Goal: Task Accomplishment & Management: Manage account settings

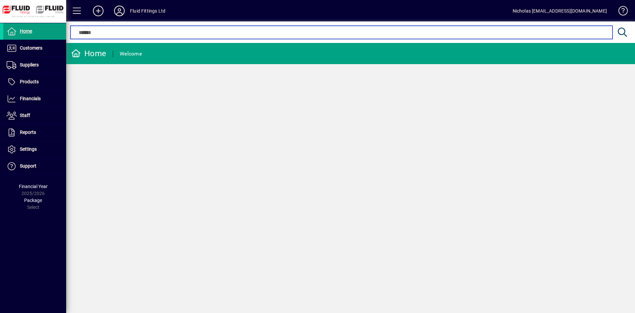
drag, startPoint x: 271, startPoint y: 34, endPoint x: 287, endPoint y: 34, distance: 15.9
click at [272, 34] on input "text" at bounding box center [341, 32] width 532 height 8
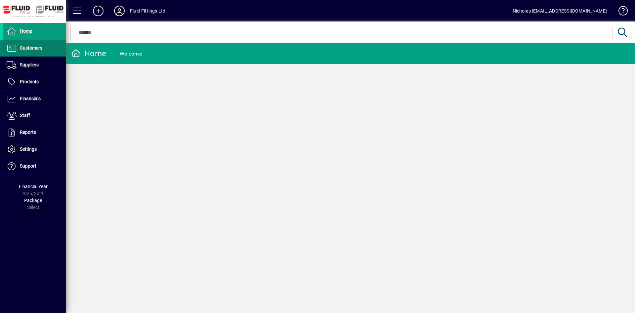
click at [41, 51] on span "Customers" at bounding box center [22, 48] width 39 height 8
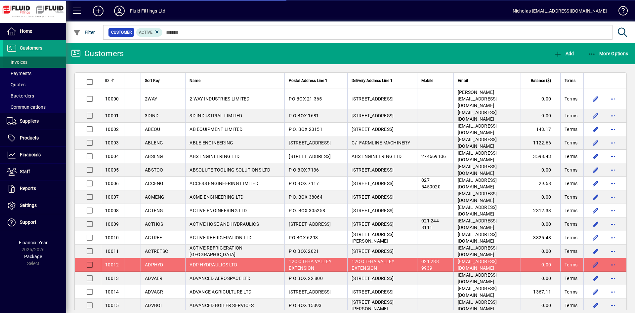
click at [45, 58] on span at bounding box center [34, 62] width 63 height 16
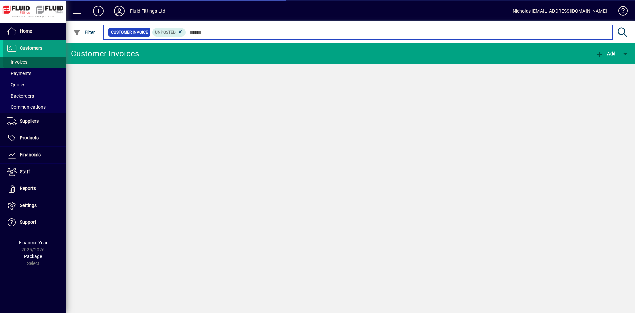
click at [221, 35] on input "text" at bounding box center [397, 32] width 422 height 9
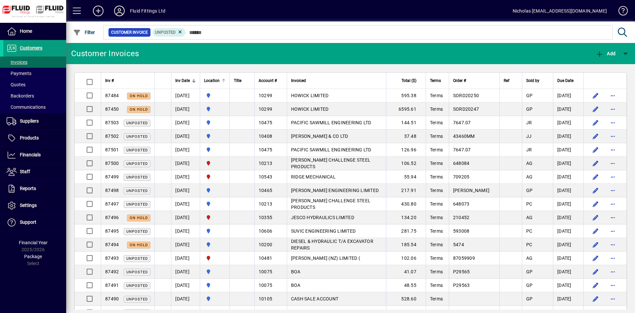
click at [226, 79] on div at bounding box center [224, 79] width 4 height 1
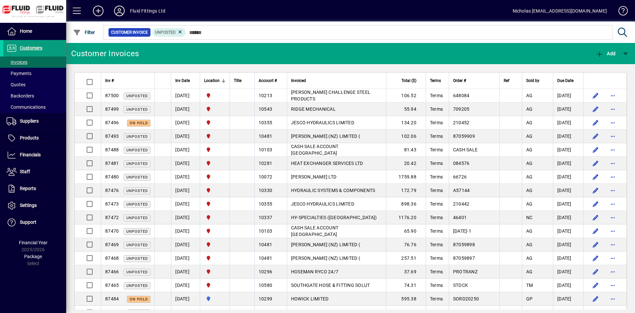
click at [239, 33] on mat-form-field "Customer Invoice Unposted" at bounding box center [367, 33] width 530 height 22
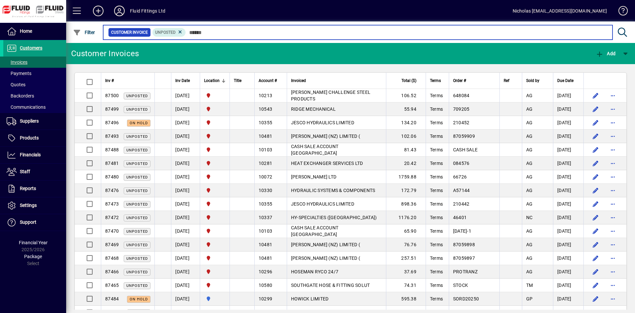
drag, startPoint x: 239, startPoint y: 34, endPoint x: 246, endPoint y: 32, distance: 6.7
click at [243, 32] on input "text" at bounding box center [397, 32] width 422 height 9
click at [257, 30] on input "text" at bounding box center [397, 32] width 422 height 9
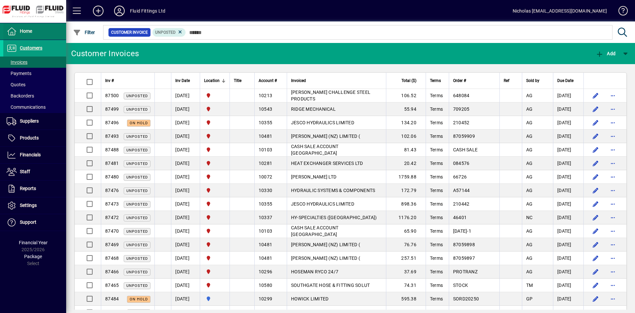
click at [55, 36] on span at bounding box center [34, 31] width 63 height 16
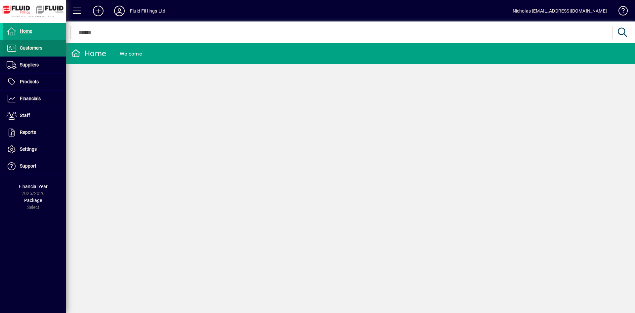
click at [44, 47] on link "Customers" at bounding box center [34, 48] width 63 height 17
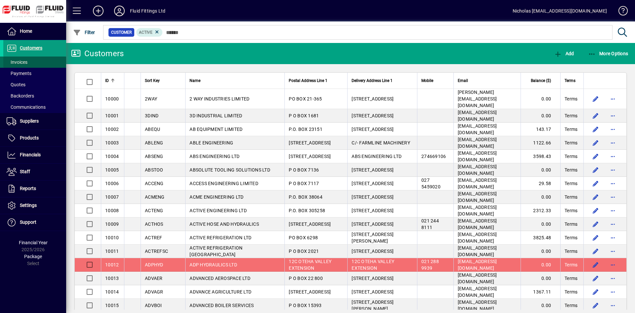
click at [35, 61] on span at bounding box center [34, 62] width 63 height 16
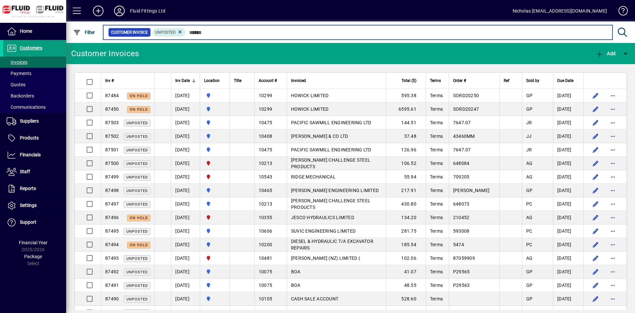
click at [223, 32] on input "text" at bounding box center [397, 32] width 422 height 9
click at [236, 30] on input "text" at bounding box center [397, 32] width 422 height 9
drag, startPoint x: 244, startPoint y: 31, endPoint x: 256, endPoint y: 31, distance: 11.9
click at [245, 31] on input "text" at bounding box center [397, 32] width 422 height 9
click at [320, 34] on input "text" at bounding box center [397, 32] width 422 height 9
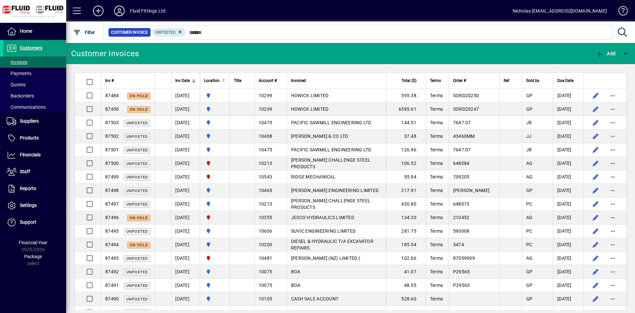
click at [226, 78] on div "Location" at bounding box center [215, 80] width 22 height 7
click at [224, 79] on div at bounding box center [223, 79] width 1 height 1
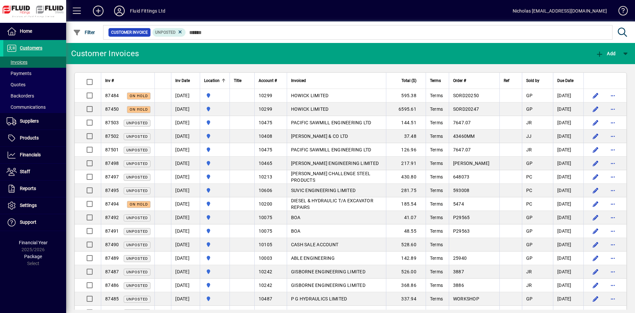
click at [226, 82] on div at bounding box center [224, 81] width 4 height 4
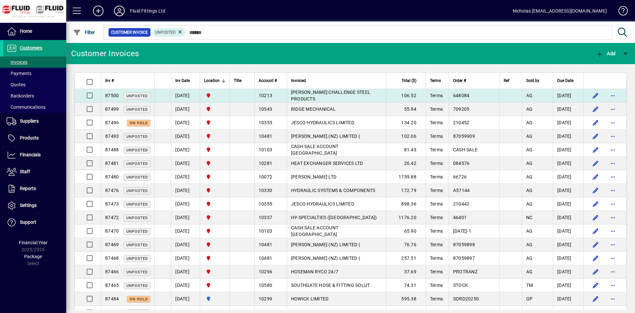
click at [370, 94] on td "[PERSON_NAME] CHALLENGE STEEL PRODUCTS" at bounding box center [336, 96] width 99 height 14
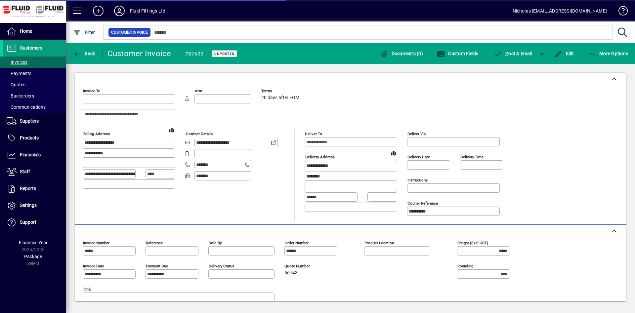
type input "**********"
type input "*********"
type input "**********"
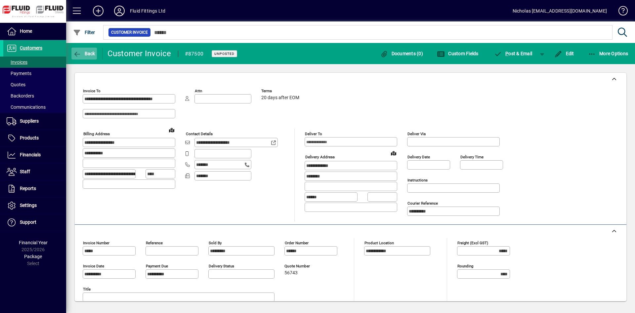
click at [93, 51] on span "Back" at bounding box center [84, 53] width 22 height 5
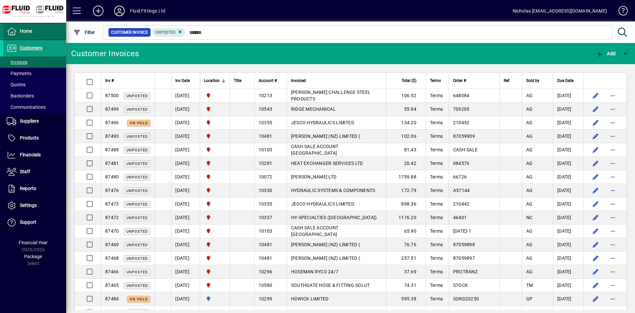
click at [38, 32] on span at bounding box center [34, 31] width 63 height 16
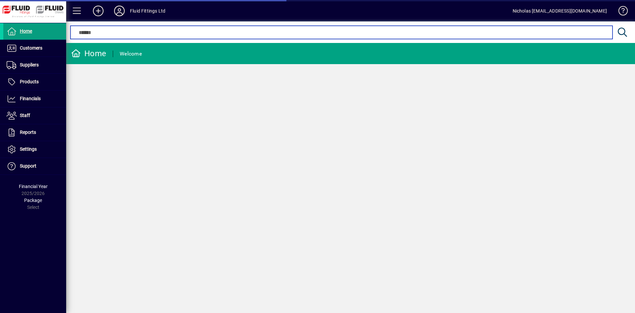
click at [274, 34] on input "text" at bounding box center [341, 32] width 532 height 8
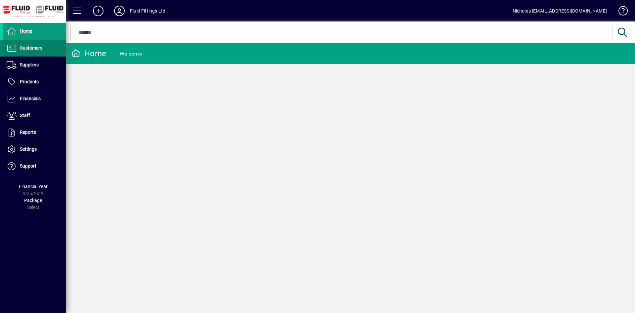
click at [37, 46] on span "Customers" at bounding box center [31, 47] width 23 height 5
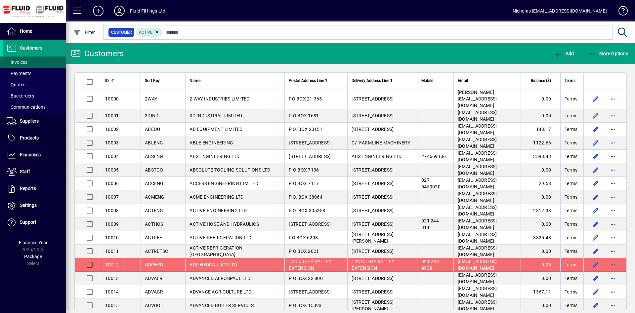
click at [41, 64] on span at bounding box center [34, 62] width 63 height 16
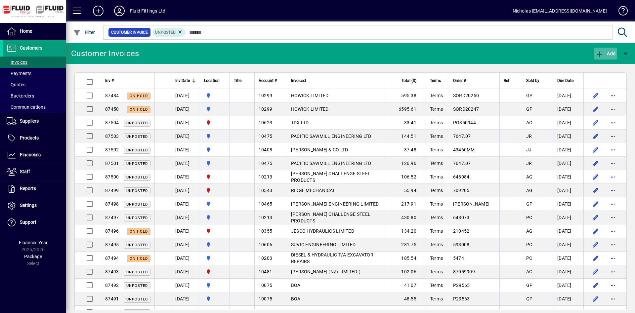
click at [598, 53] on icon "button" at bounding box center [600, 54] width 8 height 7
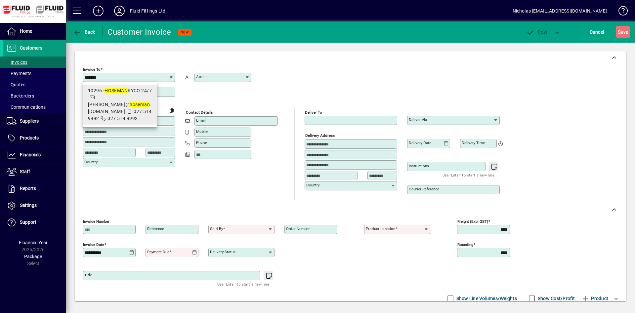
click at [133, 113] on span "10296 - HOSEMAN RYCO 24/7 rodger@ hoseman .co.nz 027 514 9992 027 514 9992" at bounding box center [120, 104] width 64 height 35
type input "**********"
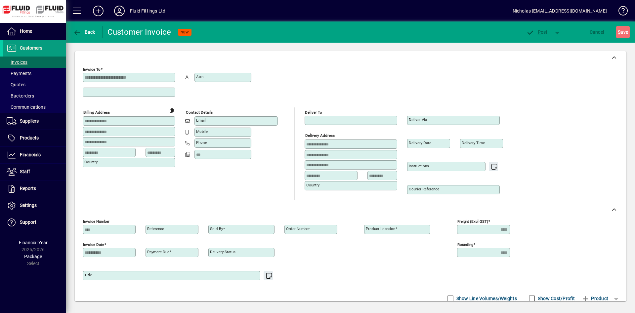
type input "**********"
type input "*********"
type input "**********"
type input "****"
type input "**********"
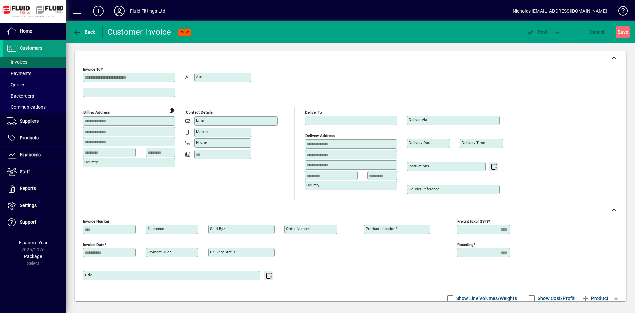
type input "**********"
type input "********"
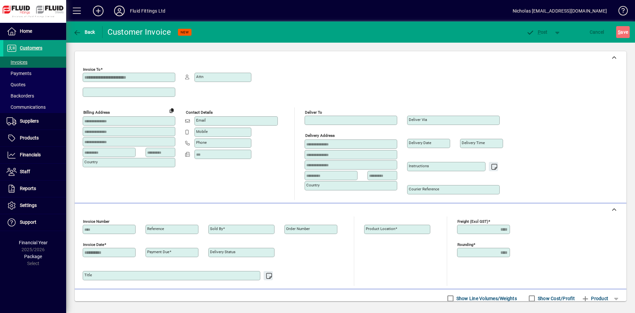
type input "**********"
type input "***"
type input "**********"
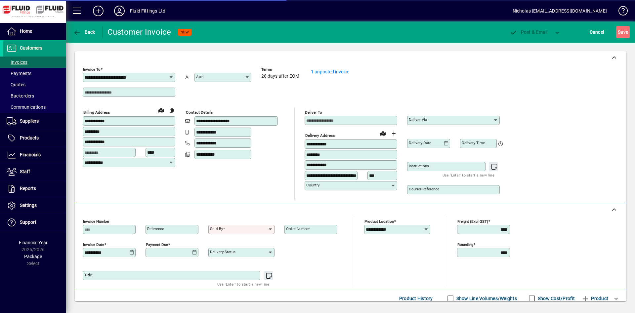
type input "**********"
drag, startPoint x: 361, startPoint y: 145, endPoint x: 195, endPoint y: 149, distance: 165.5
click at [306, 147] on input "**********" at bounding box center [351, 144] width 91 height 5
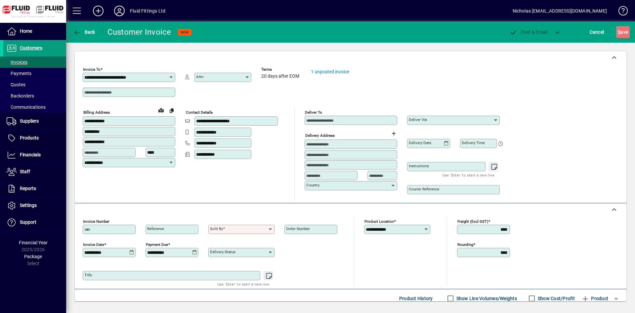
click at [311, 143] on input at bounding box center [351, 144] width 91 height 5
click at [327, 144] on input "**********" at bounding box center [351, 144] width 91 height 5
type input "**********"
click at [231, 228] on input "Sold by" at bounding box center [239, 229] width 58 height 5
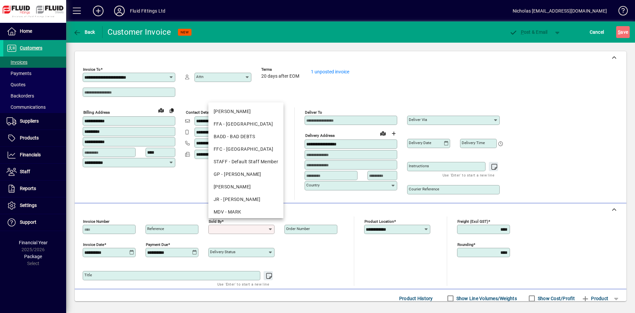
scroll to position [53, 0]
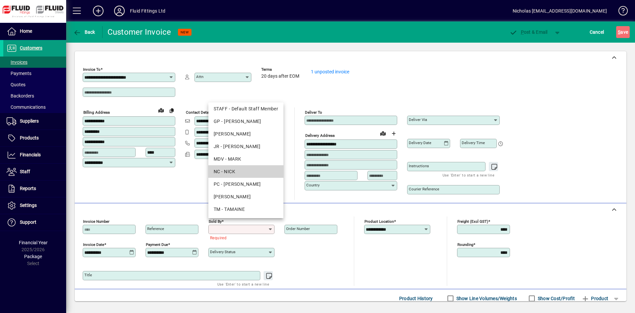
click at [244, 171] on div "NC - NICK" at bounding box center [246, 171] width 65 height 7
type input "*********"
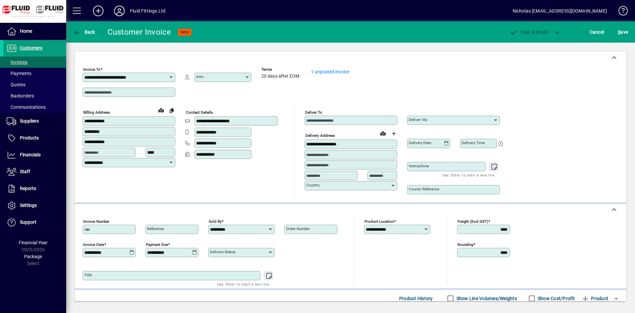
click at [301, 230] on mat-label "Order number" at bounding box center [298, 229] width 24 height 5
click at [301, 230] on input "Order number" at bounding box center [311, 229] width 51 height 5
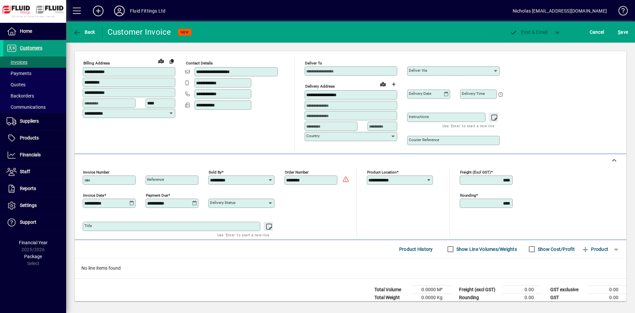
scroll to position [64, 0]
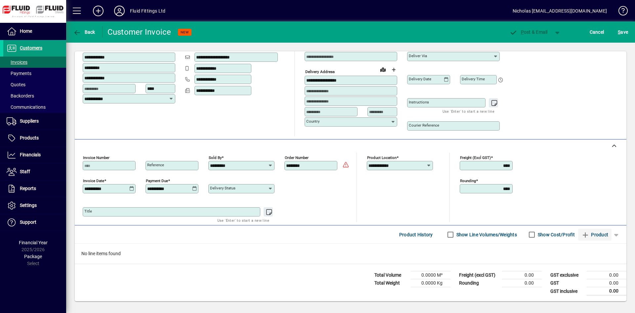
type input "********"
click at [582, 235] on icon "button" at bounding box center [586, 235] width 8 height 7
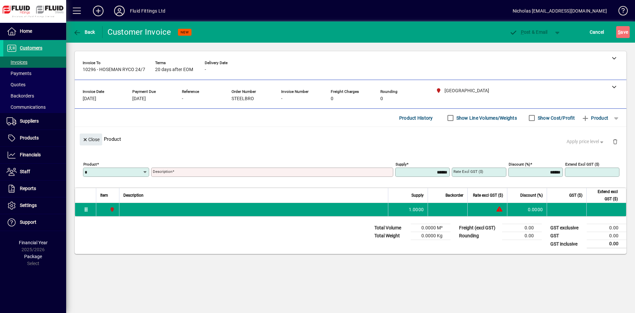
scroll to position [0, 0]
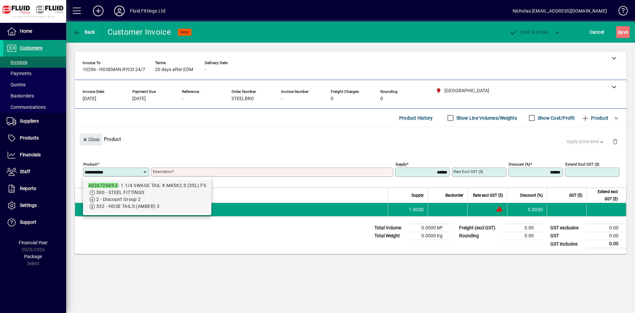
type input "**********"
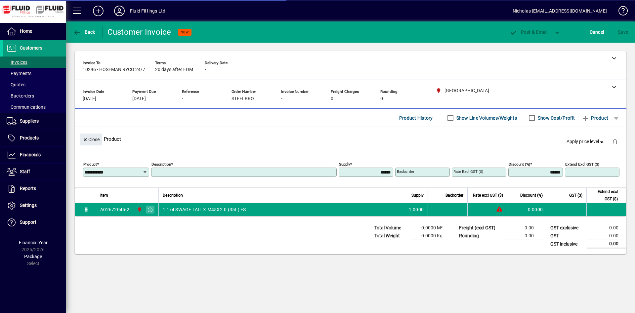
type input "**********"
type input "*******"
type input "*****"
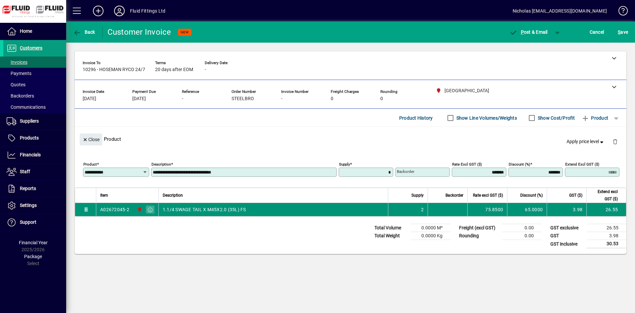
type input "******"
type input "*****"
type input "******"
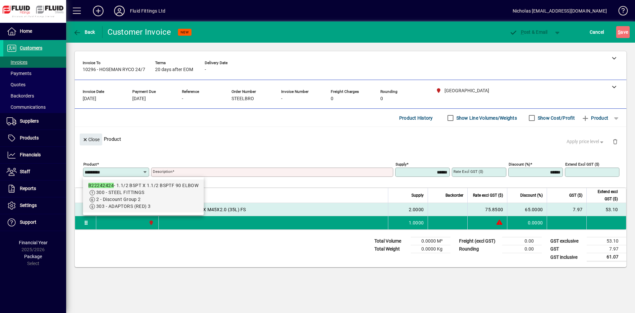
type input "*********"
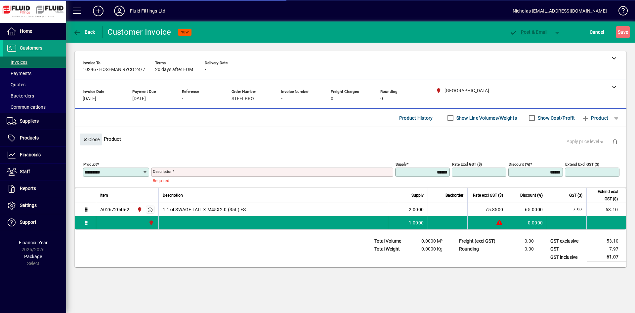
type input "**********"
type input "********"
type input "*******"
type input "******"
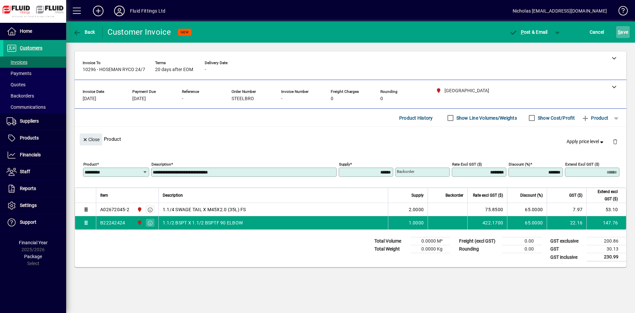
click at [622, 32] on span "S ave" at bounding box center [623, 32] width 10 height 11
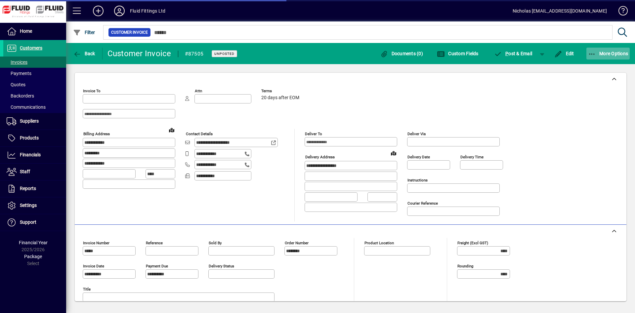
type input "**********"
type input "*********"
click at [611, 54] on span "More Options" at bounding box center [608, 53] width 40 height 5
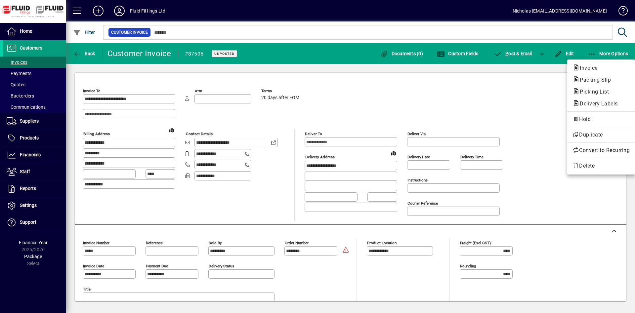
drag, startPoint x: 601, startPoint y: 68, endPoint x: 593, endPoint y: 69, distance: 7.9
click at [601, 69] on span "Invoice" at bounding box center [601, 68] width 57 height 8
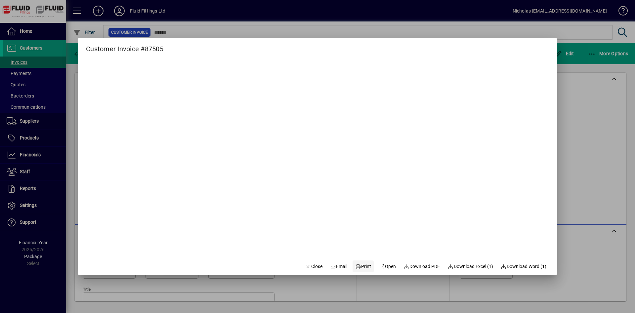
click at [369, 268] on span at bounding box center [363, 267] width 21 height 16
click at [308, 268] on span "Close" at bounding box center [313, 266] width 17 height 7
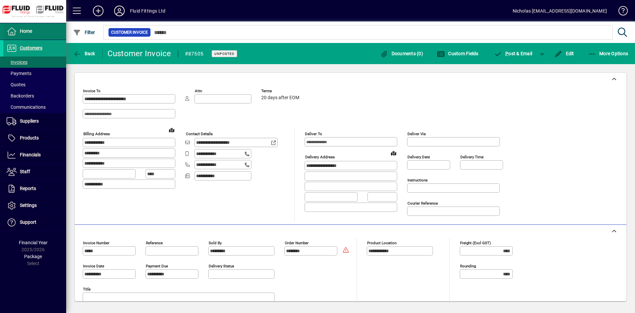
click at [49, 35] on span at bounding box center [34, 31] width 63 height 16
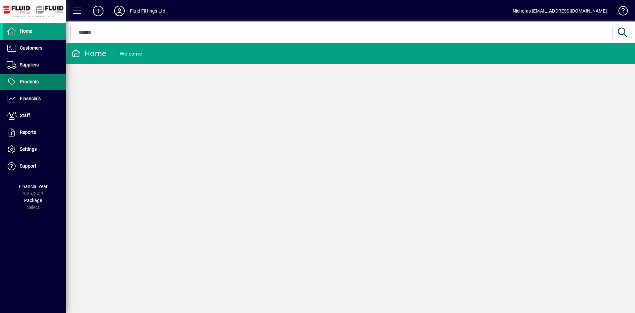
drag, startPoint x: 39, startPoint y: 79, endPoint x: 53, endPoint y: 79, distance: 13.9
click at [40, 79] on link "Products" at bounding box center [34, 82] width 63 height 17
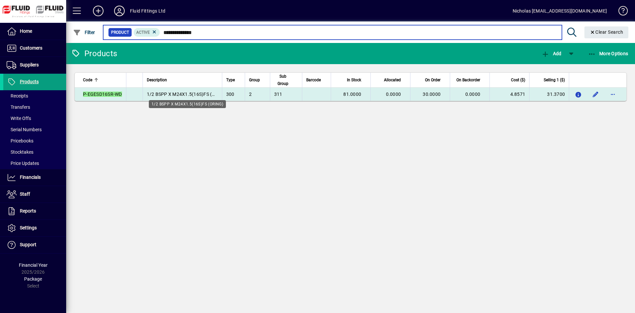
type input "**********"
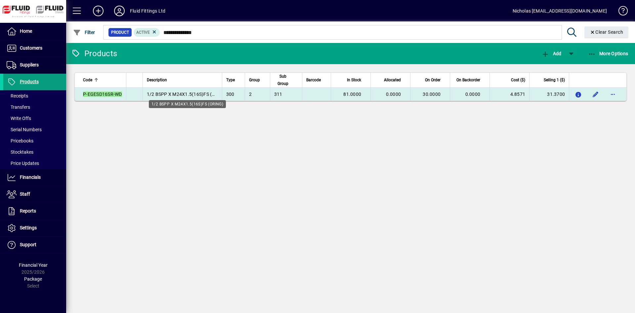
click at [181, 96] on span "1/2 BSPP X M24X1.5(16S)FS (ORING)" at bounding box center [187, 94] width 81 height 5
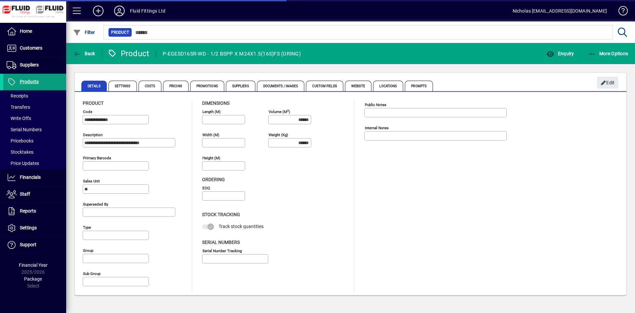
type input "**********"
type input "****"
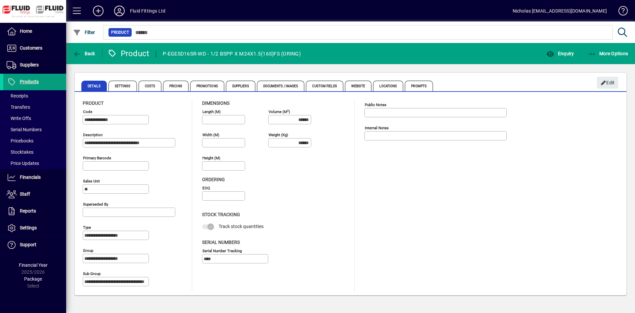
drag, startPoint x: 303, startPoint y: 53, endPoint x: 165, endPoint y: 52, distance: 138.7
click at [166, 52] on div "P-EGESD16SR-WD - 1/2 BSPP X M24X1.5(16S)FS (ORING)" at bounding box center [225, 54] width 153 height 11
click at [164, 52] on div "P-EGESD16SR-WD - 1/2 BSPP X M24X1.5(16S)FS (ORING)" at bounding box center [225, 54] width 153 height 11
click at [553, 51] on span "Enquiry" at bounding box center [560, 53] width 27 height 5
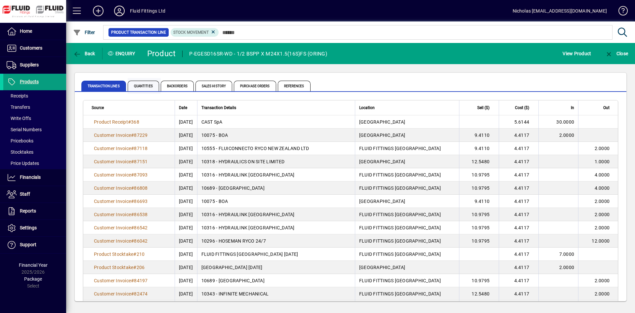
click at [148, 84] on span "Quantities" at bounding box center [143, 86] width 31 height 11
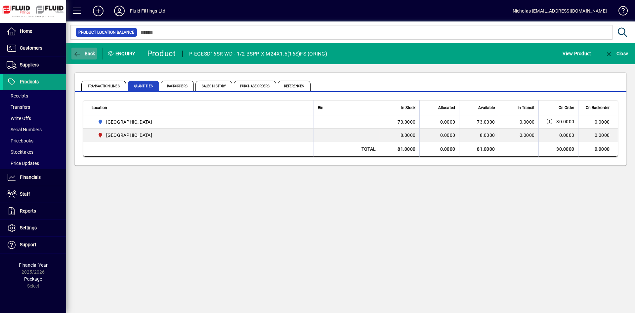
click at [92, 54] on span "Back" at bounding box center [84, 53] width 22 height 5
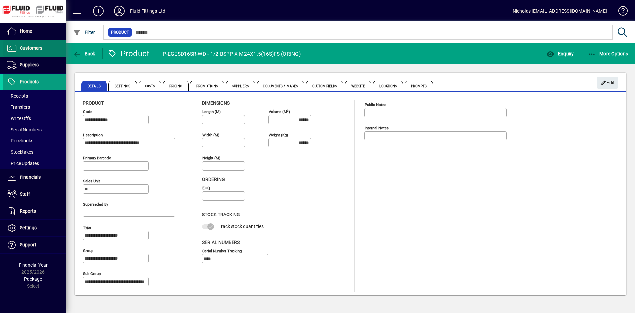
click at [30, 50] on span "Customers" at bounding box center [31, 47] width 23 height 5
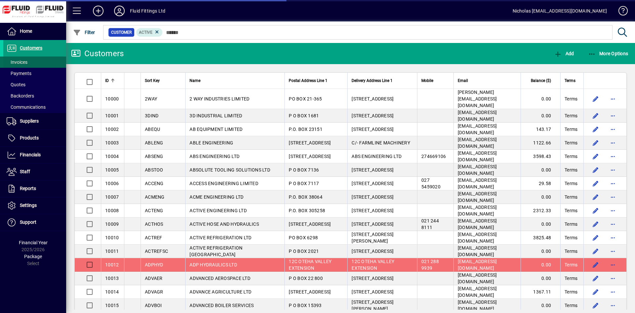
click at [42, 63] on span at bounding box center [34, 62] width 63 height 16
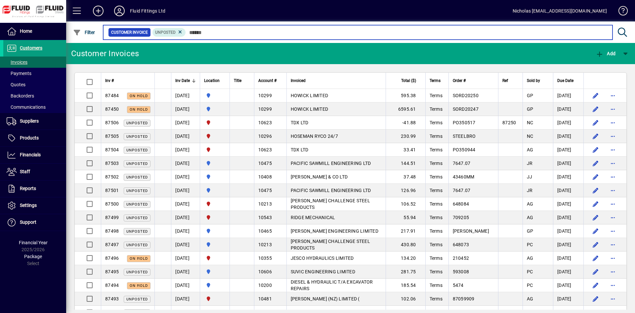
click at [233, 34] on input "text" at bounding box center [397, 32] width 422 height 9
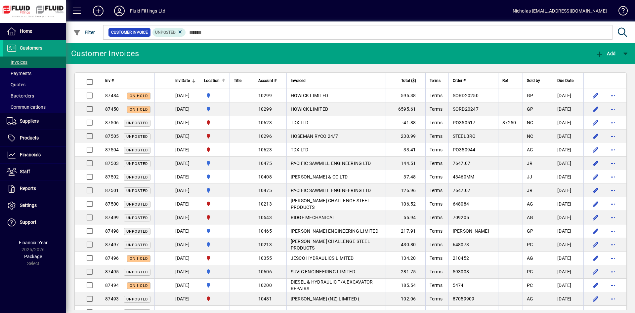
click at [226, 81] on div at bounding box center [224, 81] width 4 height 4
drag, startPoint x: 229, startPoint y: 81, endPoint x: 250, endPoint y: 46, distance: 40.4
click at [226, 82] on div at bounding box center [224, 81] width 4 height 4
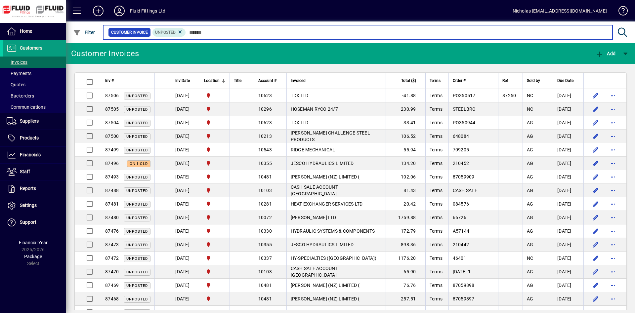
click at [251, 35] on input "text" at bounding box center [397, 32] width 422 height 9
click at [378, 34] on input "text" at bounding box center [397, 32] width 422 height 9
click at [445, 34] on input "text" at bounding box center [397, 32] width 422 height 9
drag, startPoint x: 475, startPoint y: 34, endPoint x: 453, endPoint y: 34, distance: 22.5
click at [472, 34] on input "text" at bounding box center [397, 32] width 422 height 9
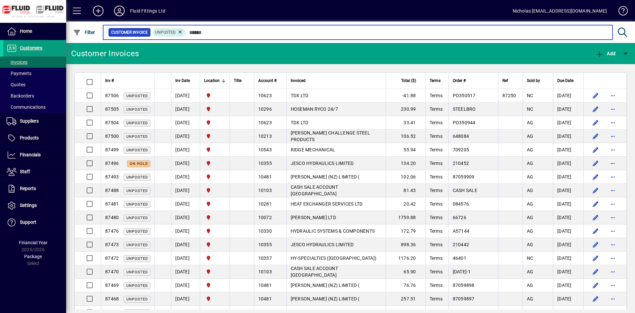
click at [351, 35] on input "text" at bounding box center [397, 32] width 422 height 9
drag, startPoint x: 279, startPoint y: 32, endPoint x: 272, endPoint y: 32, distance: 7.3
click at [276, 32] on input "text" at bounding box center [397, 32] width 422 height 9
click at [238, 32] on input "text" at bounding box center [397, 32] width 422 height 9
click at [316, 32] on input "text" at bounding box center [397, 32] width 422 height 9
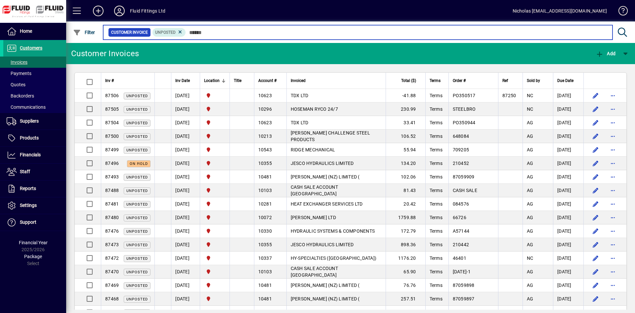
drag, startPoint x: 339, startPoint y: 32, endPoint x: 347, endPoint y: 32, distance: 8.3
click at [340, 32] on input "text" at bounding box center [397, 32] width 422 height 9
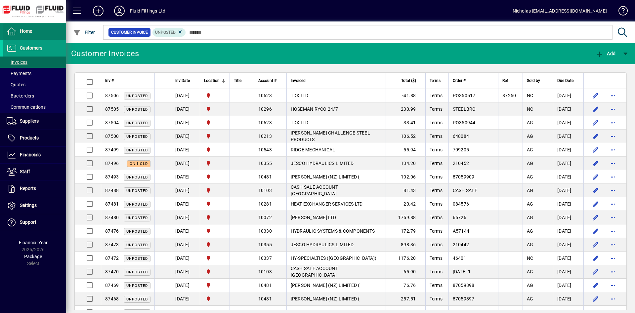
click at [44, 27] on span at bounding box center [34, 31] width 63 height 16
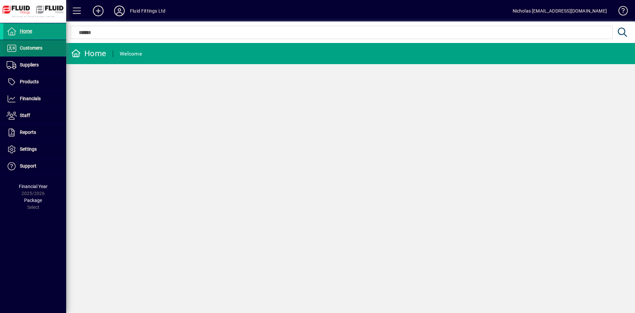
click at [46, 46] on span at bounding box center [34, 48] width 63 height 16
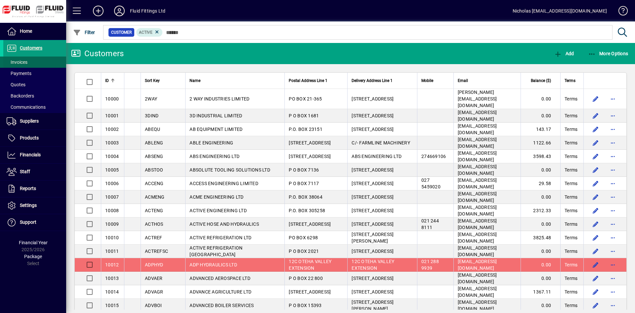
click at [45, 59] on span at bounding box center [34, 62] width 63 height 16
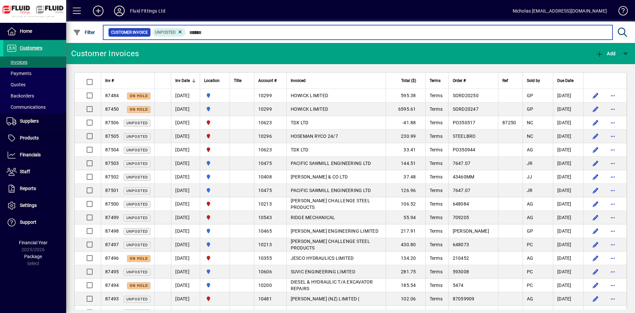
click at [213, 35] on input "text" at bounding box center [397, 32] width 422 height 9
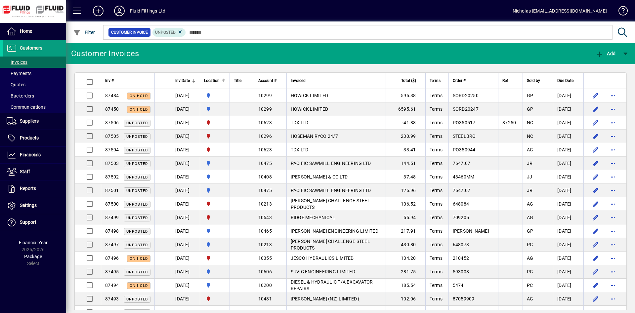
click at [224, 80] on div at bounding box center [223, 80] width 1 height 3
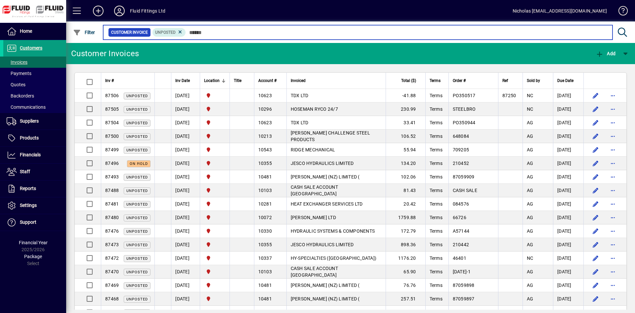
click at [261, 35] on input "text" at bounding box center [397, 32] width 422 height 9
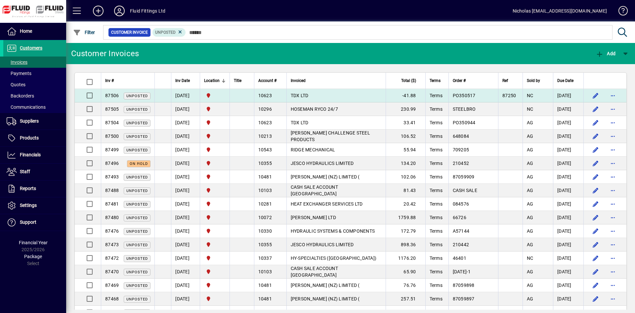
click at [342, 96] on td "TDX LTD" at bounding box center [336, 96] width 99 height 14
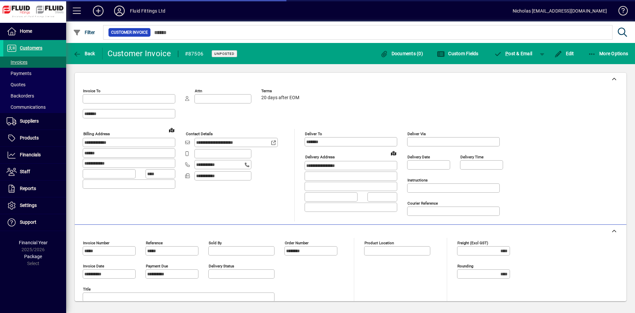
type input "**********"
type input "*********"
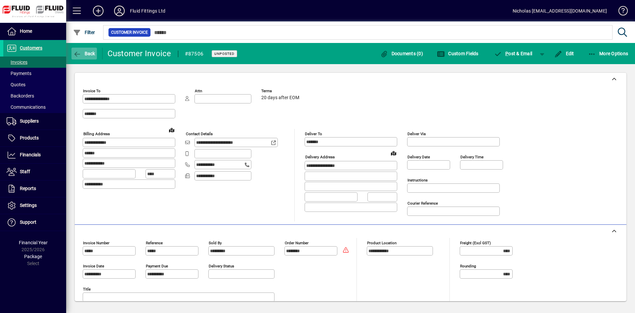
click at [76, 52] on icon "button" at bounding box center [77, 54] width 8 height 7
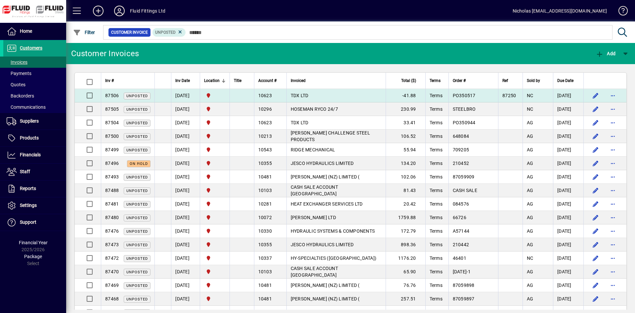
click at [340, 98] on td "TDX LTD" at bounding box center [336, 96] width 99 height 14
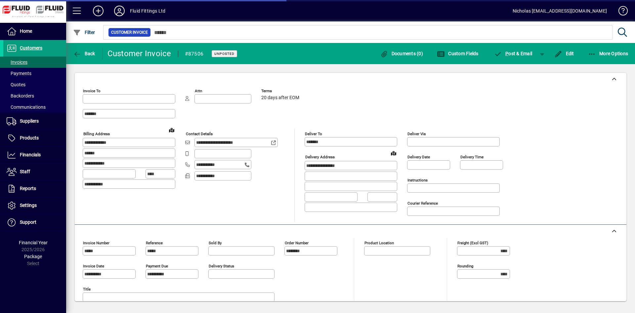
type input "**********"
type input "*********"
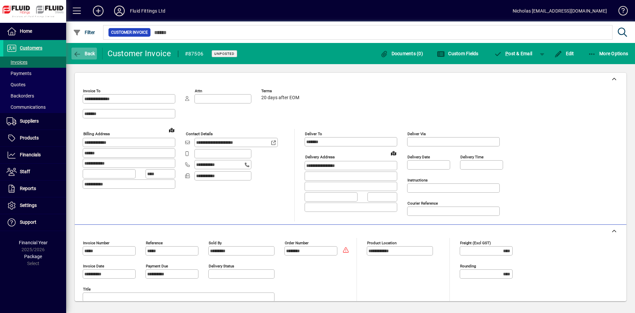
click at [76, 51] on icon "button" at bounding box center [77, 54] width 8 height 7
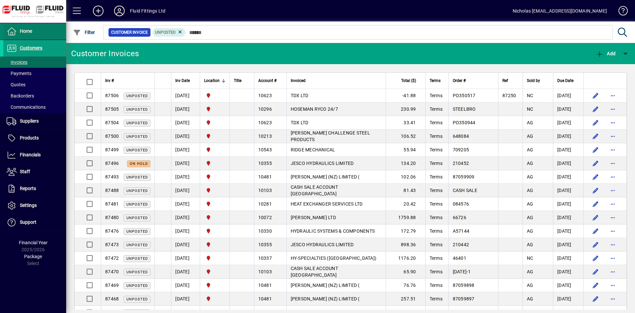
click at [43, 36] on span at bounding box center [34, 31] width 63 height 16
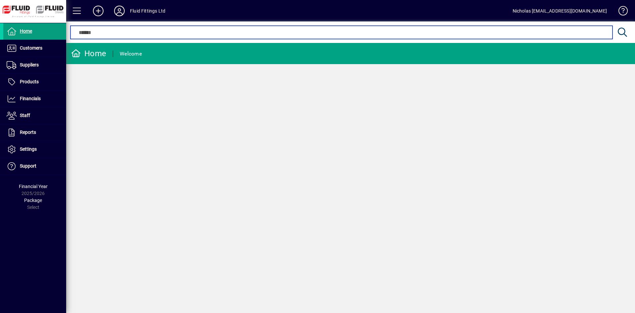
click at [201, 31] on input "text" at bounding box center [341, 32] width 532 height 8
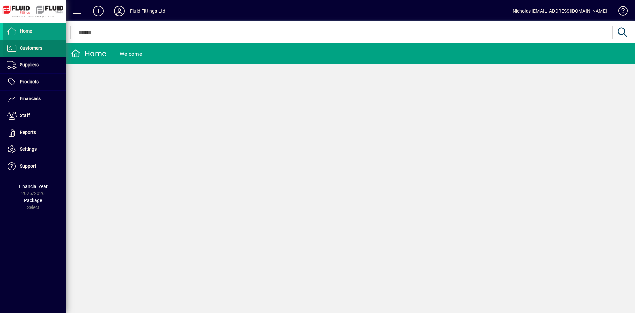
click at [58, 53] on span at bounding box center [34, 48] width 63 height 16
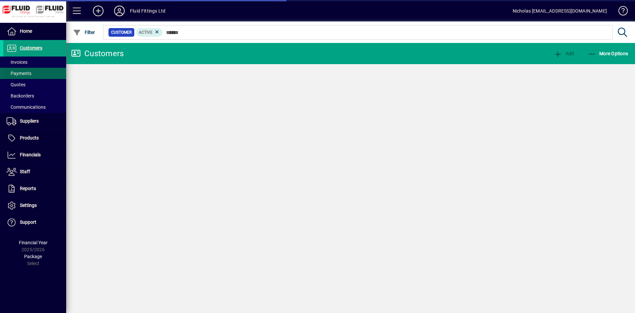
click at [48, 66] on span at bounding box center [34, 74] width 63 height 16
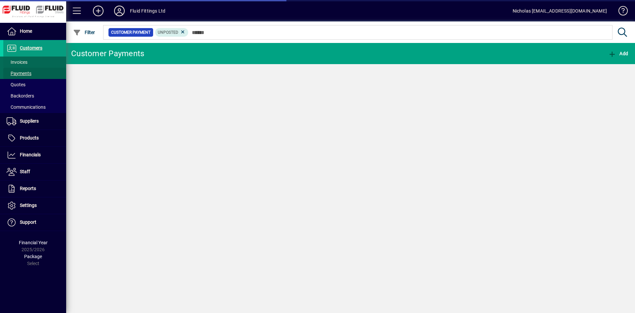
click at [49, 61] on span at bounding box center [34, 62] width 63 height 16
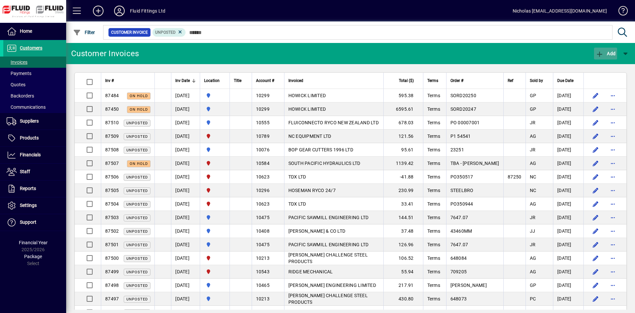
click at [604, 51] on span "Add" at bounding box center [606, 53] width 20 height 5
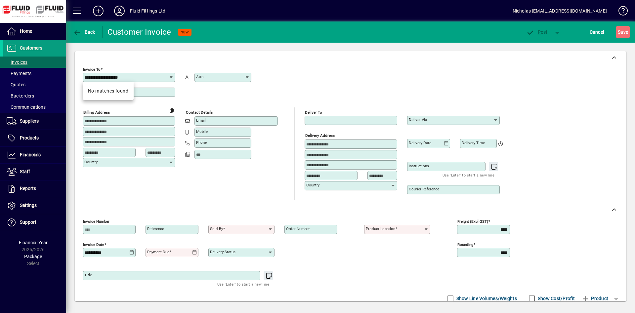
drag, startPoint x: 89, startPoint y: 77, endPoint x: 78, endPoint y: 78, distance: 11.4
click at [84, 78] on input "**********" at bounding box center [126, 77] width 84 height 5
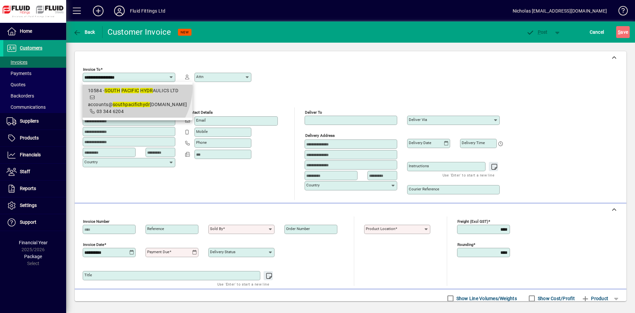
click at [126, 88] on div "10584 - SOUTH PACIFIC HYDR AULICS LTD" at bounding box center [137, 90] width 99 height 7
type input "**********"
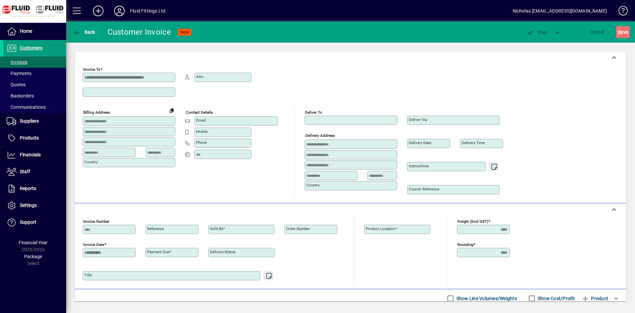
type input "**********"
type input "****"
type input "**********"
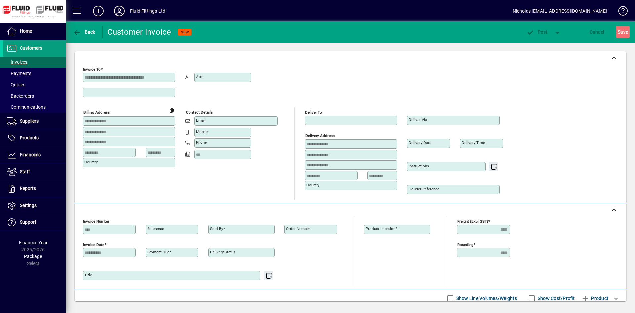
type input "**********"
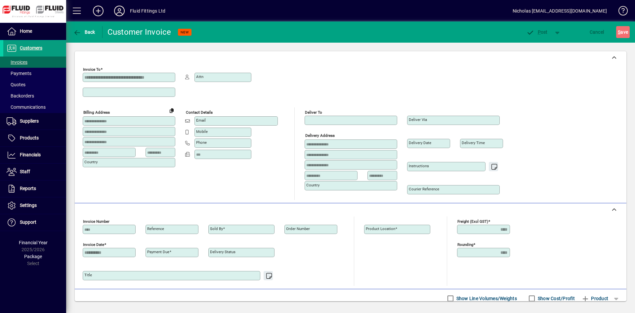
type input "***"
type input "**********"
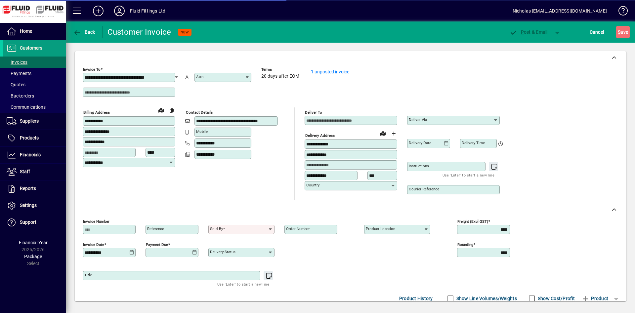
type input "**********"
drag, startPoint x: 353, startPoint y: 146, endPoint x: 220, endPoint y: 140, distance: 133.2
click at [306, 142] on input "**********" at bounding box center [351, 144] width 91 height 5
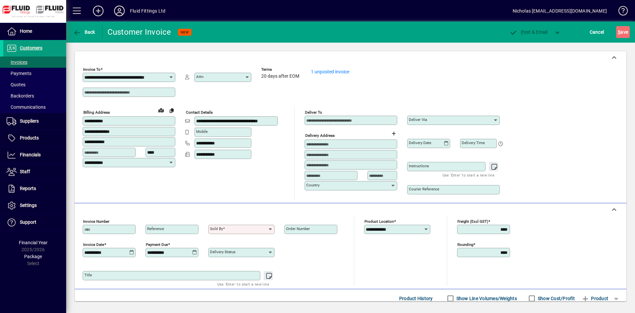
click at [352, 146] on input at bounding box center [351, 144] width 91 height 5
type input "*******"
click at [243, 230] on input "Sold by" at bounding box center [239, 229] width 58 height 5
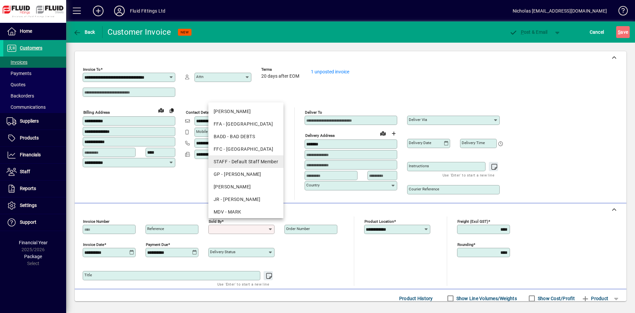
scroll to position [53, 0]
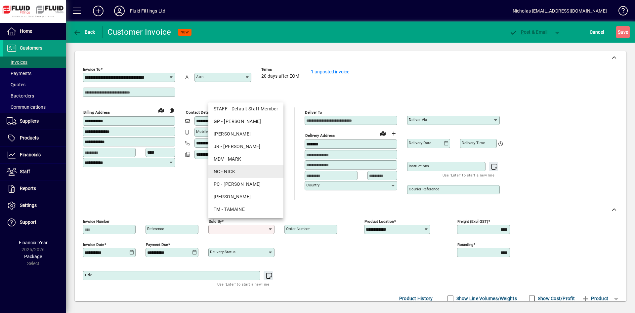
click at [247, 170] on div "NC - NICK" at bounding box center [246, 171] width 65 height 7
type input "*********"
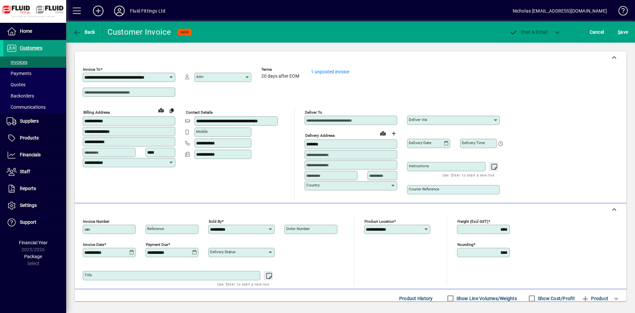
click at [301, 232] on input "Order number" at bounding box center [311, 229] width 51 height 5
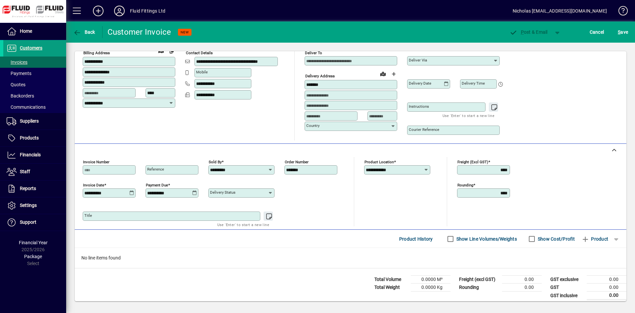
scroll to position [64, 0]
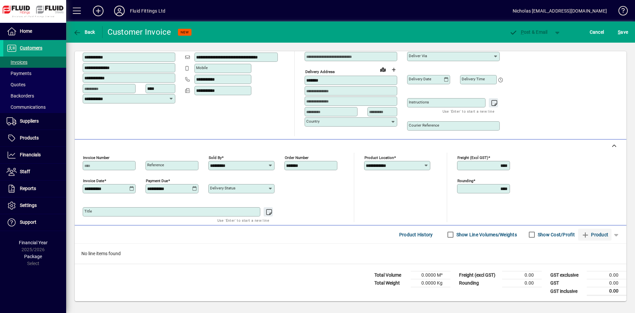
type input "*******"
click at [596, 232] on span "Product" at bounding box center [595, 235] width 27 height 11
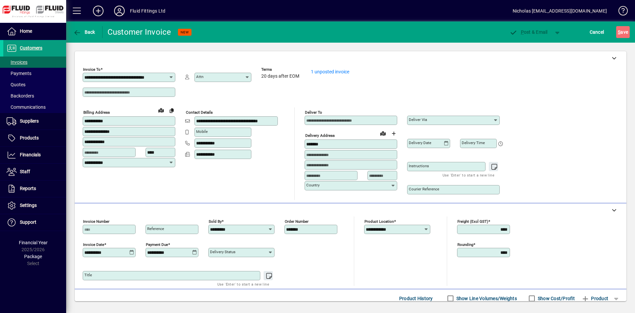
scroll to position [0, 0]
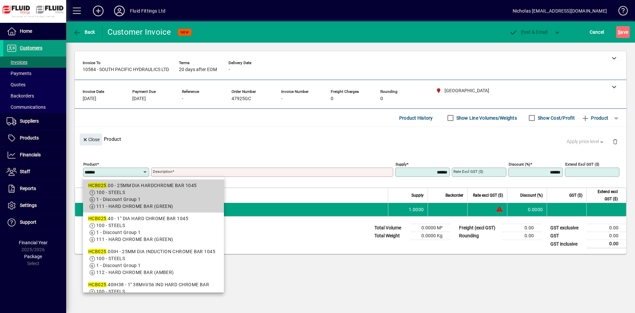
click at [162, 192] on span "100 - STEELS" at bounding box center [153, 192] width 130 height 7
type input "*********"
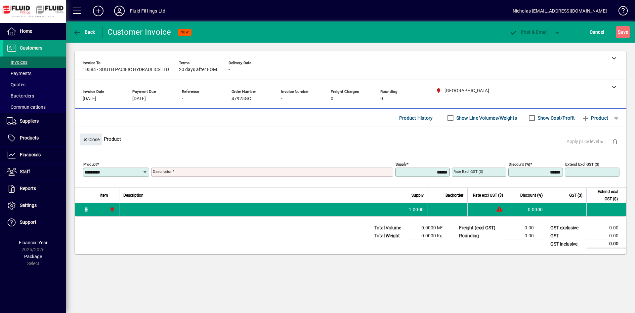
type input "**********"
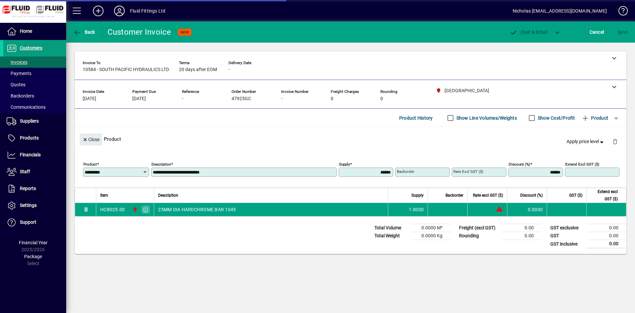
type input "*******"
type input "*****"
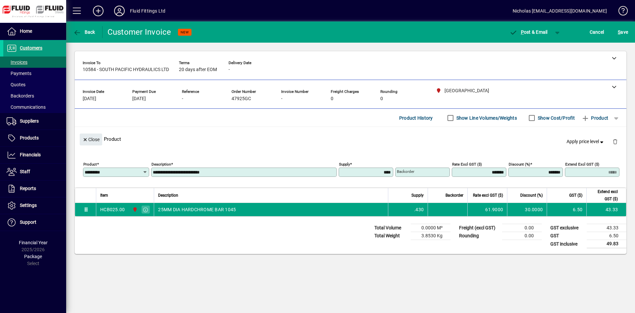
type input "******"
type input "*****"
type input "******"
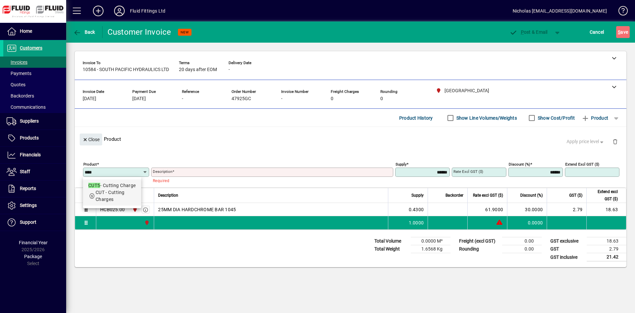
type input "****"
type input "**********"
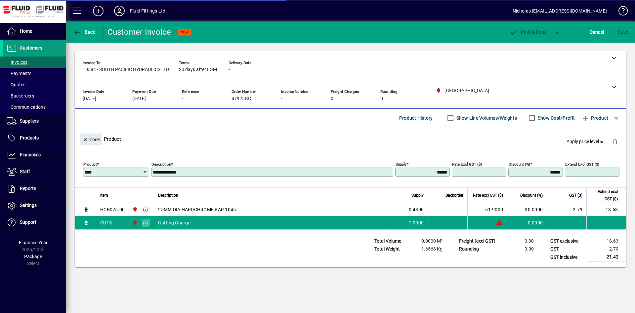
type input "******"
type input "****"
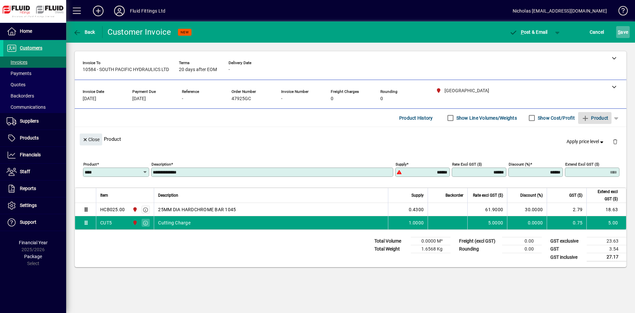
click at [629, 28] on span "submit" at bounding box center [623, 32] width 14 height 16
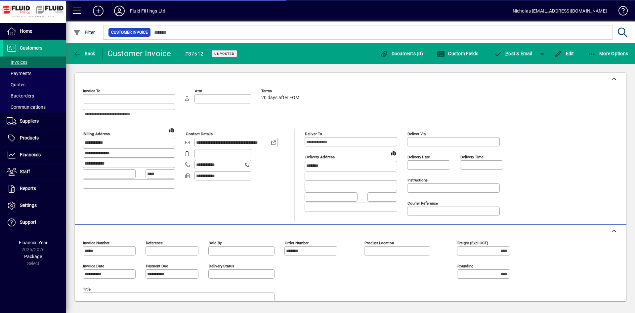
type input "**********"
type input "*********"
type input "**********"
click at [617, 55] on span "More Options" at bounding box center [608, 53] width 40 height 5
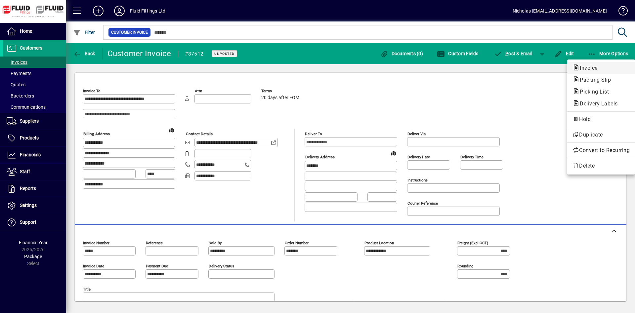
click at [608, 68] on span "Invoice" at bounding box center [601, 68] width 57 height 8
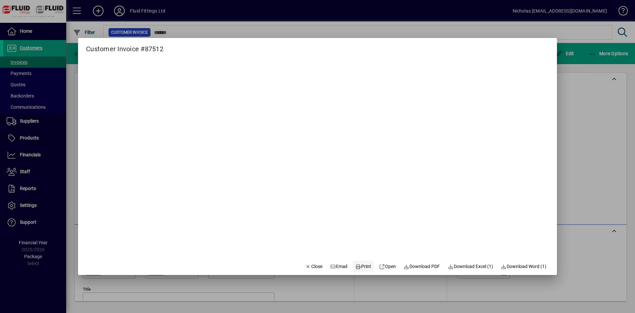
click at [358, 266] on span "Print" at bounding box center [363, 266] width 16 height 7
click at [305, 266] on icon "button" at bounding box center [308, 267] width 6 height 5
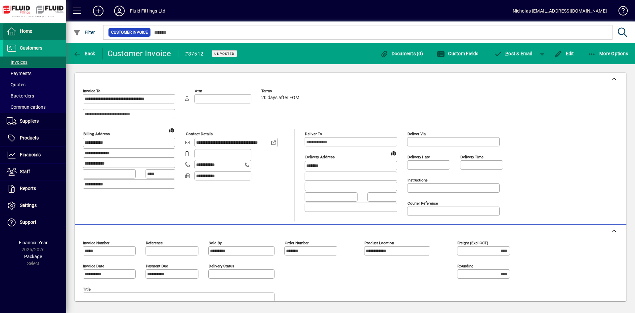
click at [21, 33] on span "Home" at bounding box center [26, 30] width 12 height 5
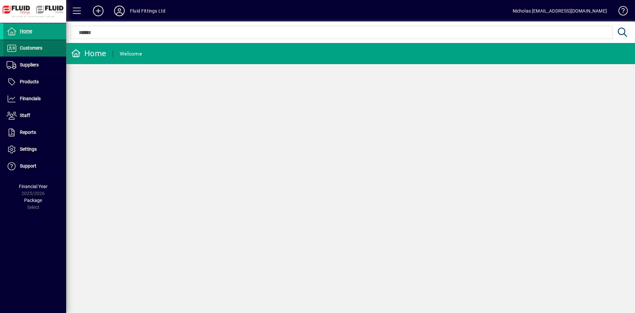
click at [36, 52] on span "Customers" at bounding box center [22, 48] width 39 height 8
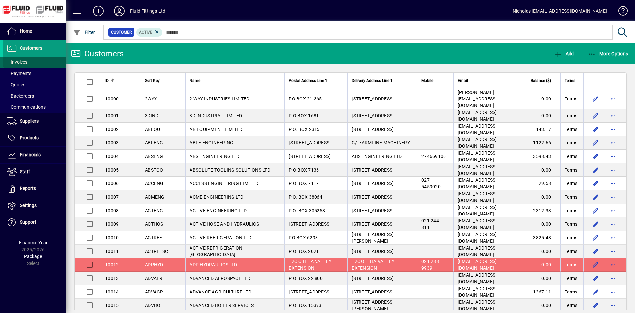
click at [31, 63] on span at bounding box center [34, 62] width 63 height 16
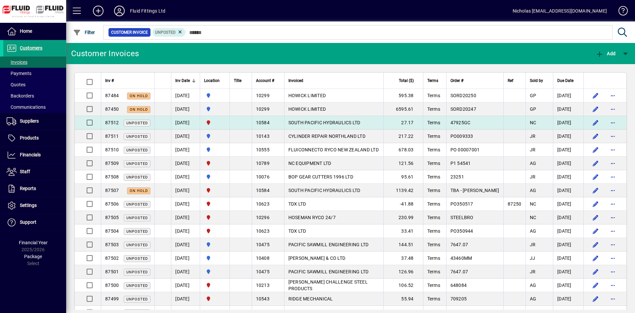
click at [354, 125] on span "SOUTH PACIFIC HYDRAULICS LTD" at bounding box center [325, 122] width 72 height 5
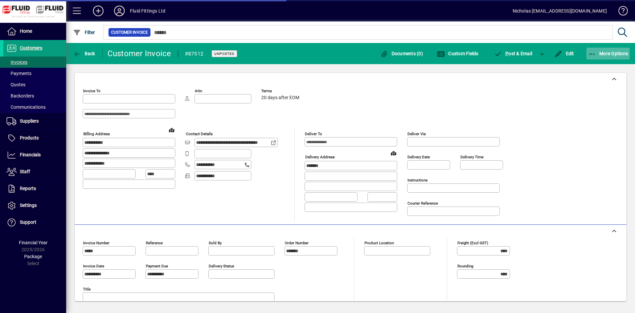
type input "**********"
click at [604, 57] on span "button" at bounding box center [609, 54] width 44 height 16
type input "**********"
type input "*********"
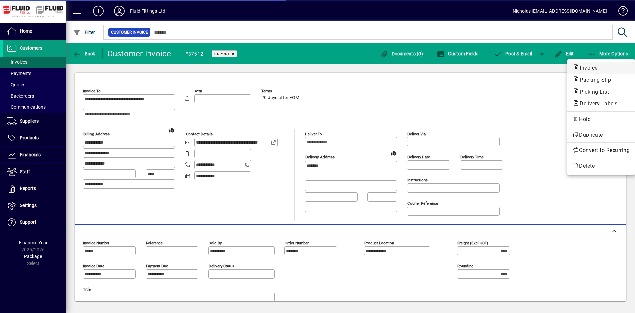
click at [602, 72] on span "Invoice" at bounding box center [601, 68] width 57 height 8
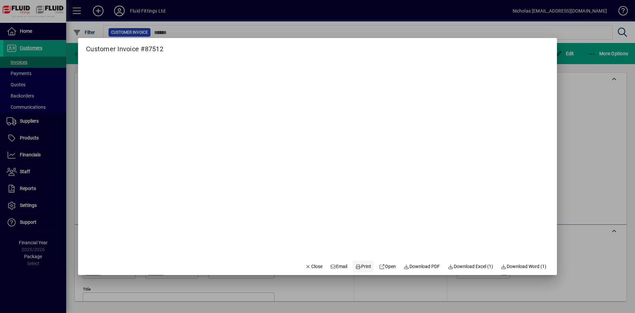
click at [358, 268] on span "Print" at bounding box center [363, 266] width 16 height 7
click at [310, 265] on span "Close" at bounding box center [313, 266] width 17 height 7
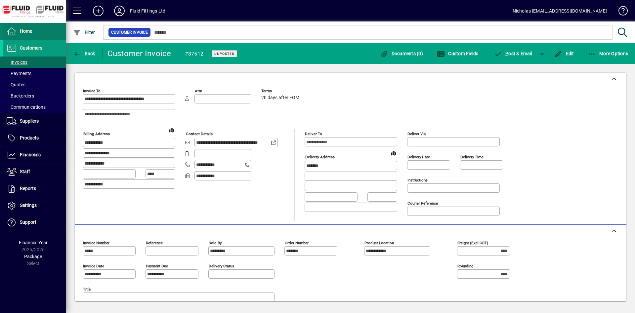
click at [37, 33] on span at bounding box center [34, 31] width 63 height 16
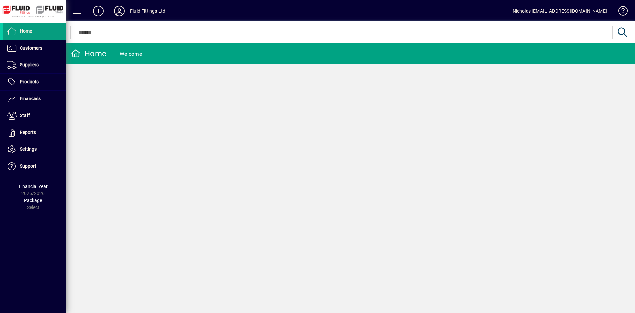
drag, startPoint x: 145, startPoint y: 40, endPoint x: 149, endPoint y: 34, distance: 6.7
click at [146, 37] on div at bounding box center [339, 32] width 546 height 16
click at [31, 46] on span "Customers" at bounding box center [31, 47] width 23 height 5
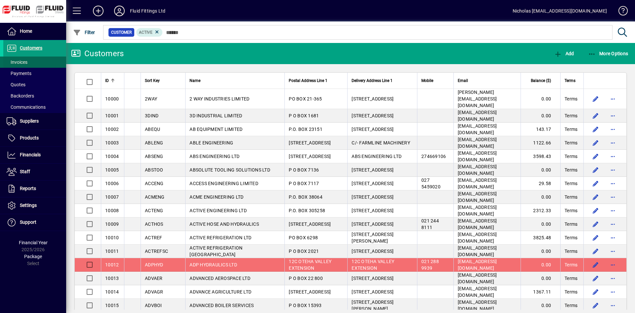
click at [44, 61] on span at bounding box center [34, 62] width 63 height 16
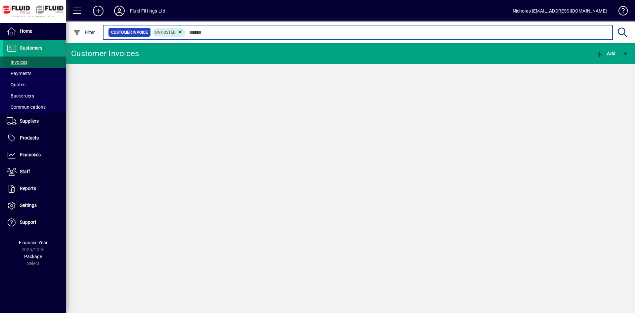
click at [227, 31] on input "text" at bounding box center [397, 32] width 422 height 9
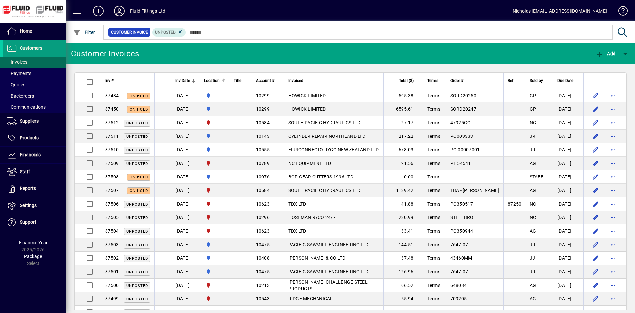
click at [224, 80] on div at bounding box center [223, 80] width 2 height 2
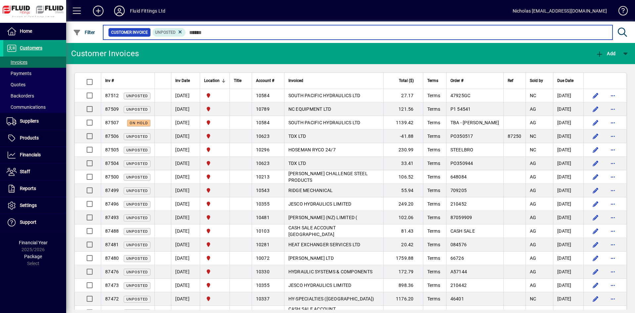
click at [259, 31] on input "text" at bounding box center [397, 32] width 422 height 9
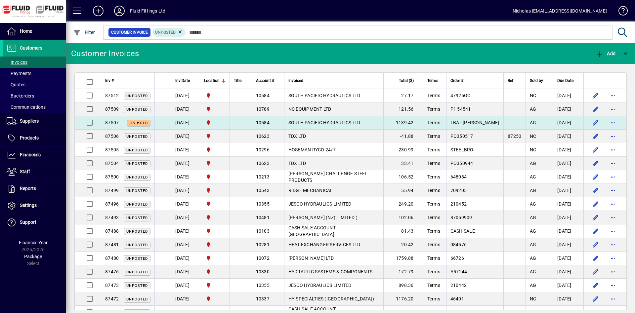
click at [382, 124] on td "SOUTH PACIFIC HYDRAULICS LTD" at bounding box center [333, 123] width 99 height 14
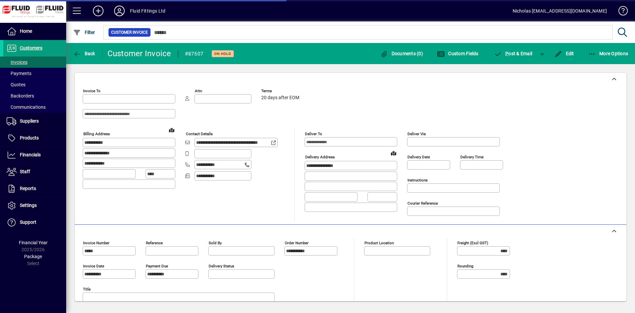
type input "**********"
type input "*********"
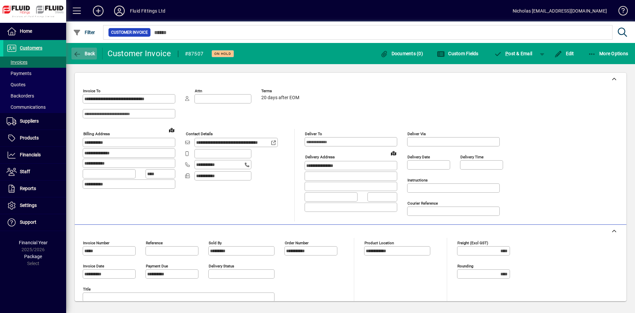
click at [86, 53] on span "Back" at bounding box center [84, 53] width 22 height 5
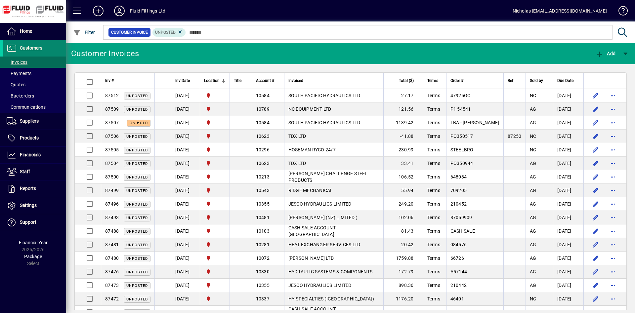
click at [54, 48] on span at bounding box center [34, 48] width 63 height 16
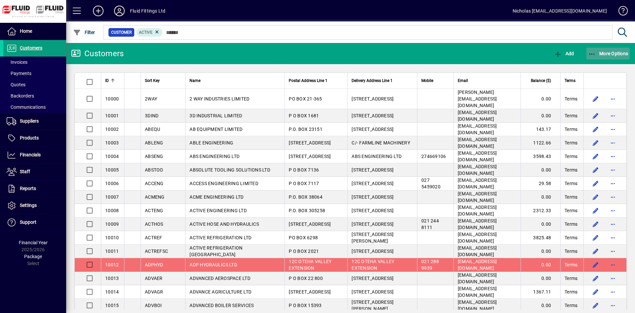
click at [607, 54] on span "More Options" at bounding box center [608, 53] width 40 height 5
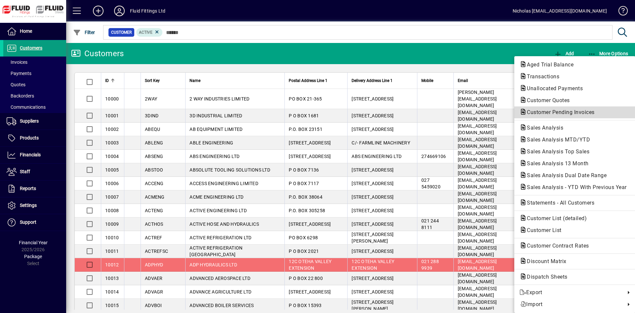
click at [563, 115] on span "Customer Pending Invoices" at bounding box center [559, 112] width 78 height 6
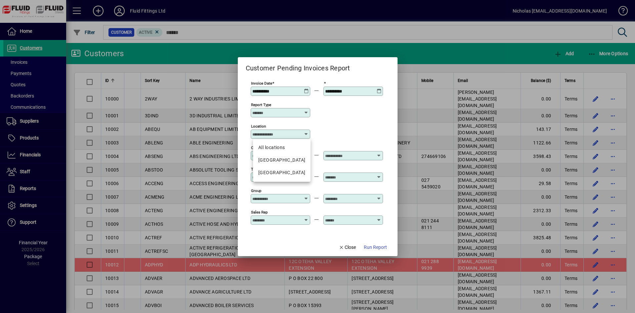
click at [295, 134] on input "Location" at bounding box center [277, 134] width 51 height 5
click at [293, 170] on div "[GEOGRAPHIC_DATA]" at bounding box center [281, 172] width 47 height 7
type input "**********"
click at [382, 252] on span "button" at bounding box center [375, 248] width 28 height 16
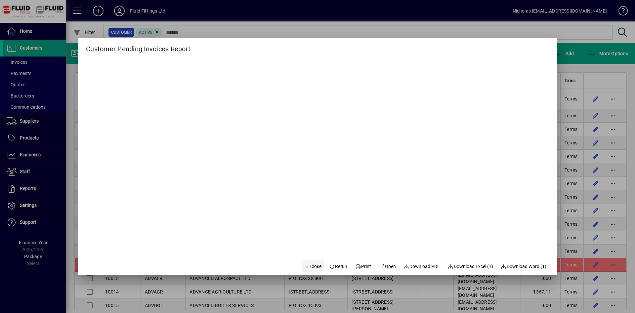
click at [314, 267] on span "Close" at bounding box center [312, 266] width 17 height 7
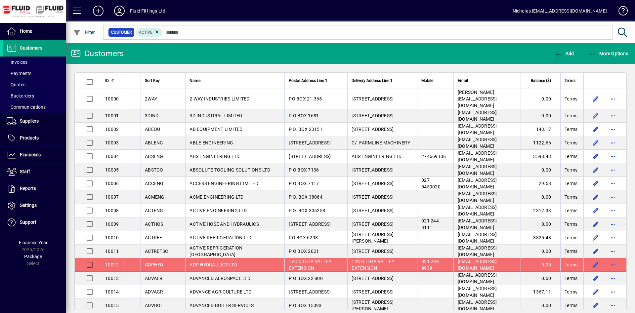
click at [45, 35] on span at bounding box center [34, 31] width 63 height 16
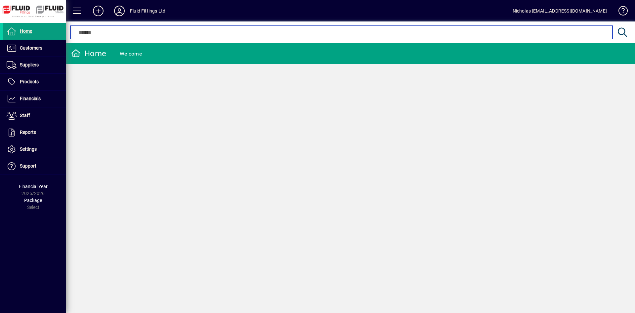
click at [250, 32] on input "text" at bounding box center [341, 32] width 532 height 8
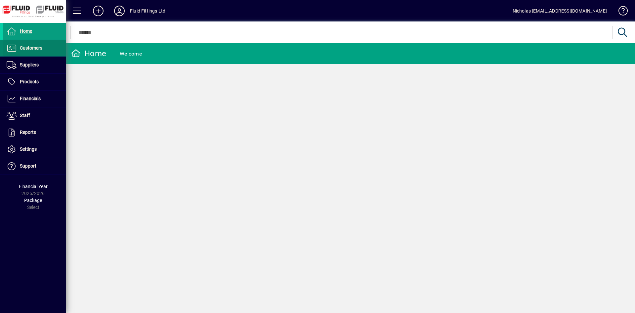
click at [50, 52] on span at bounding box center [34, 48] width 63 height 16
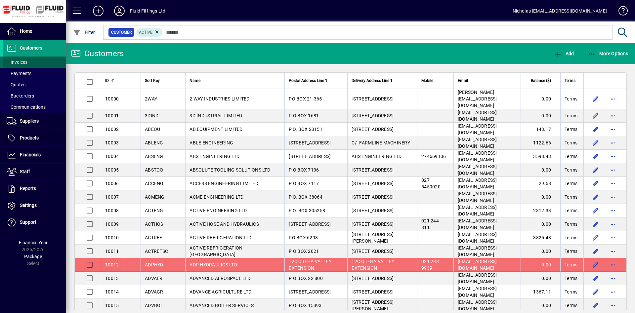
click at [40, 61] on span at bounding box center [34, 62] width 63 height 16
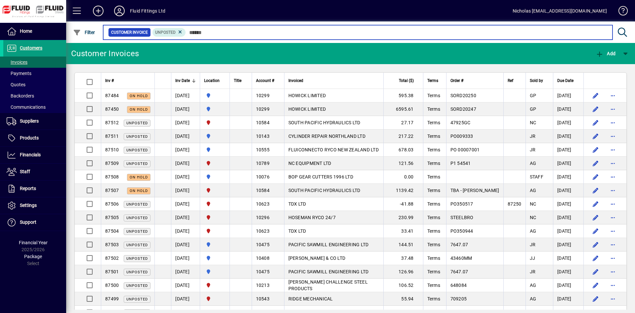
click at [237, 33] on input "text" at bounding box center [397, 32] width 422 height 9
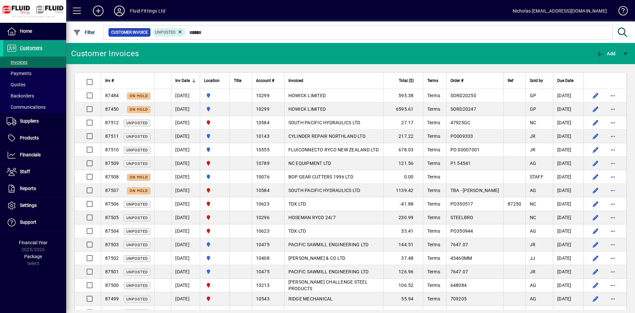
click at [230, 81] on th "Location" at bounding box center [215, 81] width 30 height 16
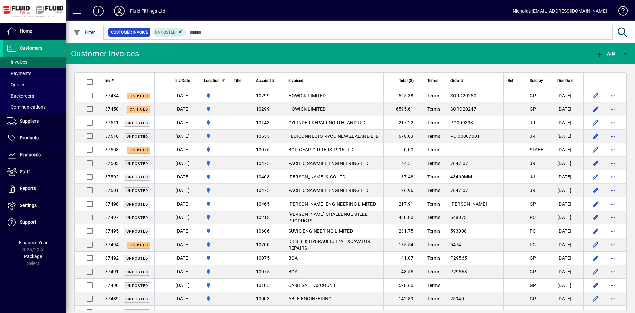
click at [226, 81] on div at bounding box center [224, 81] width 4 height 4
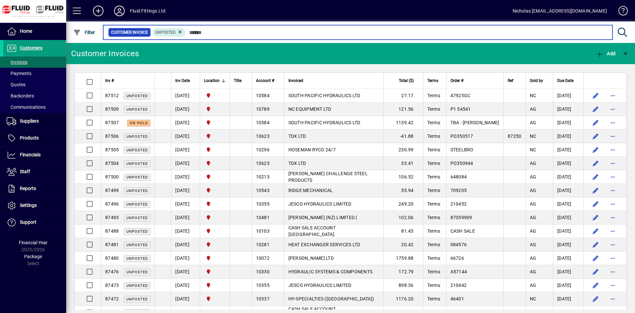
click at [245, 33] on input "text" at bounding box center [397, 32] width 422 height 9
click at [249, 32] on input "text" at bounding box center [397, 32] width 422 height 9
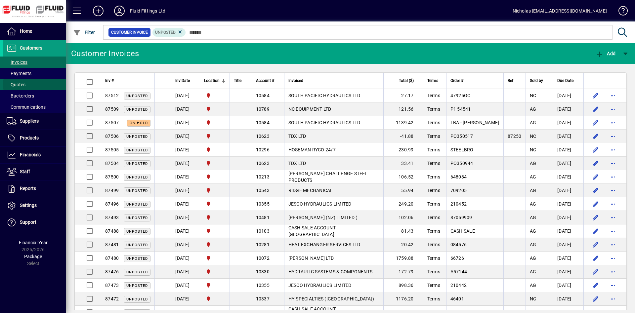
click at [36, 79] on span at bounding box center [34, 85] width 63 height 16
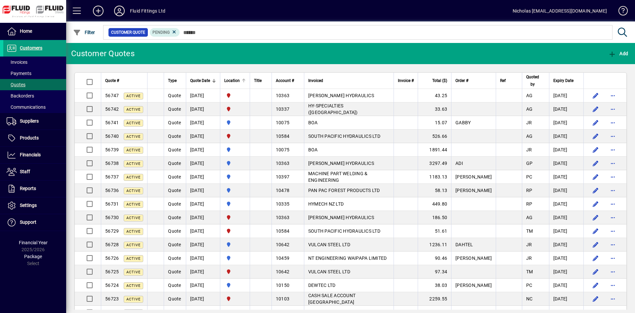
click at [245, 78] on div "Location" at bounding box center [235, 80] width 22 height 7
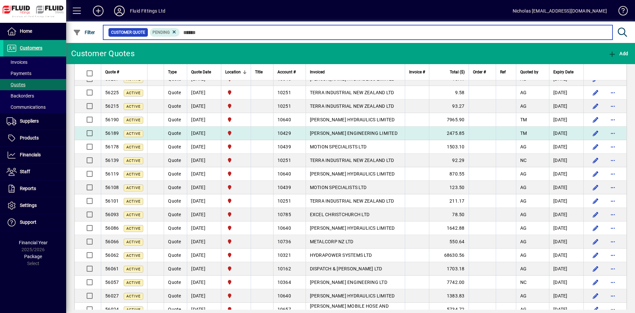
scroll to position [405, 0]
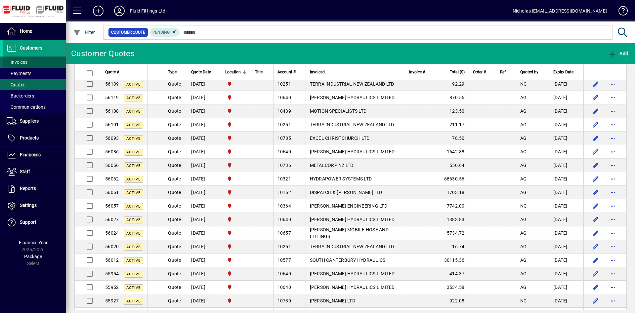
click at [48, 64] on span at bounding box center [34, 62] width 63 height 16
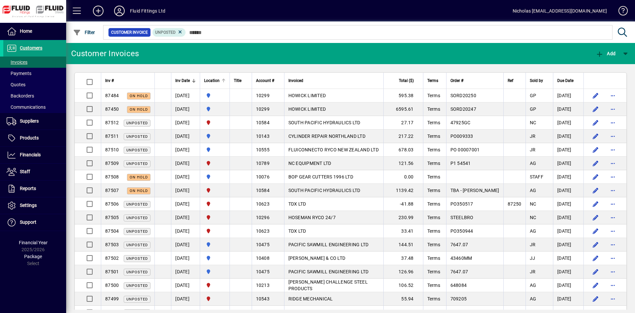
click at [226, 80] on div at bounding box center [225, 80] width 2 height 2
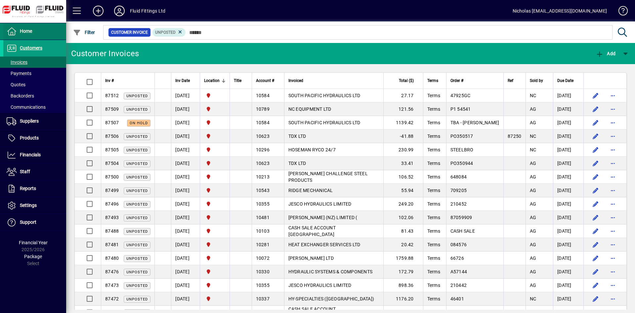
click at [44, 31] on span at bounding box center [34, 31] width 63 height 16
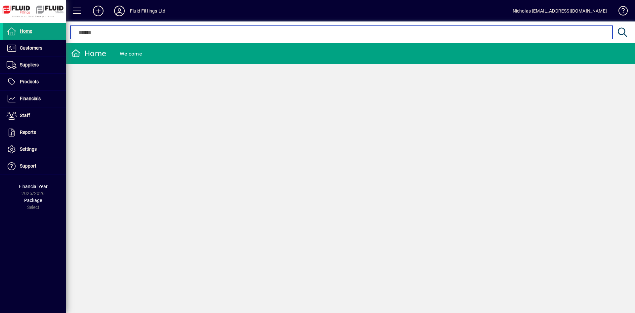
click at [228, 35] on input "text" at bounding box center [341, 32] width 532 height 8
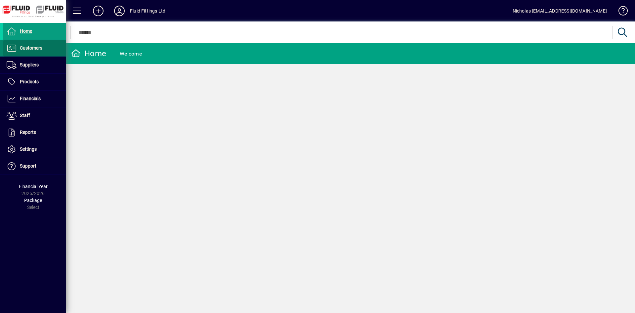
click at [42, 49] on span "Customers" at bounding box center [31, 47] width 23 height 5
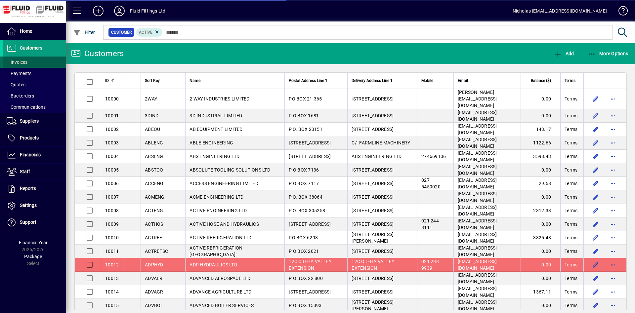
click at [38, 62] on span at bounding box center [34, 62] width 63 height 16
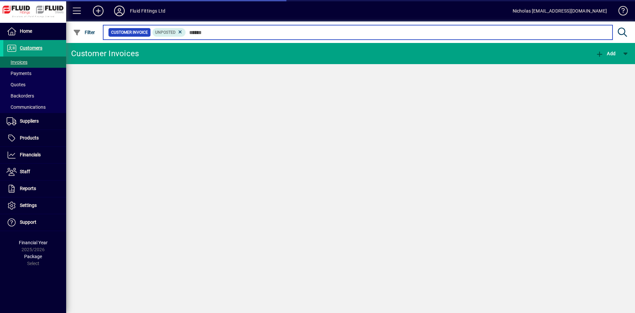
click at [255, 33] on input "text" at bounding box center [397, 32] width 422 height 9
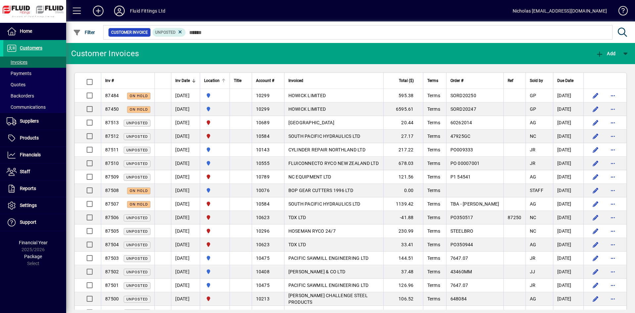
click at [226, 80] on div "Location" at bounding box center [215, 80] width 22 height 7
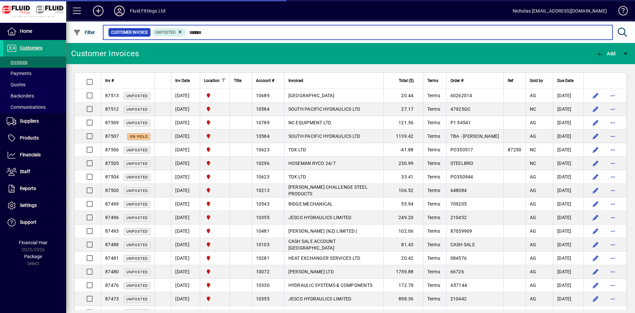
click at [236, 34] on input "text" at bounding box center [397, 32] width 422 height 9
click at [359, 29] on input "text" at bounding box center [397, 32] width 422 height 9
click at [348, 33] on input "text" at bounding box center [397, 32] width 422 height 9
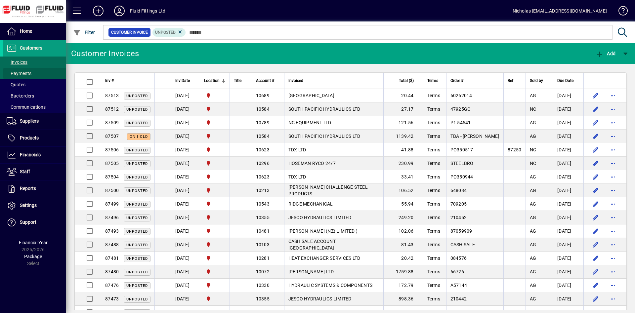
click at [29, 75] on span "Payments" at bounding box center [19, 73] width 25 height 5
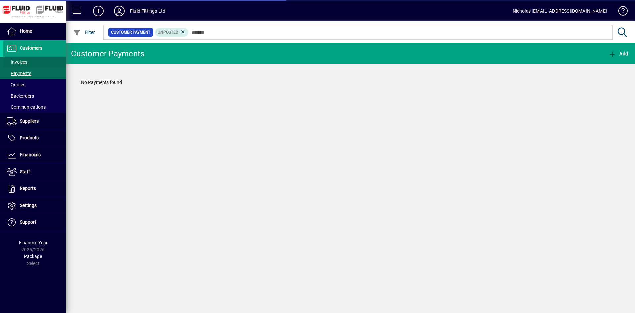
click at [38, 62] on span at bounding box center [34, 62] width 63 height 16
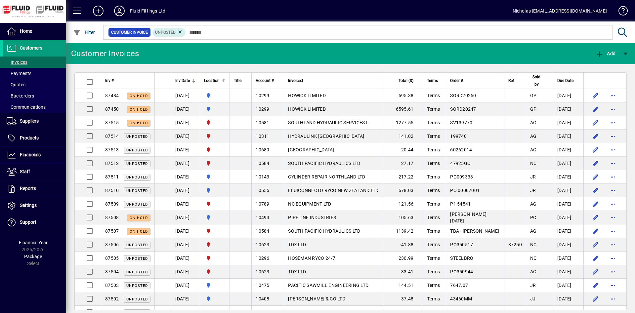
click at [226, 81] on div at bounding box center [224, 81] width 4 height 4
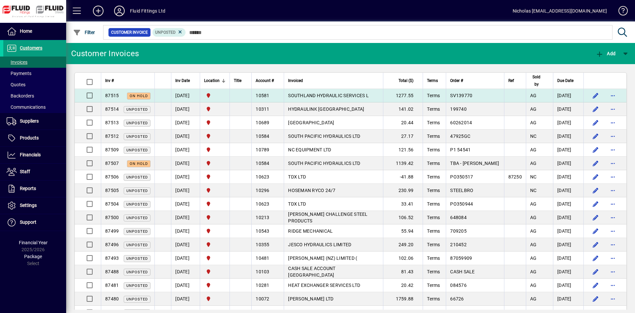
click at [383, 94] on td "SOUTHLAND HYDRAULIC SERVICES L" at bounding box center [333, 96] width 99 height 14
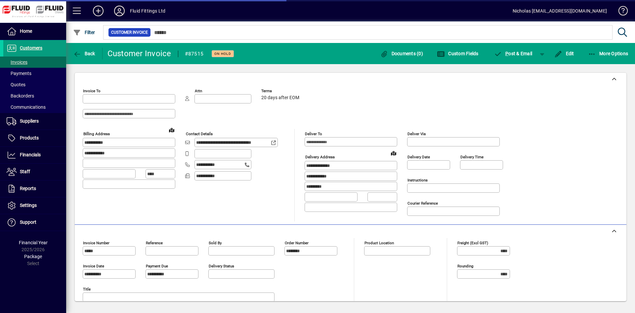
type input "**********"
type input "*********"
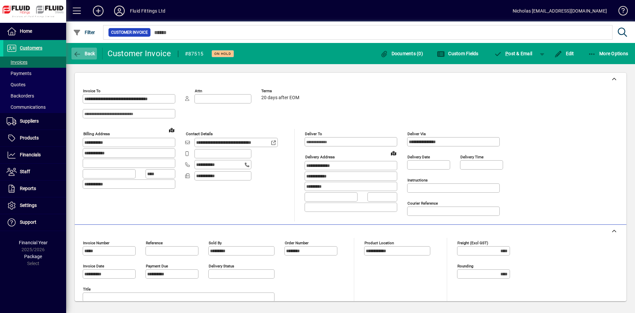
click at [87, 52] on span "Back" at bounding box center [84, 53] width 22 height 5
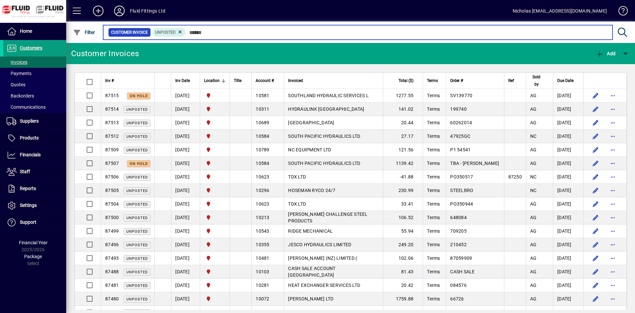
click at [299, 35] on input "text" at bounding box center [397, 32] width 422 height 9
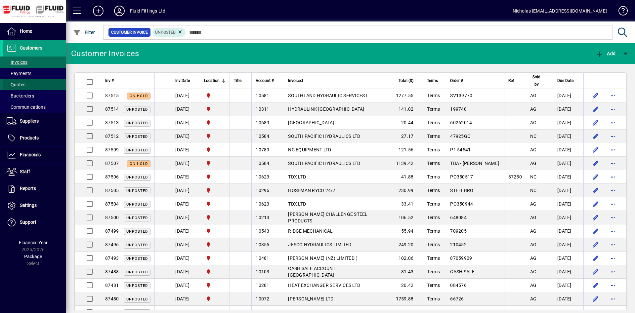
click at [32, 77] on span at bounding box center [34, 85] width 63 height 16
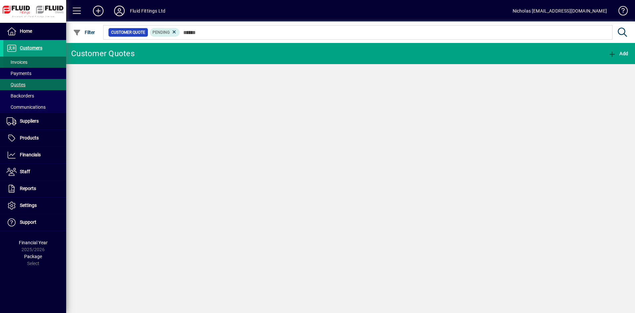
click at [32, 61] on span at bounding box center [34, 62] width 63 height 16
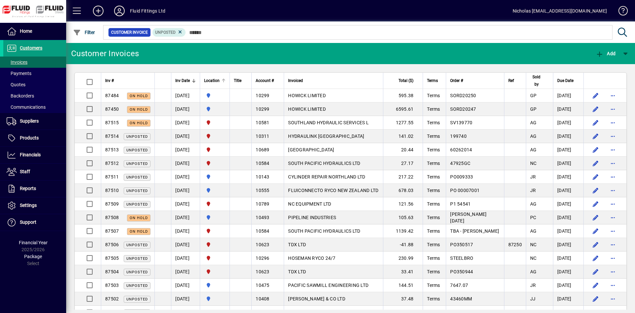
click at [226, 80] on div at bounding box center [224, 81] width 4 height 4
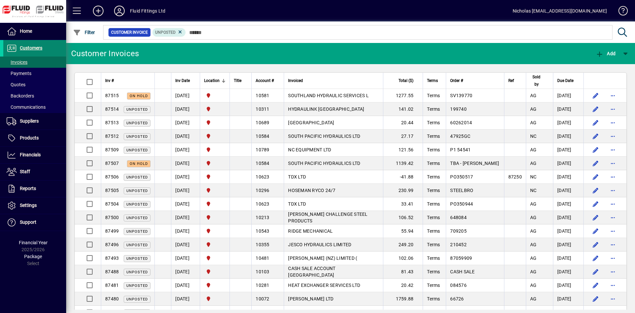
click at [60, 49] on span at bounding box center [34, 48] width 63 height 16
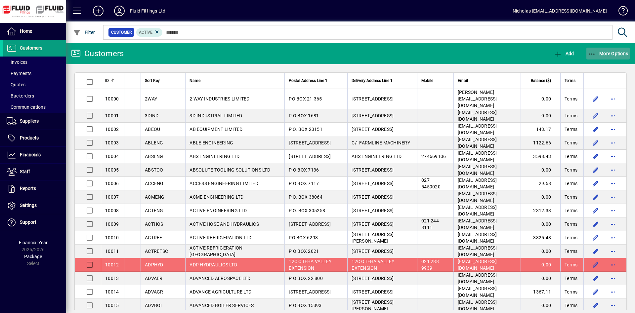
click at [608, 55] on span "More Options" at bounding box center [608, 53] width 40 height 5
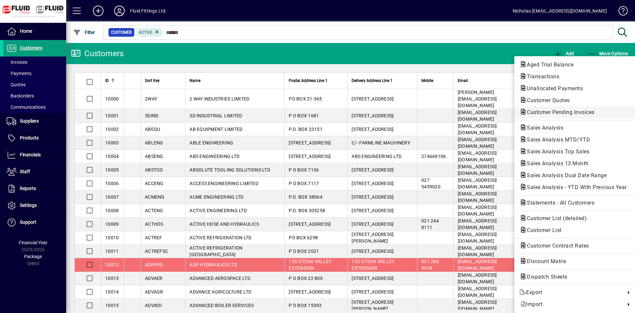
click at [574, 112] on span "Customer Pending Invoices" at bounding box center [559, 112] width 78 height 6
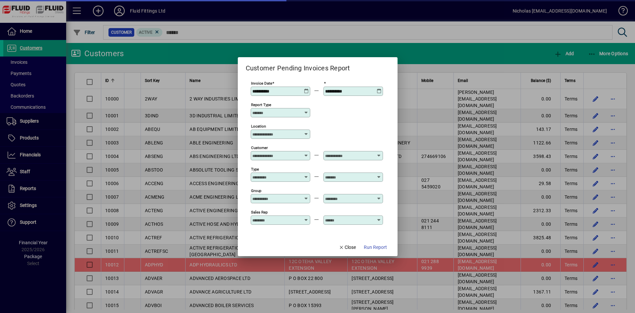
click at [289, 129] on div "Location" at bounding box center [281, 131] width 60 height 16
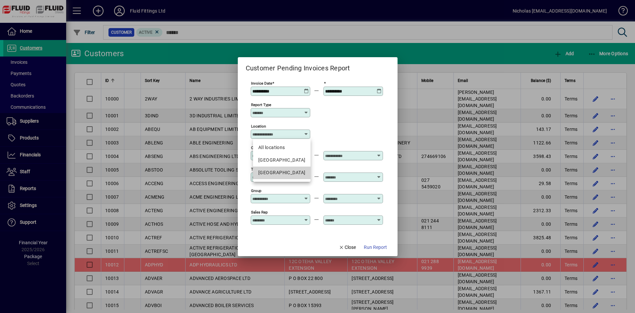
click at [297, 170] on mat-option "[GEOGRAPHIC_DATA]" at bounding box center [282, 173] width 58 height 13
type input "**********"
click at [372, 251] on span "Run Report" at bounding box center [375, 247] width 23 height 7
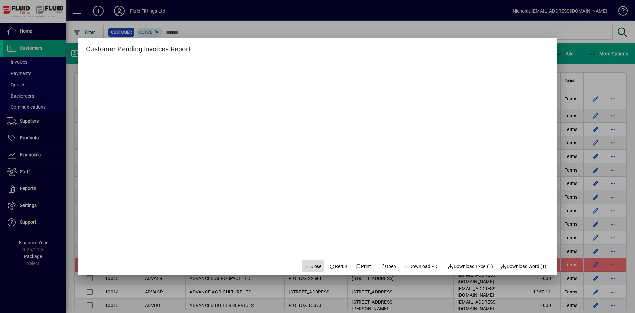
click at [313, 267] on span "Close" at bounding box center [312, 266] width 17 height 7
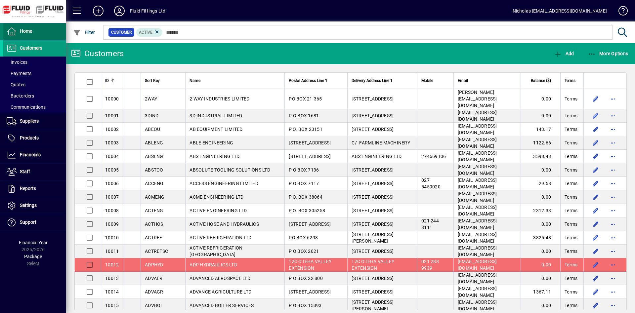
click at [36, 31] on span at bounding box center [34, 31] width 63 height 16
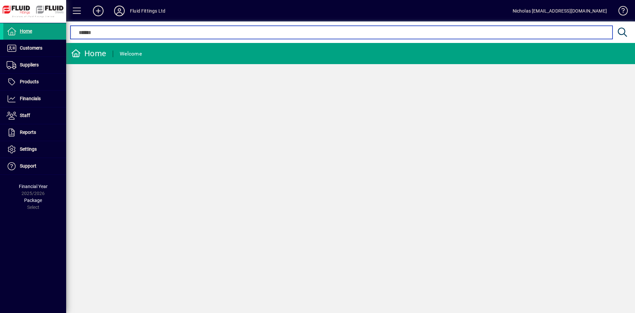
click at [237, 32] on input "text" at bounding box center [341, 32] width 532 height 8
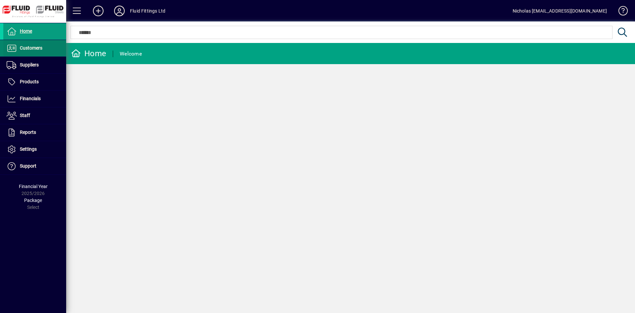
click at [38, 49] on span "Customers" at bounding box center [31, 47] width 23 height 5
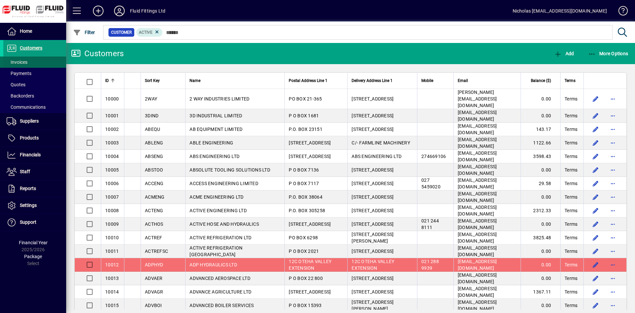
click at [43, 59] on span at bounding box center [34, 62] width 63 height 16
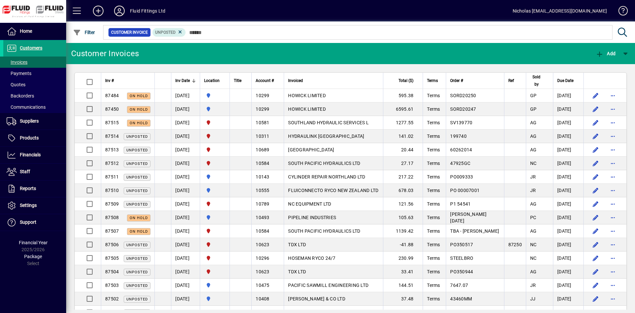
click at [280, 29] on mat-form-field "Customer Invoice Unposted" at bounding box center [367, 33] width 530 height 22
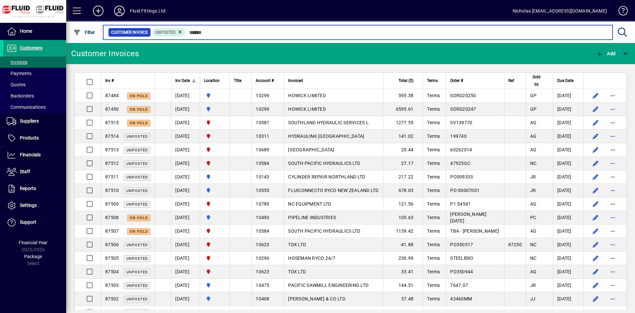
click at [295, 35] on input "text" at bounding box center [397, 32] width 422 height 9
drag, startPoint x: 342, startPoint y: 33, endPoint x: 348, endPoint y: 33, distance: 6.6
click at [346, 33] on input "text" at bounding box center [397, 32] width 422 height 9
drag, startPoint x: 400, startPoint y: 32, endPoint x: 414, endPoint y: 32, distance: 13.9
click at [409, 32] on input "text" at bounding box center [397, 32] width 422 height 9
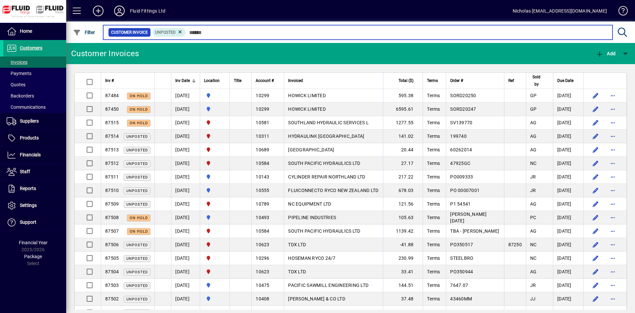
click at [498, 32] on input "text" at bounding box center [397, 32] width 422 height 9
click at [491, 32] on input "text" at bounding box center [397, 32] width 422 height 9
click at [465, 35] on input "text" at bounding box center [397, 32] width 422 height 9
click at [463, 35] on input "text" at bounding box center [397, 32] width 422 height 9
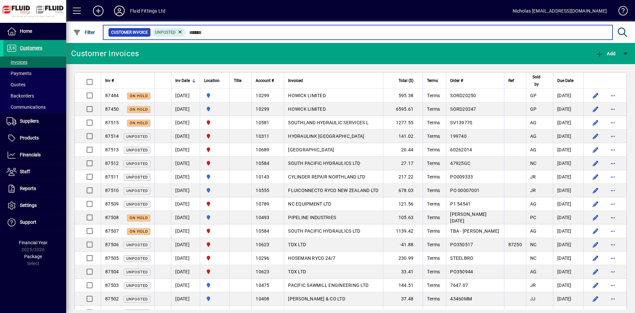
click at [463, 35] on input "text" at bounding box center [397, 32] width 422 height 9
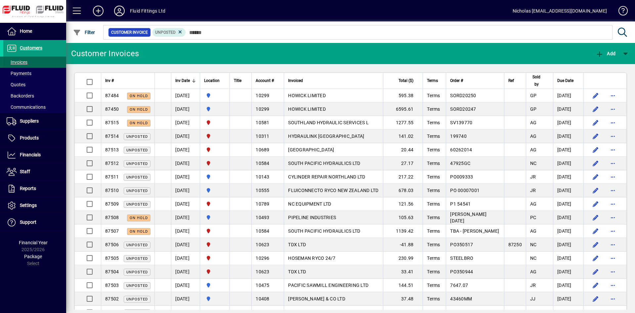
click at [34, 74] on span at bounding box center [34, 74] width 63 height 16
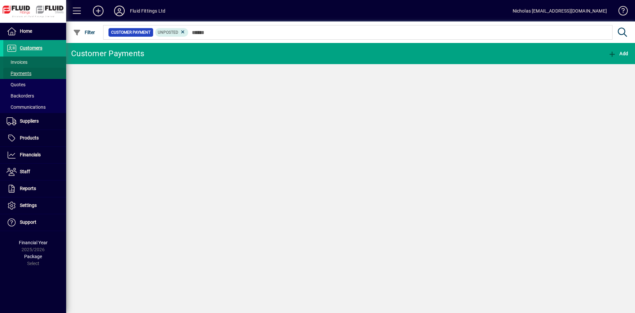
click at [35, 60] on span at bounding box center [34, 62] width 63 height 16
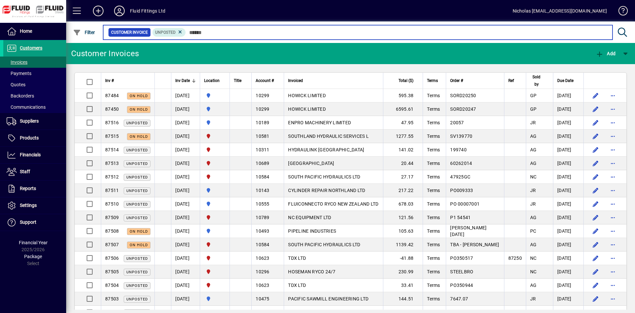
click at [233, 35] on input "text" at bounding box center [397, 32] width 422 height 9
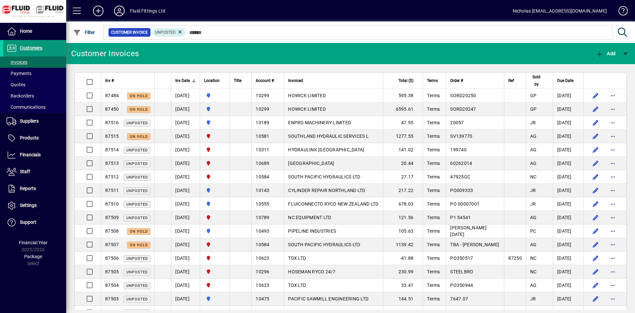
click at [50, 48] on span at bounding box center [34, 48] width 63 height 16
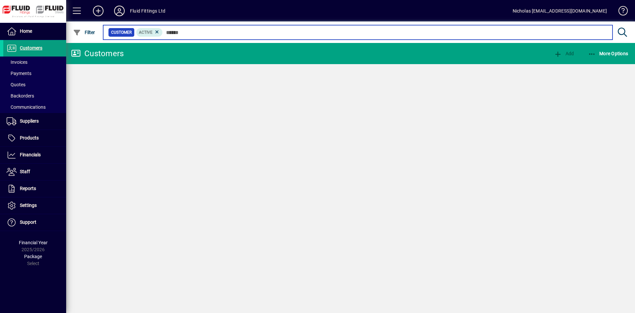
click at [221, 32] on input "text" at bounding box center [385, 32] width 445 height 9
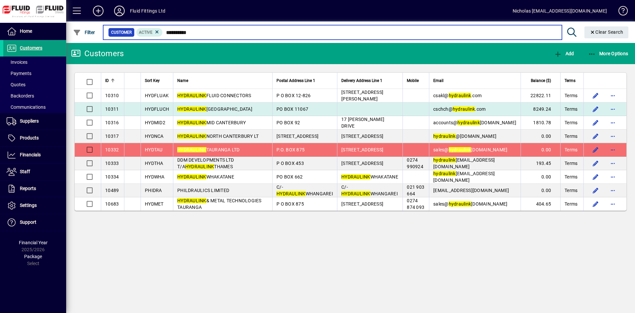
type input "**********"
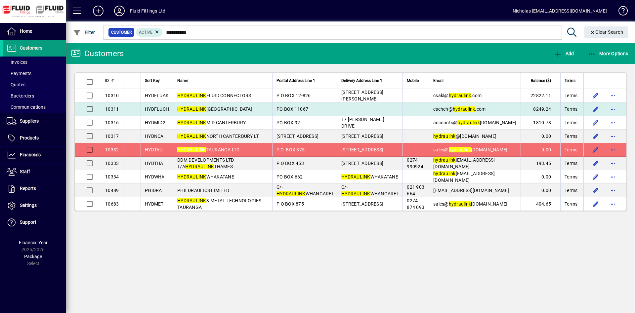
click at [245, 110] on td "HYDRAULINK [GEOGRAPHIC_DATA]" at bounding box center [222, 110] width 99 height 14
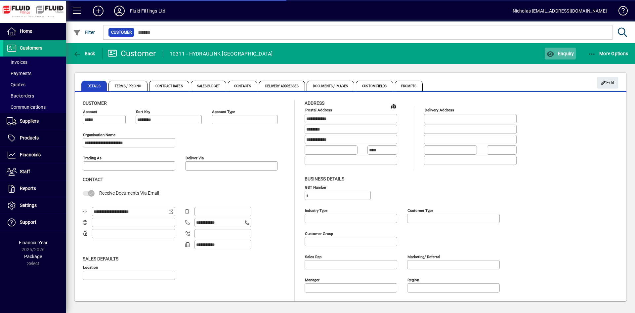
type input "**********"
type input "*******"
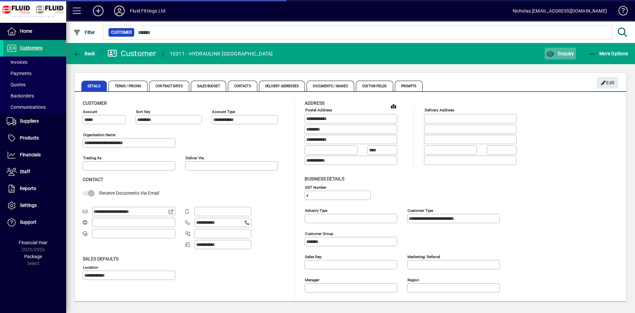
type input "**********"
click at [568, 53] on span "Enquiry" at bounding box center [560, 53] width 27 height 5
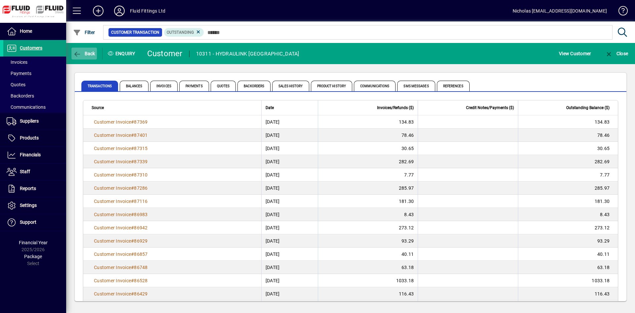
click at [90, 54] on span "Back" at bounding box center [84, 53] width 22 height 5
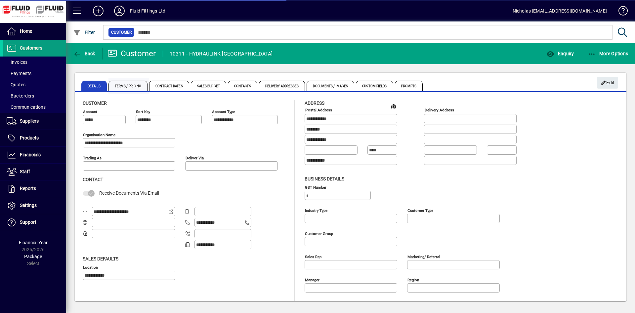
type input "**********"
type input "*******"
type input "**********"
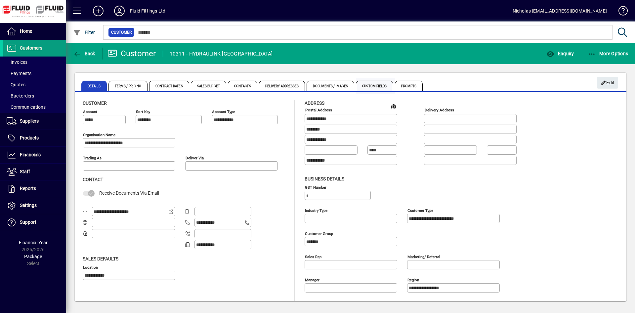
click at [373, 89] on span "Custom Fields" at bounding box center [374, 86] width 37 height 11
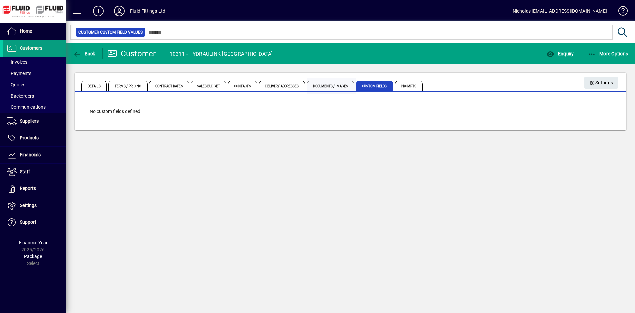
click at [347, 88] on span "Documents / Images" at bounding box center [331, 86] width 48 height 11
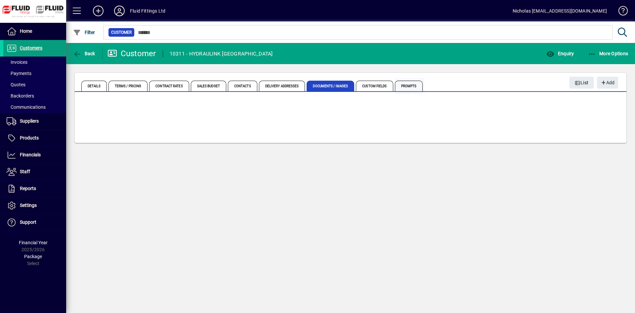
click at [423, 85] on span "Prompts" at bounding box center [409, 86] width 28 height 11
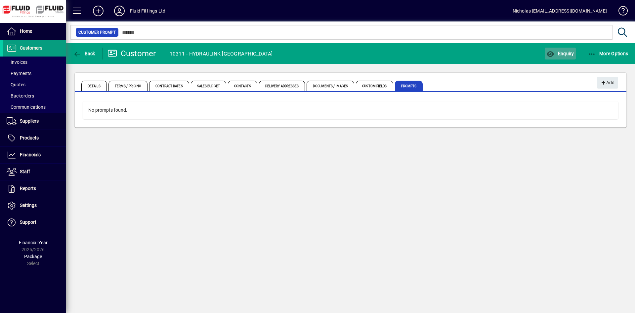
click at [560, 55] on span "Enquiry" at bounding box center [560, 53] width 27 height 5
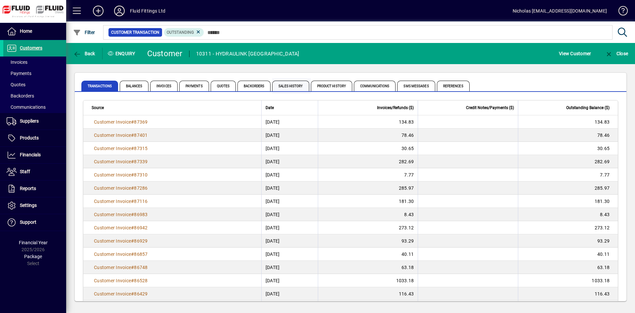
click at [290, 86] on span "Sales History" at bounding box center [290, 86] width 37 height 11
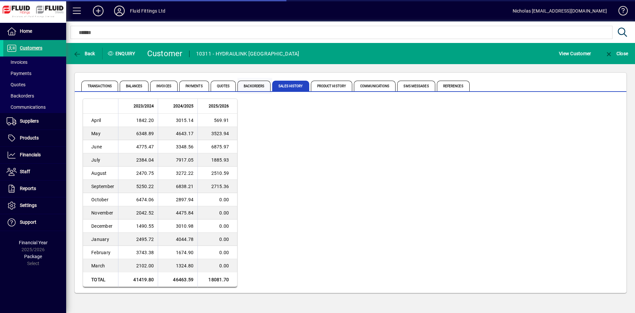
click at [257, 87] on span "Backorders" at bounding box center [254, 86] width 33 height 11
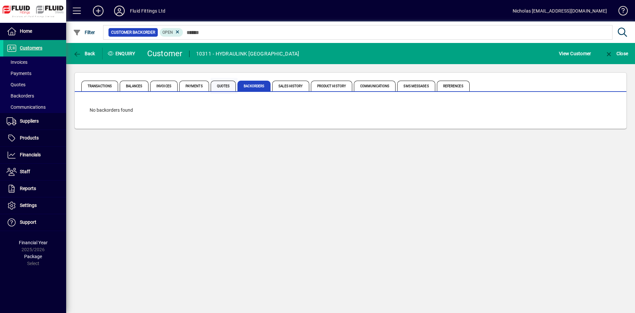
click at [230, 87] on span "Quotes" at bounding box center [223, 86] width 25 height 11
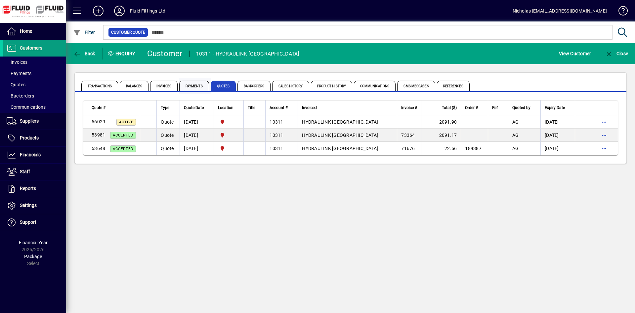
click at [188, 84] on span "Payments" at bounding box center [194, 86] width 30 height 11
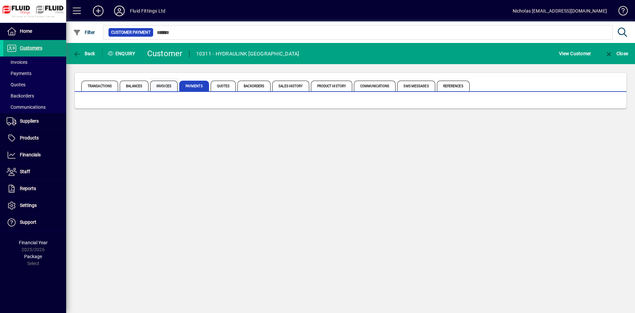
click at [159, 84] on span "Invoices" at bounding box center [163, 86] width 27 height 11
click at [136, 85] on span "Balances" at bounding box center [134, 86] width 29 height 11
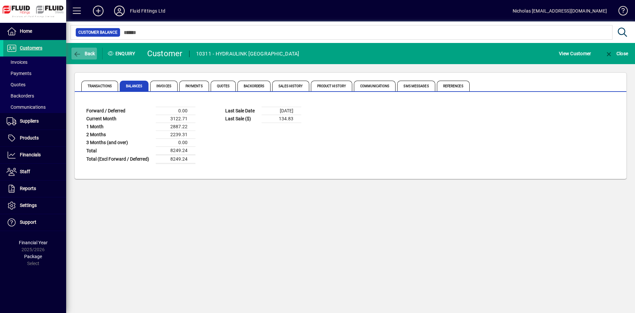
click at [77, 53] on icon "button" at bounding box center [77, 54] width 8 height 7
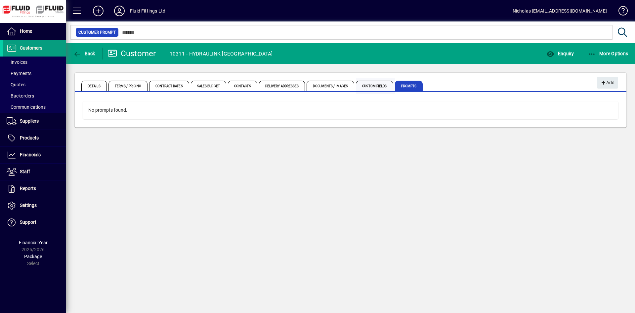
click at [388, 82] on span "Custom Fields" at bounding box center [374, 86] width 37 height 11
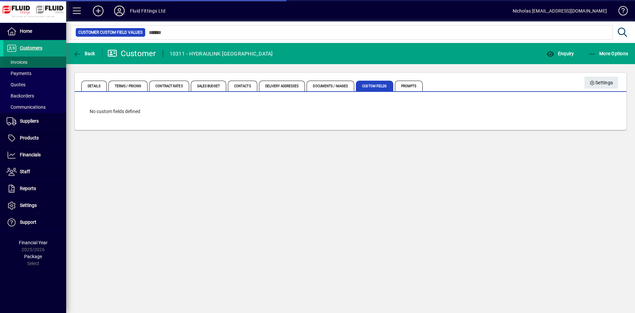
click at [29, 64] on span at bounding box center [34, 62] width 63 height 16
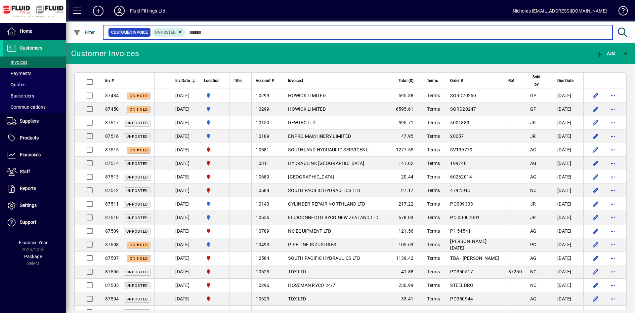
click at [248, 30] on input "text" at bounding box center [397, 32] width 422 height 9
click at [364, 32] on input "text" at bounding box center [397, 32] width 422 height 9
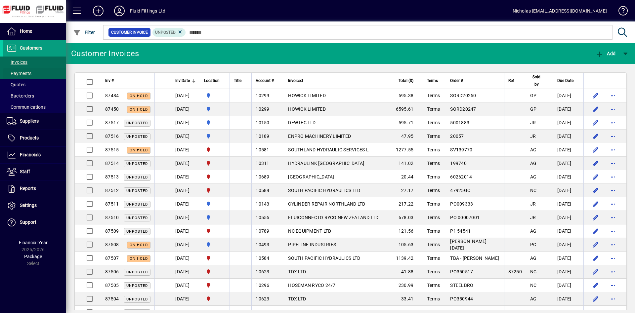
drag, startPoint x: 37, startPoint y: 72, endPoint x: 39, endPoint y: 69, distance: 3.6
click at [38, 72] on span at bounding box center [34, 74] width 63 height 16
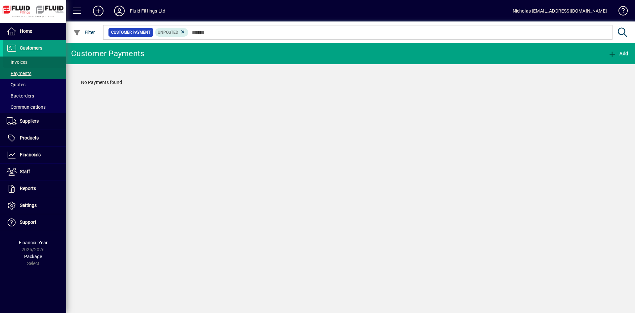
click at [41, 63] on span at bounding box center [34, 62] width 63 height 16
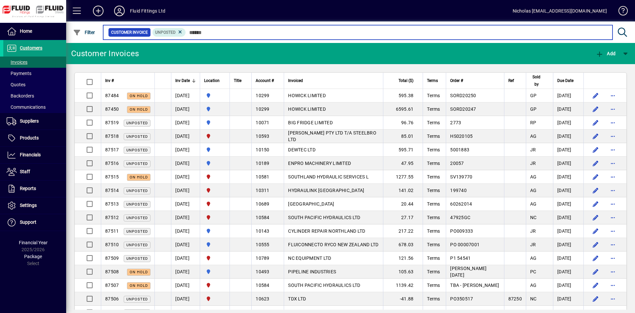
click at [248, 31] on input "text" at bounding box center [397, 32] width 422 height 9
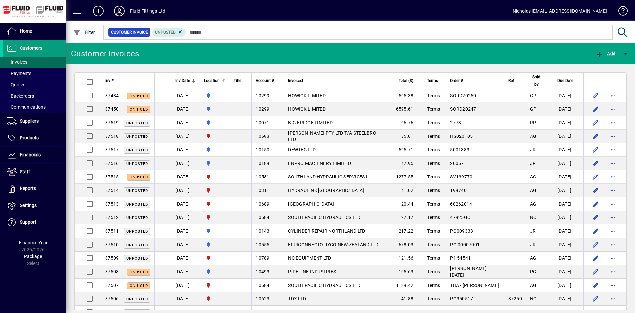
click at [226, 81] on div at bounding box center [224, 81] width 4 height 4
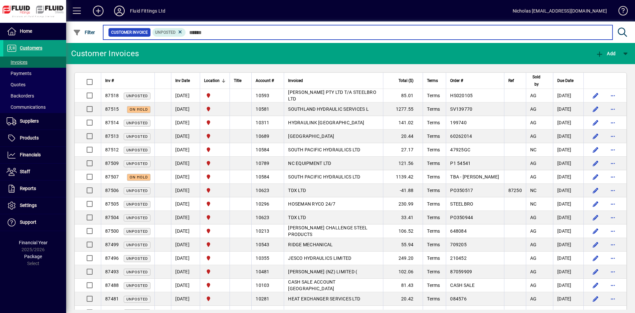
click at [282, 29] on input "text" at bounding box center [397, 32] width 422 height 9
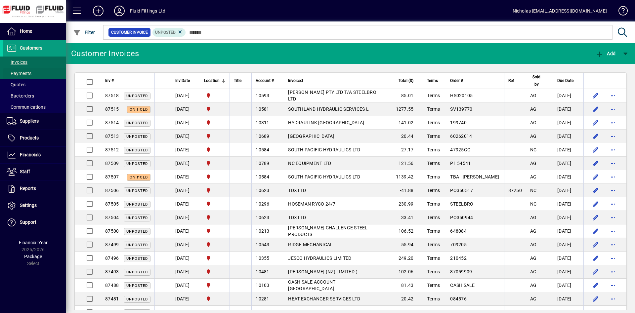
click at [45, 71] on span at bounding box center [34, 74] width 63 height 16
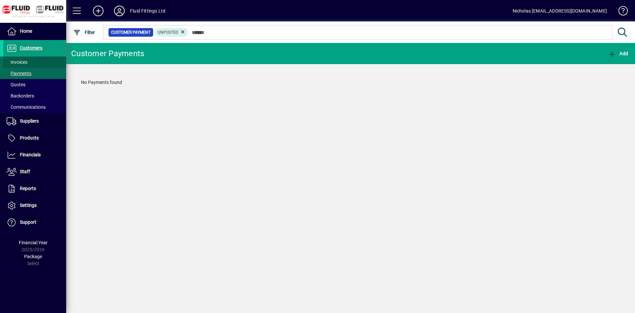
click at [43, 61] on span at bounding box center [34, 62] width 63 height 16
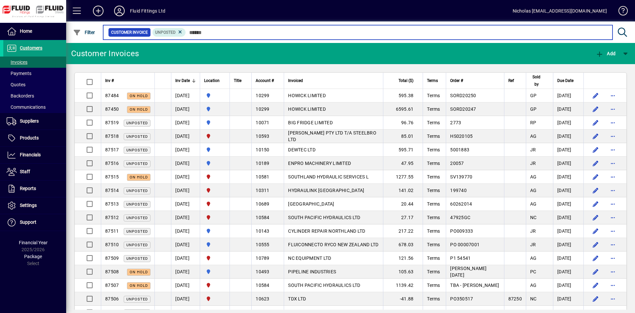
click at [216, 32] on input "text" at bounding box center [397, 32] width 422 height 9
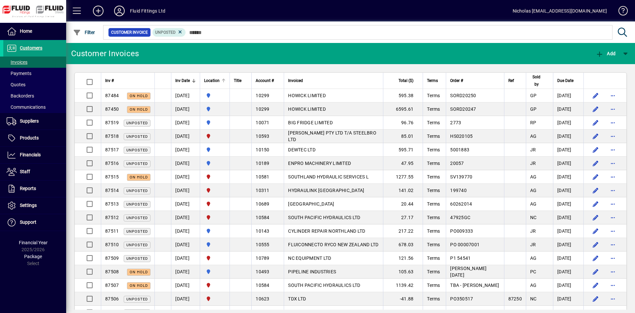
click at [226, 79] on div at bounding box center [225, 80] width 2 height 2
click at [224, 79] on div at bounding box center [223, 79] width 1 height 1
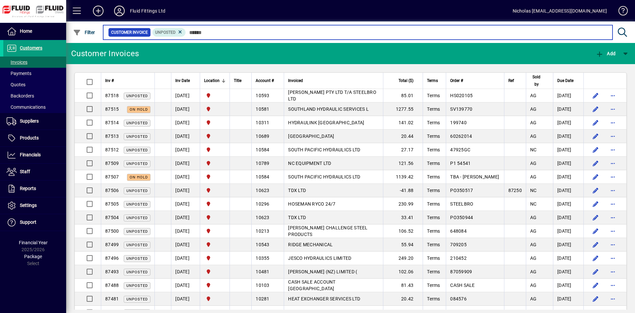
drag, startPoint x: 337, startPoint y: 34, endPoint x: 369, endPoint y: 34, distance: 31.8
click at [341, 34] on input "text" at bounding box center [397, 32] width 422 height 9
click at [371, 34] on input "text" at bounding box center [397, 32] width 422 height 9
click at [338, 34] on input "text" at bounding box center [397, 32] width 422 height 9
click at [339, 33] on input "text" at bounding box center [397, 32] width 422 height 9
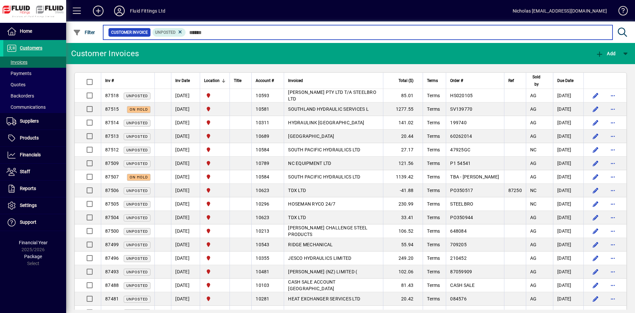
click at [339, 33] on input "text" at bounding box center [397, 32] width 422 height 9
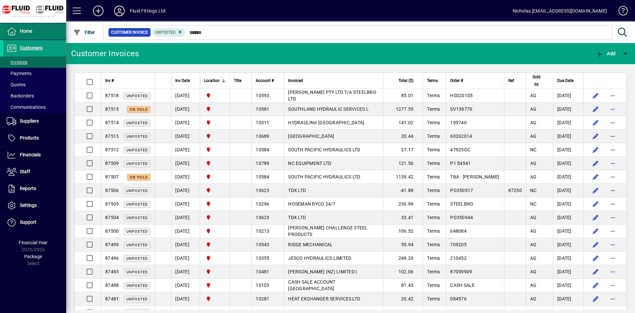
click at [49, 33] on span at bounding box center [34, 31] width 63 height 16
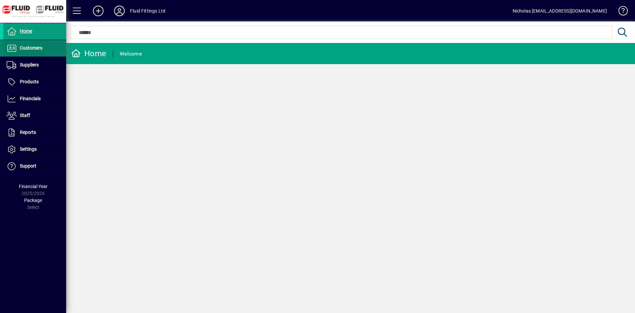
click at [47, 49] on span at bounding box center [34, 48] width 63 height 16
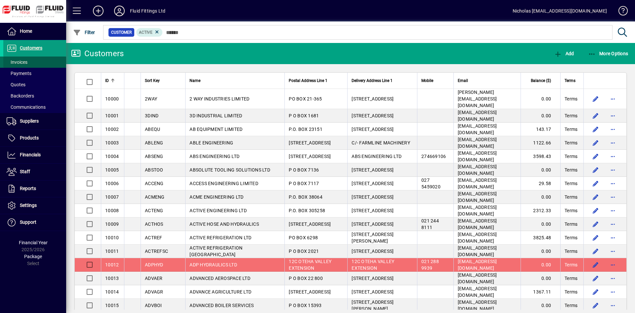
click at [41, 61] on span at bounding box center [34, 62] width 63 height 16
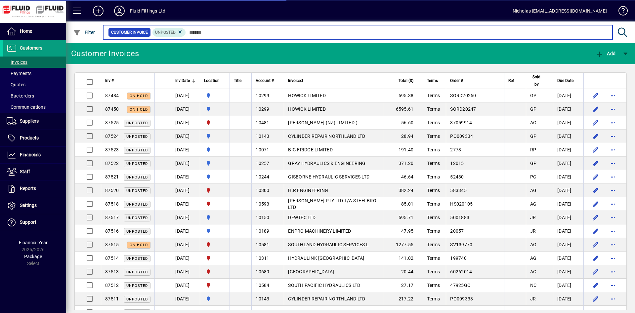
click at [210, 35] on input "text" at bounding box center [397, 32] width 422 height 9
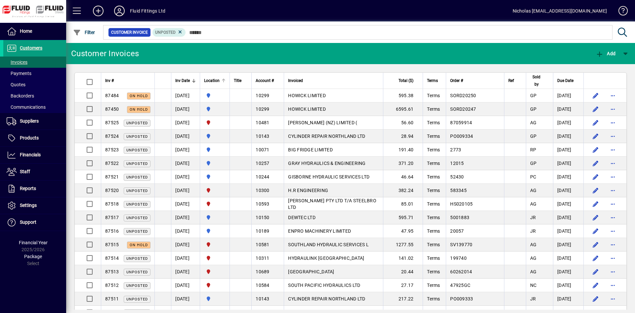
click at [224, 82] on div at bounding box center [223, 80] width 1 height 3
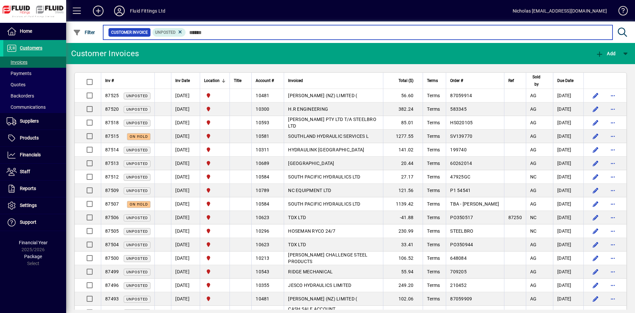
click at [245, 35] on input "text" at bounding box center [397, 32] width 422 height 9
click at [312, 29] on input "text" at bounding box center [397, 32] width 422 height 9
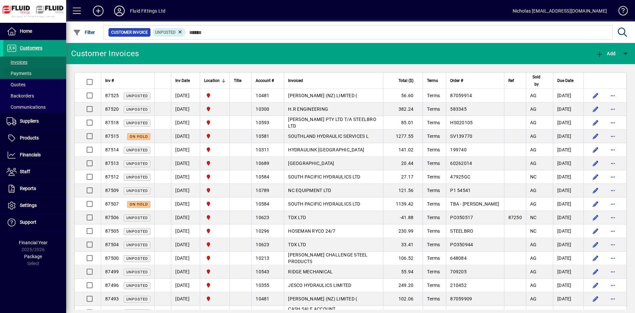
click at [54, 69] on span at bounding box center [34, 74] width 63 height 16
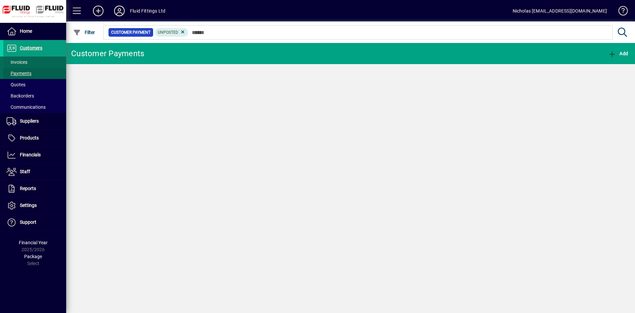
click at [48, 61] on span at bounding box center [34, 62] width 63 height 16
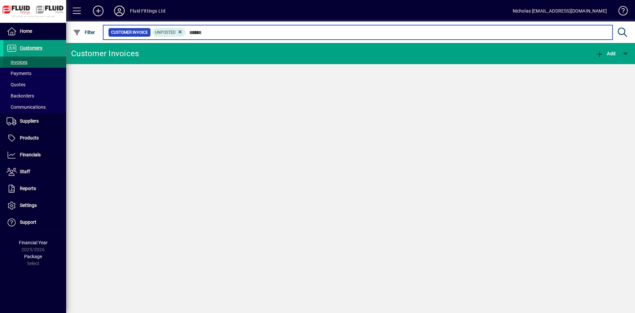
click at [247, 35] on input "text" at bounding box center [397, 32] width 422 height 9
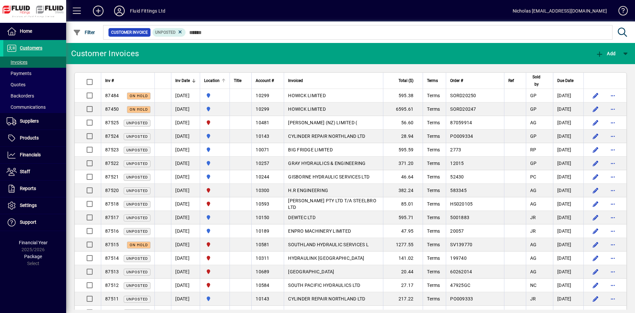
click at [224, 80] on div at bounding box center [223, 80] width 2 height 2
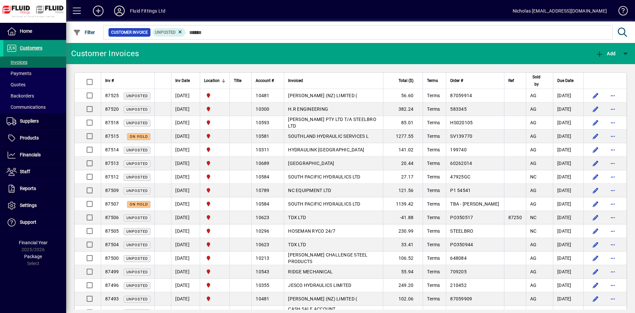
click at [62, 47] on span at bounding box center [34, 48] width 63 height 16
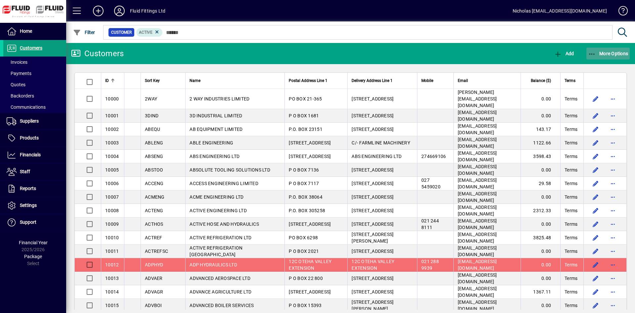
click at [608, 49] on span "button" at bounding box center [609, 54] width 44 height 16
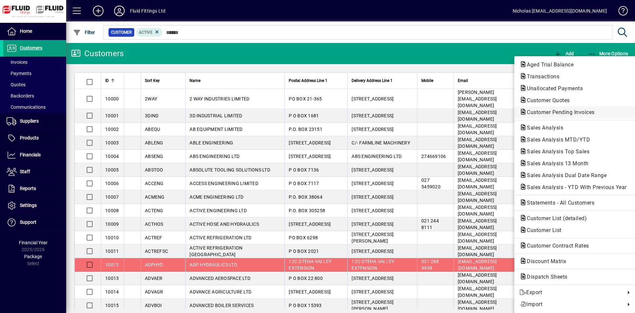
click at [584, 113] on span "Customer Pending Invoices" at bounding box center [559, 112] width 78 height 6
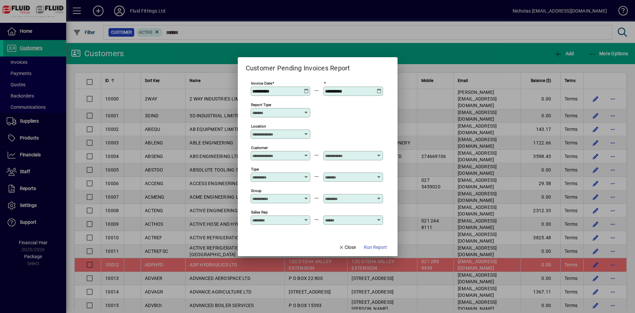
click at [276, 134] on input "Location" at bounding box center [277, 134] width 51 height 5
click at [297, 174] on mat-option "[GEOGRAPHIC_DATA]" at bounding box center [282, 173] width 58 height 13
type input "**********"
click at [376, 248] on span "Run Report" at bounding box center [375, 247] width 23 height 7
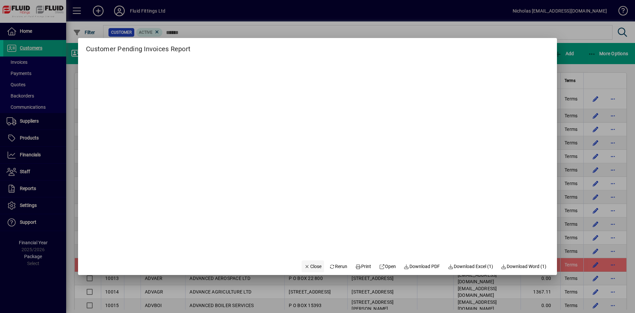
click at [308, 263] on span "button" at bounding box center [313, 267] width 23 height 16
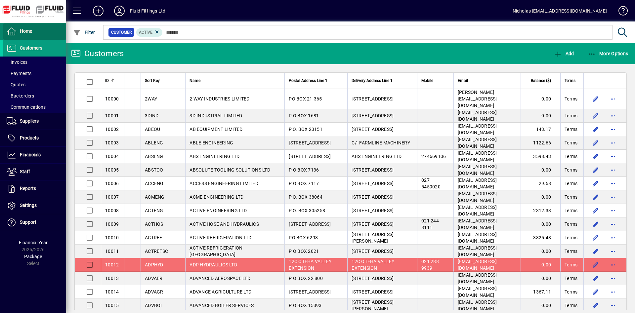
click at [34, 33] on span at bounding box center [34, 31] width 63 height 16
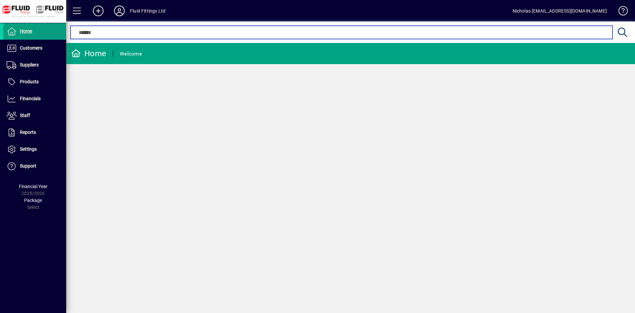
drag, startPoint x: 212, startPoint y: 34, endPoint x: 239, endPoint y: 30, distance: 27.1
click at [212, 33] on input "text" at bounding box center [341, 32] width 532 height 8
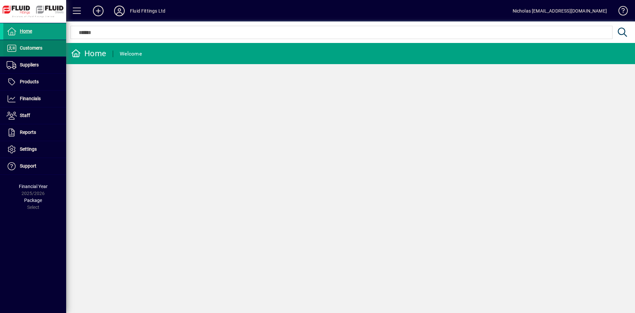
click at [28, 47] on span "Customers" at bounding box center [31, 47] width 23 height 5
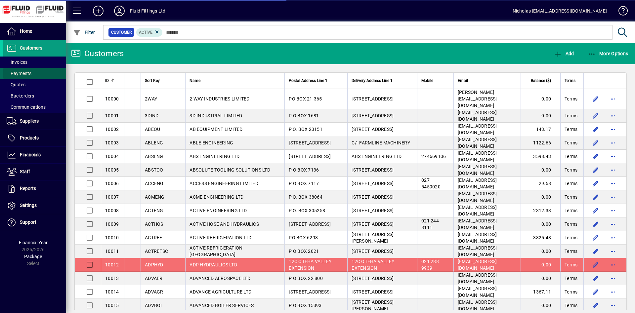
click at [43, 66] on span at bounding box center [34, 74] width 63 height 16
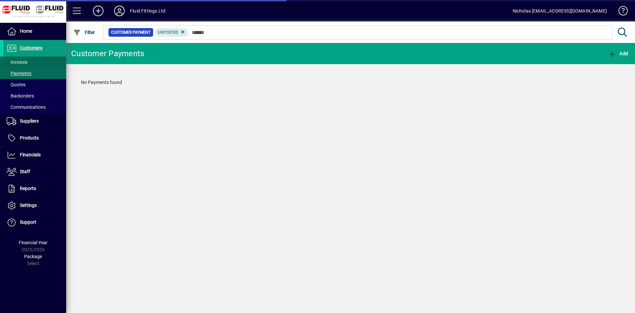
click at [20, 59] on span "Invoices" at bounding box center [15, 62] width 24 height 7
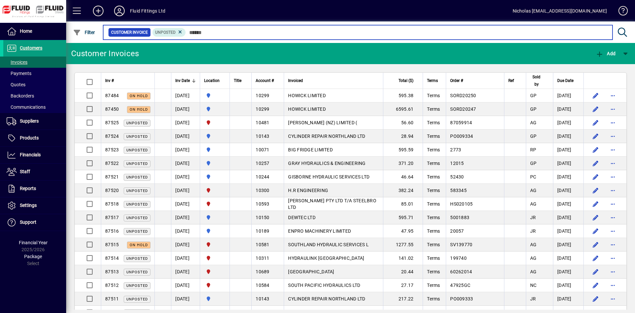
click at [222, 34] on input "text" at bounding box center [397, 32] width 422 height 9
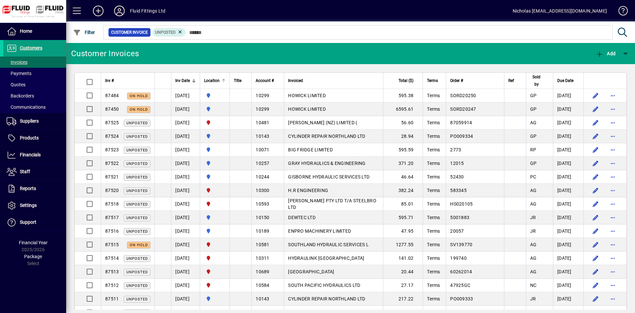
click at [226, 81] on div at bounding box center [224, 81] width 4 height 4
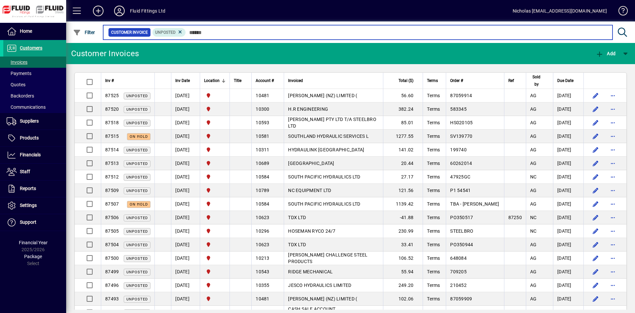
click at [354, 32] on input "text" at bounding box center [397, 32] width 422 height 9
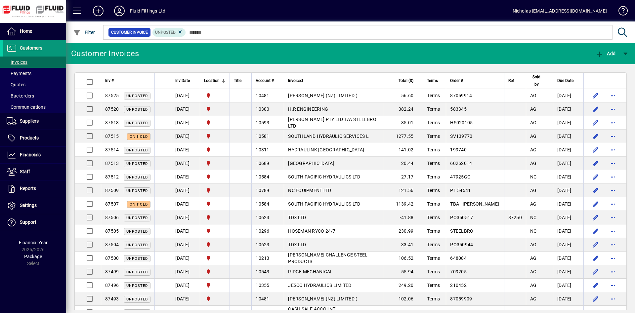
click at [54, 49] on span at bounding box center [34, 48] width 63 height 16
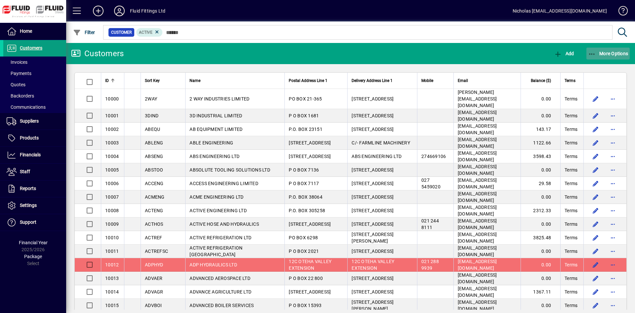
click at [600, 55] on span "More Options" at bounding box center [608, 53] width 40 height 5
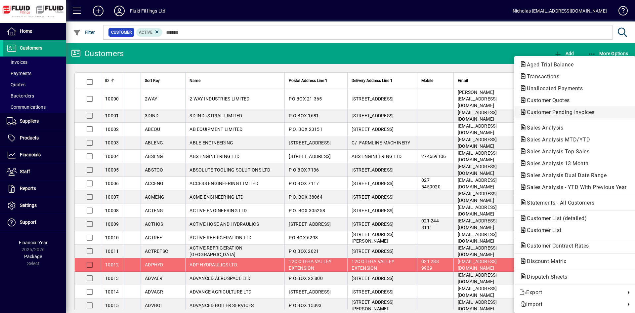
click at [577, 109] on span "Customer Pending Invoices" at bounding box center [575, 113] width 111 height 8
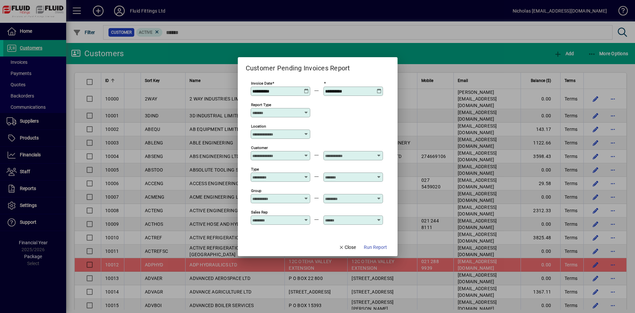
click at [277, 134] on input "Location" at bounding box center [277, 134] width 51 height 5
click at [289, 172] on div "[GEOGRAPHIC_DATA]" at bounding box center [281, 172] width 47 height 7
type input "**********"
click at [373, 241] on span "button" at bounding box center [375, 248] width 28 height 16
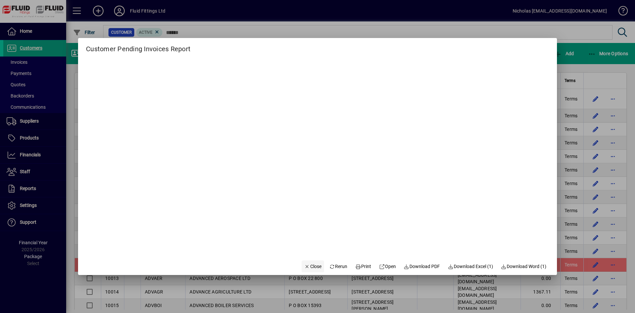
click at [308, 264] on span "Close" at bounding box center [312, 266] width 17 height 7
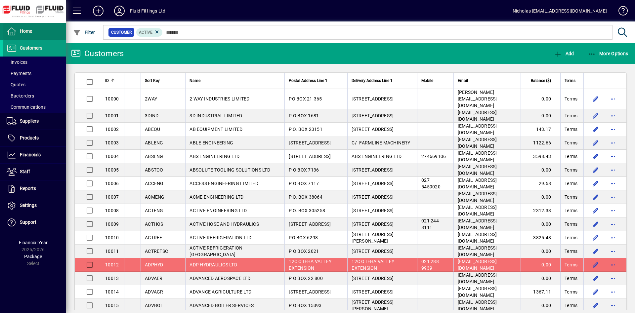
click at [16, 32] on icon at bounding box center [12, 31] width 10 height 8
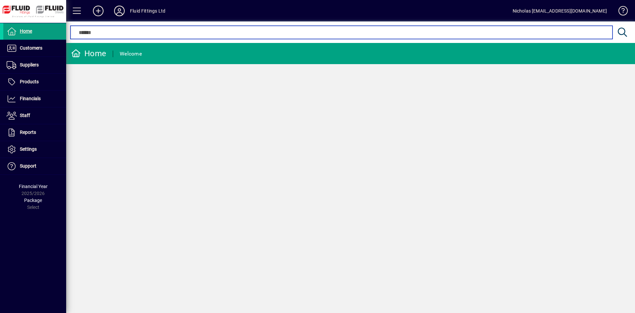
click at [198, 35] on input "text" at bounding box center [341, 32] width 532 height 8
click at [325, 36] on input "text" at bounding box center [341, 32] width 532 height 8
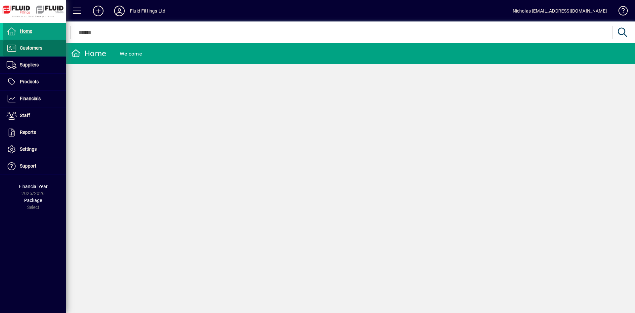
click at [34, 50] on span "Customers" at bounding box center [31, 47] width 23 height 5
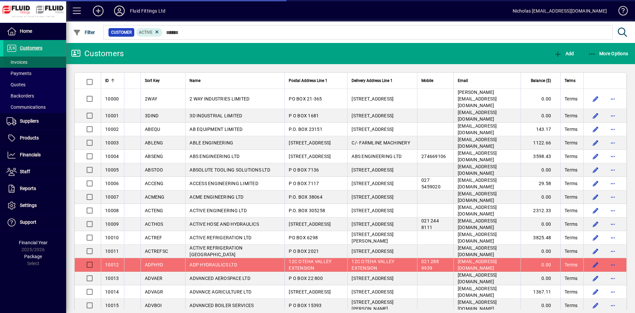
click at [40, 62] on span at bounding box center [34, 62] width 63 height 16
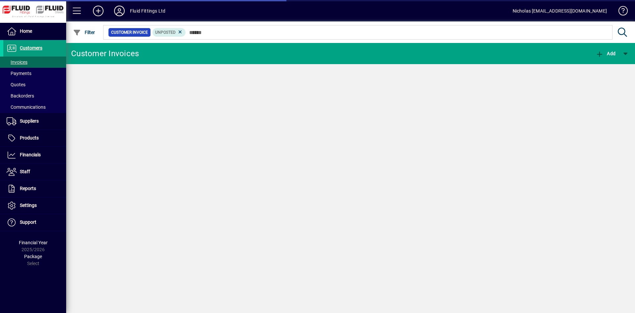
click at [251, 27] on div at bounding box center [386, 25] width 569 height 7
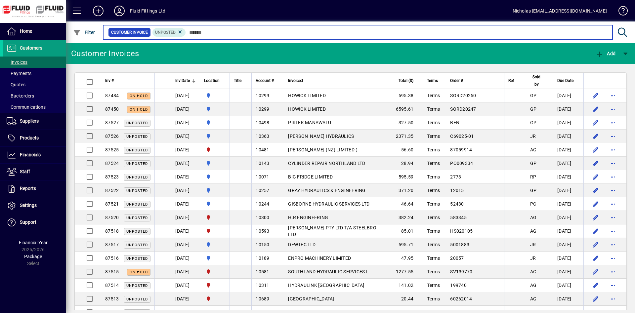
click at [309, 30] on input "text" at bounding box center [397, 32] width 422 height 9
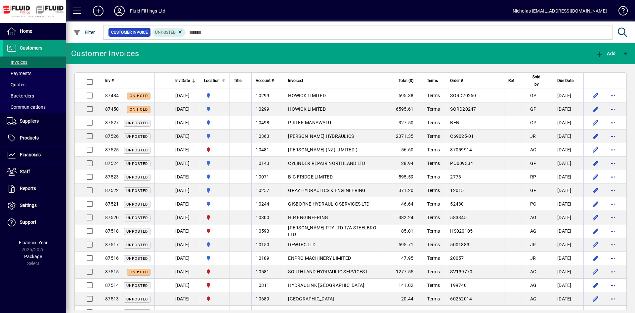
click at [226, 81] on div at bounding box center [224, 81] width 4 height 4
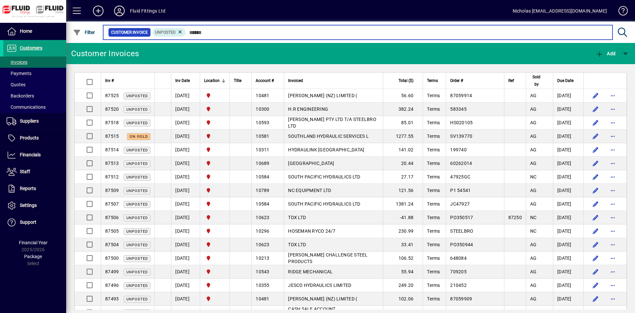
click at [392, 34] on input "text" at bounding box center [397, 32] width 422 height 9
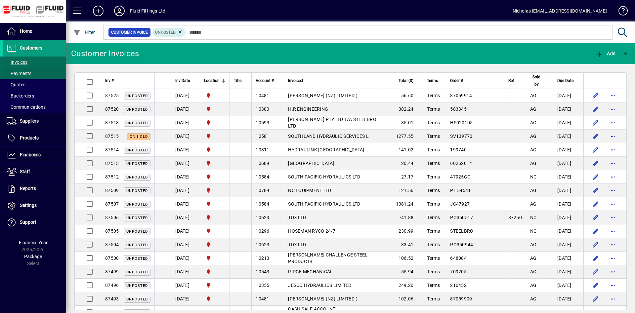
click at [40, 75] on span at bounding box center [34, 74] width 63 height 16
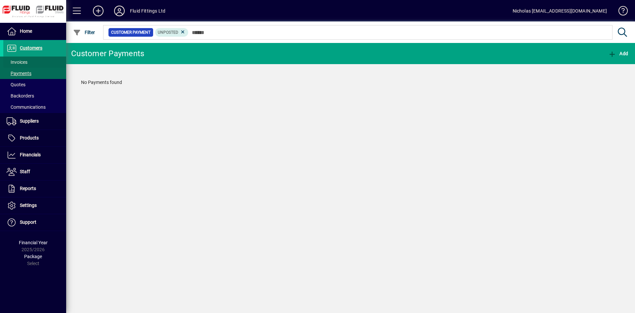
click at [40, 61] on span at bounding box center [34, 62] width 63 height 16
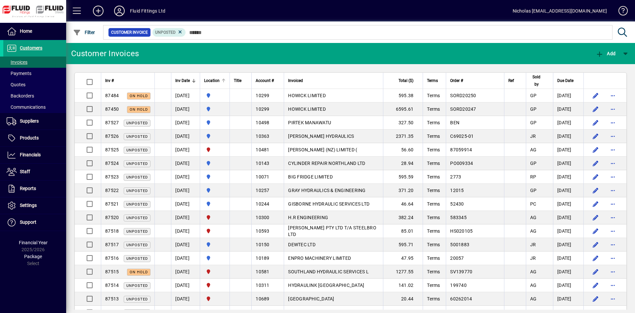
click at [226, 81] on div at bounding box center [224, 81] width 4 height 4
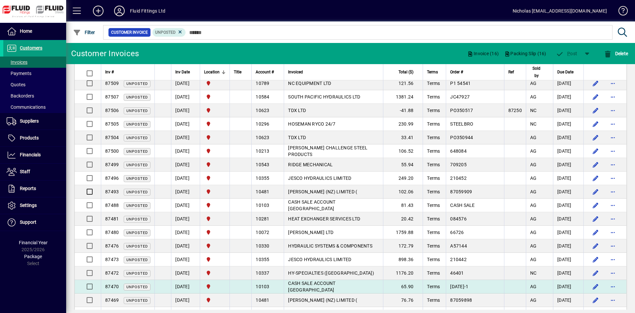
scroll to position [169, 0]
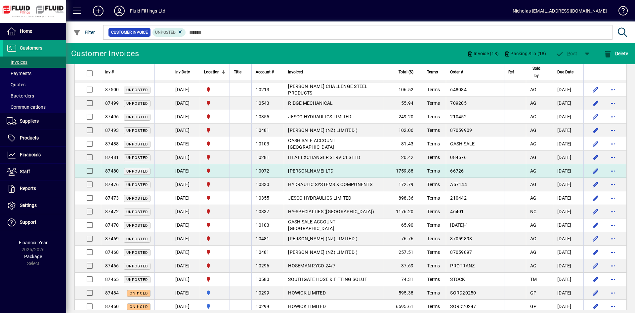
click at [97, 176] on td at bounding box center [88, 171] width 26 height 14
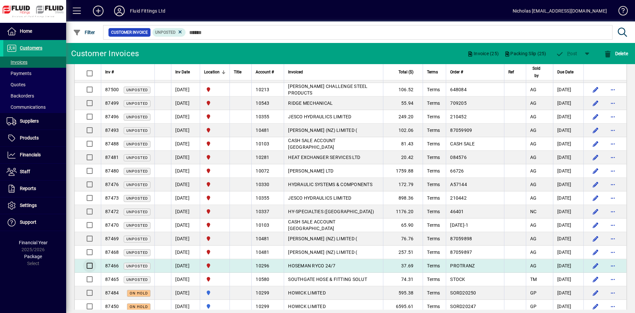
click at [88, 267] on div at bounding box center [89, 266] width 16 height 16
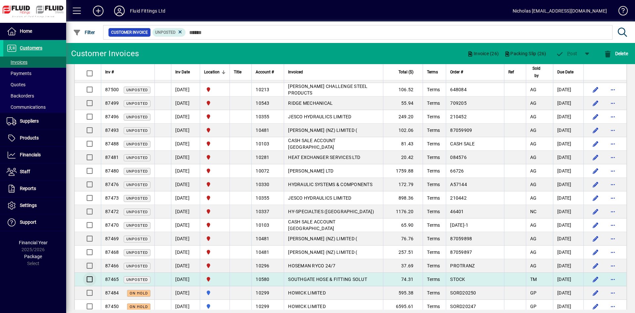
click at [89, 281] on div at bounding box center [89, 280] width 16 height 16
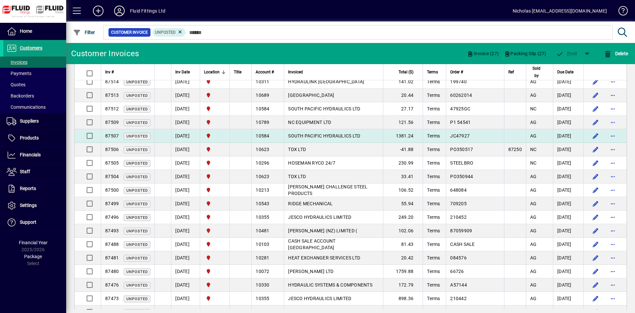
scroll to position [68, 0]
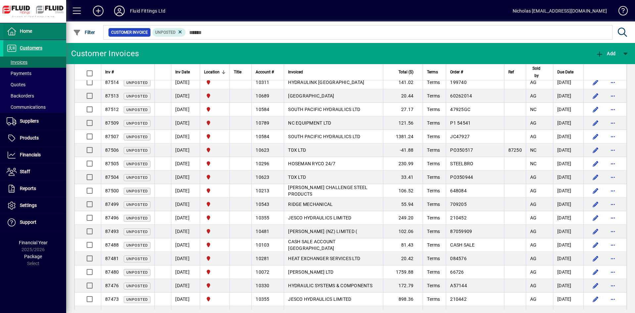
click at [48, 38] on span at bounding box center [34, 31] width 63 height 16
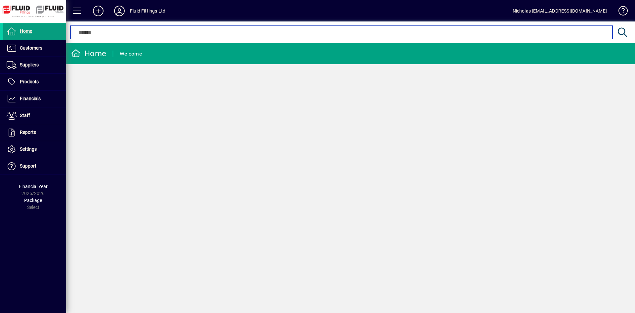
click at [199, 34] on input "text" at bounding box center [341, 32] width 532 height 8
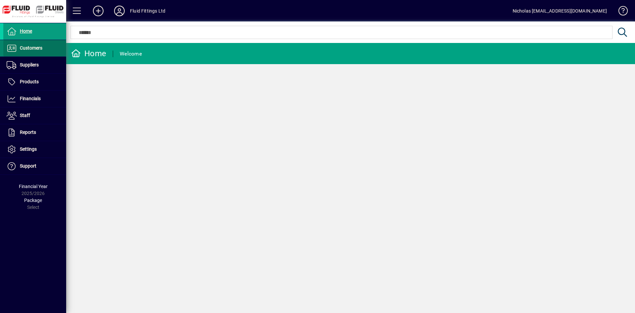
drag, startPoint x: 48, startPoint y: 47, endPoint x: 42, endPoint y: 56, distance: 10.5
click at [48, 49] on span at bounding box center [34, 48] width 63 height 16
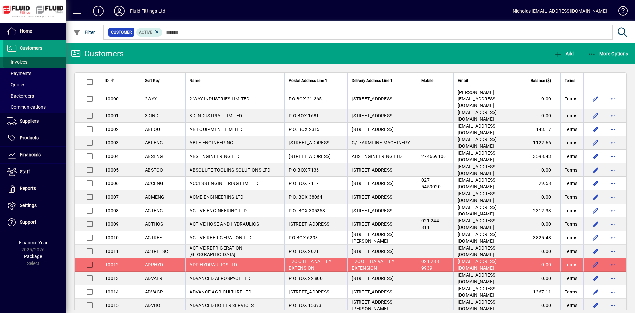
click at [40, 61] on span at bounding box center [34, 62] width 63 height 16
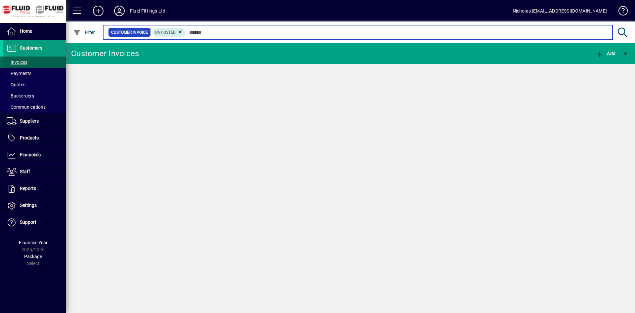
click at [239, 33] on input "text" at bounding box center [397, 32] width 422 height 9
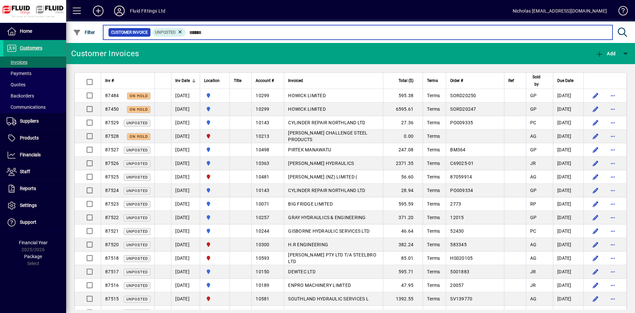
drag, startPoint x: 267, startPoint y: 29, endPoint x: 385, endPoint y: 5, distance: 119.9
click at [267, 28] on input "text" at bounding box center [397, 32] width 422 height 9
click at [218, 33] on input "text" at bounding box center [397, 32] width 422 height 9
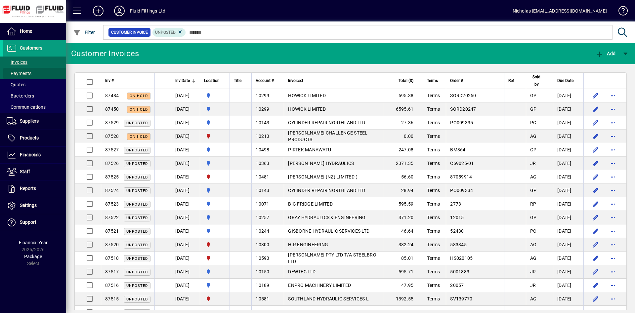
click at [29, 68] on span at bounding box center [34, 74] width 63 height 16
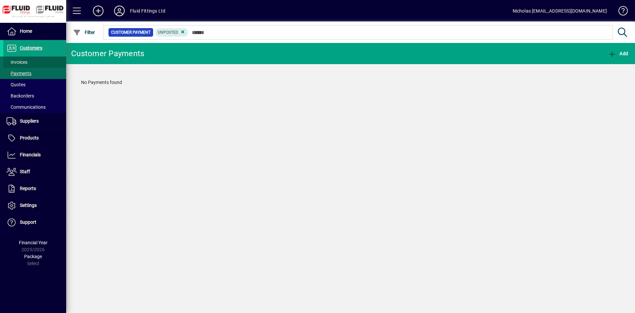
click at [36, 63] on span at bounding box center [34, 62] width 63 height 16
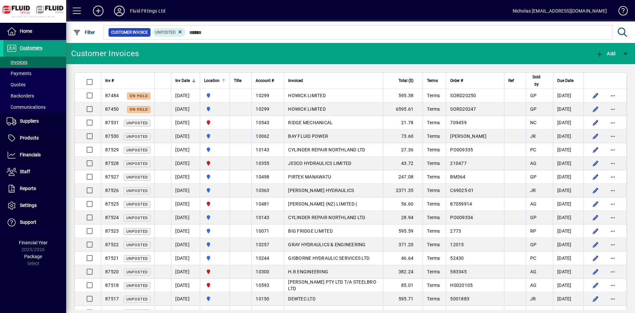
click at [226, 79] on div at bounding box center [224, 79] width 4 height 1
click at [226, 79] on div at bounding box center [224, 81] width 4 height 4
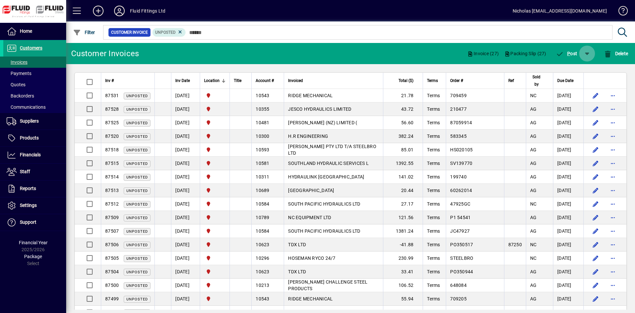
click at [586, 48] on span "button" at bounding box center [587, 54] width 16 height 16
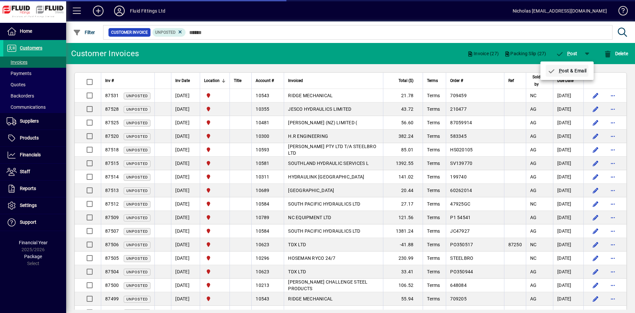
click at [569, 70] on span "P ost & Email" at bounding box center [567, 70] width 39 height 5
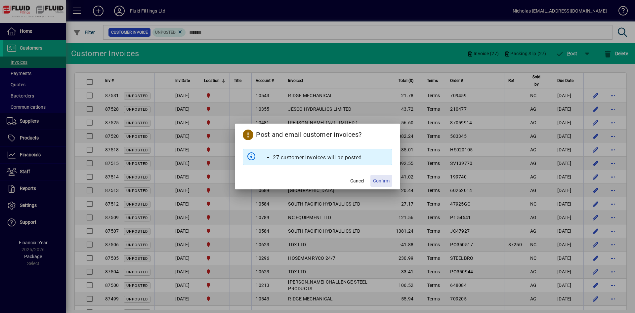
click at [381, 182] on span "Confirm" at bounding box center [381, 181] width 17 height 7
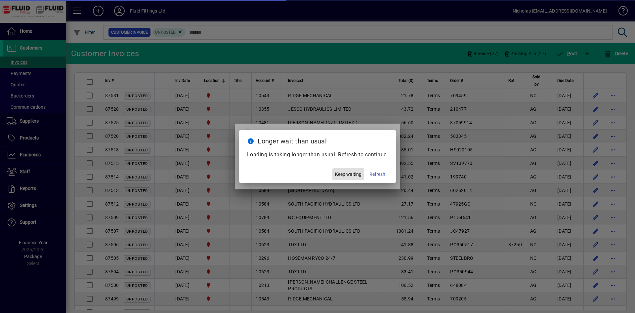
click at [348, 174] on span "Keep waiting" at bounding box center [348, 174] width 26 height 7
click at [354, 175] on span "Keep waiting" at bounding box center [348, 174] width 26 height 7
click at [354, 181] on span "button" at bounding box center [349, 174] width 32 height 16
click at [353, 178] on span "button" at bounding box center [349, 174] width 32 height 16
click at [353, 177] on span "Keep waiting" at bounding box center [348, 174] width 26 height 7
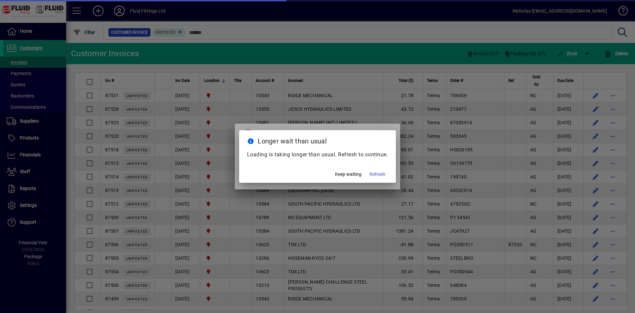
click at [351, 176] on span "Keep waiting" at bounding box center [348, 174] width 26 height 7
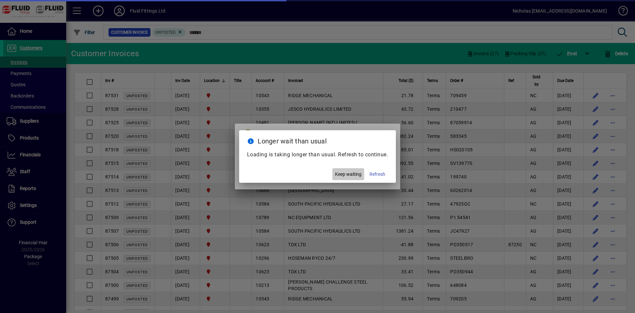
click at [351, 176] on span "Keep waiting" at bounding box center [348, 174] width 26 height 7
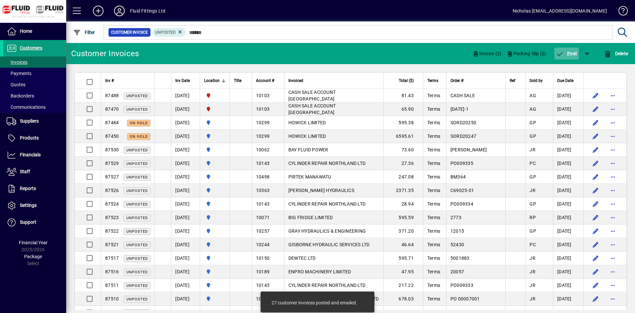
click at [563, 53] on span "P ost" at bounding box center [567, 53] width 22 height 5
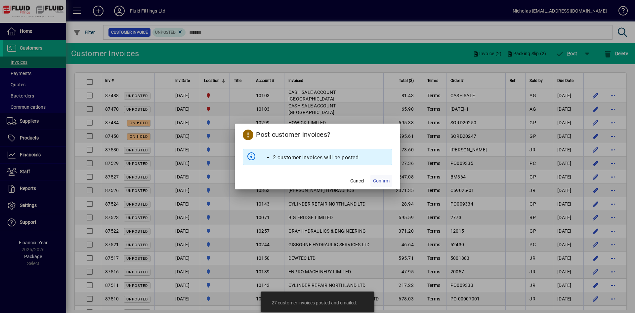
click at [384, 177] on span at bounding box center [382, 181] width 22 height 16
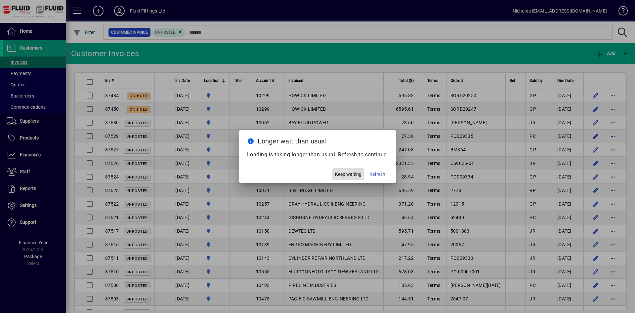
click at [343, 171] on span "button" at bounding box center [349, 174] width 32 height 16
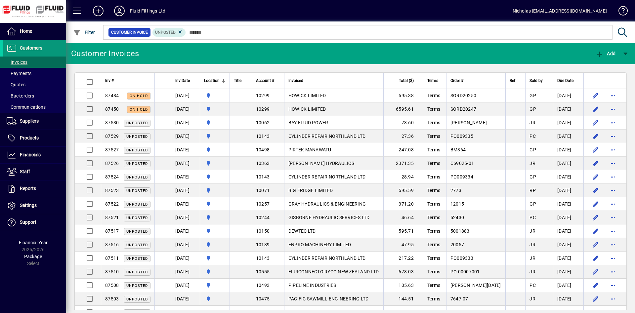
click at [57, 51] on span at bounding box center [34, 48] width 63 height 16
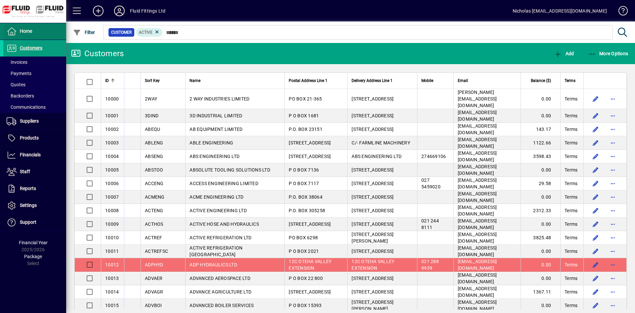
click at [39, 29] on span at bounding box center [34, 31] width 63 height 16
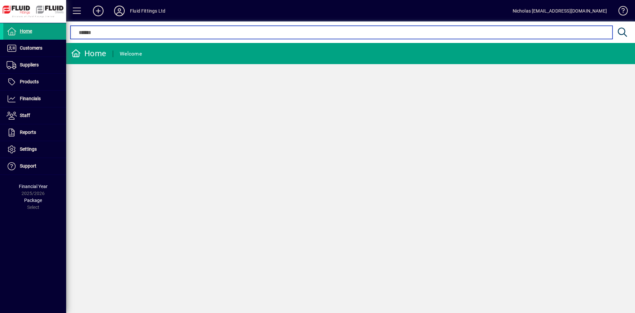
click at [225, 33] on input "text" at bounding box center [341, 32] width 532 height 8
click at [199, 33] on input "text" at bounding box center [341, 32] width 532 height 8
click at [228, 34] on input "text" at bounding box center [341, 32] width 532 height 8
click at [191, 31] on input "text" at bounding box center [341, 32] width 532 height 8
click at [188, 32] on input "text" at bounding box center [341, 32] width 532 height 8
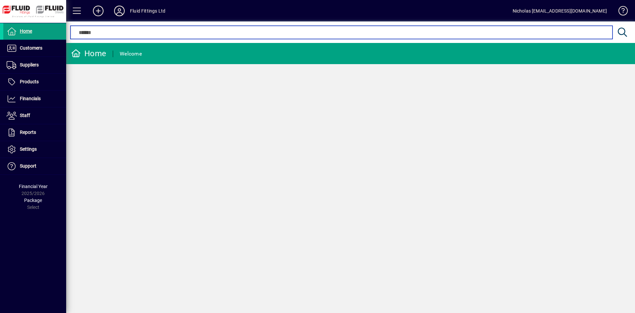
click at [247, 33] on input "text" at bounding box center [341, 32] width 532 height 8
click at [266, 31] on input "text" at bounding box center [341, 32] width 532 height 8
click at [408, 30] on input "text" at bounding box center [341, 32] width 532 height 8
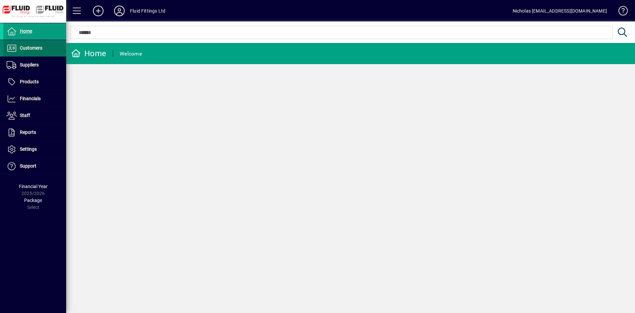
click at [40, 50] on span "Customers" at bounding box center [31, 47] width 23 height 5
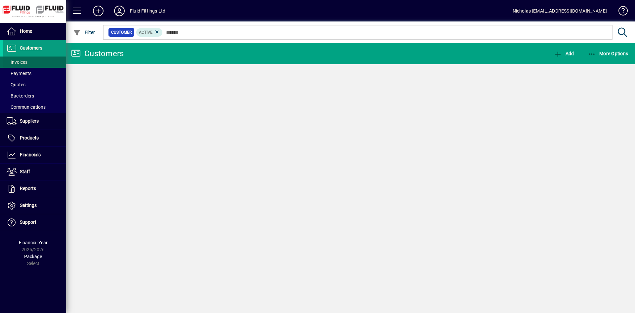
click at [40, 60] on span at bounding box center [34, 62] width 63 height 16
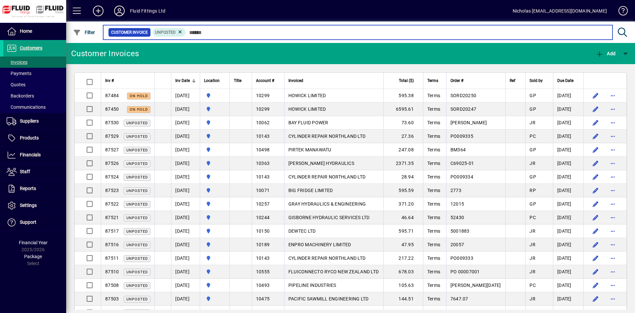
drag, startPoint x: 257, startPoint y: 35, endPoint x: 310, endPoint y: 33, distance: 53.0
click at [260, 35] on input "text" at bounding box center [397, 32] width 422 height 9
click at [319, 33] on input "text" at bounding box center [397, 32] width 422 height 9
click at [313, 34] on input "text" at bounding box center [397, 32] width 422 height 9
click at [314, 34] on input "text" at bounding box center [397, 32] width 422 height 9
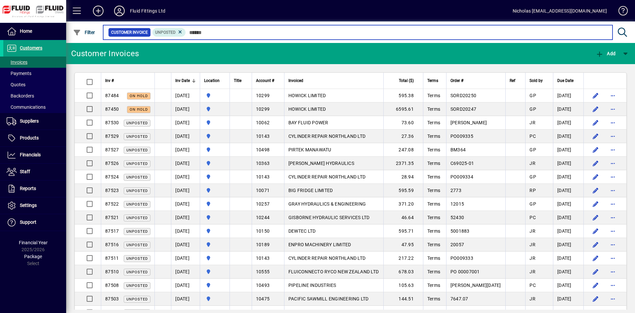
click at [314, 34] on input "text" at bounding box center [397, 32] width 422 height 9
click at [315, 32] on input "text" at bounding box center [397, 32] width 422 height 9
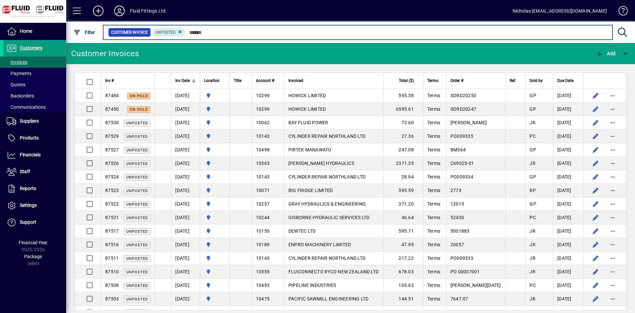
click at [314, 31] on input "text" at bounding box center [397, 32] width 422 height 9
click at [207, 33] on input "text" at bounding box center [397, 32] width 422 height 9
click at [202, 32] on input "text" at bounding box center [397, 32] width 422 height 9
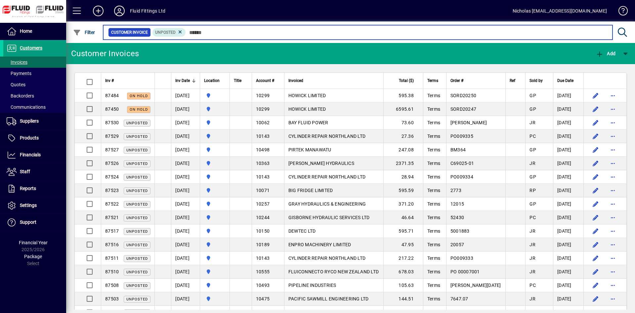
click at [209, 33] on input "text" at bounding box center [397, 32] width 422 height 9
click at [207, 32] on input "text" at bounding box center [397, 32] width 422 height 9
click at [206, 32] on input "text" at bounding box center [397, 32] width 422 height 9
click at [203, 32] on input "text" at bounding box center [397, 32] width 422 height 9
click at [200, 32] on input "text" at bounding box center [397, 32] width 422 height 9
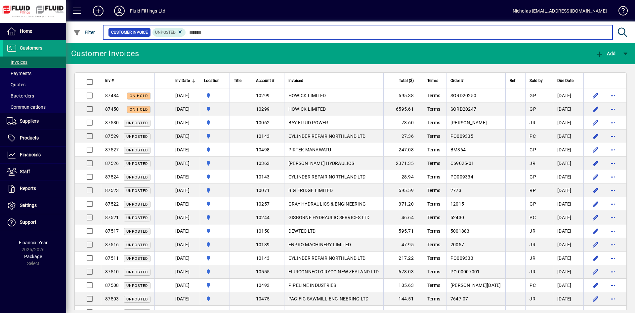
click at [197, 32] on input "text" at bounding box center [397, 32] width 422 height 9
drag, startPoint x: 197, startPoint y: 32, endPoint x: 206, endPoint y: 36, distance: 9.8
click at [198, 33] on input "text" at bounding box center [397, 32] width 422 height 9
click at [208, 37] on input "text" at bounding box center [397, 32] width 422 height 9
click at [418, 31] on input "text" at bounding box center [397, 32] width 422 height 9
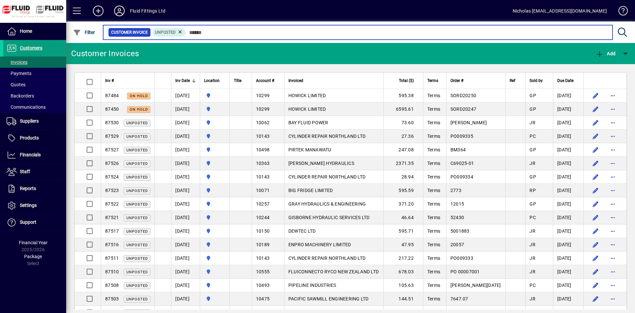
click at [298, 34] on input "text" at bounding box center [397, 32] width 422 height 9
click at [231, 34] on input "text" at bounding box center [397, 32] width 422 height 9
click at [231, 36] on input "text" at bounding box center [397, 32] width 422 height 9
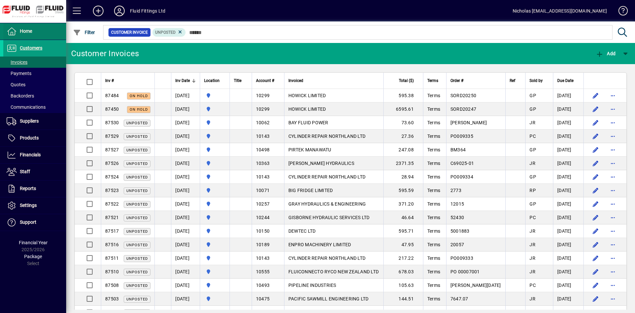
click at [34, 29] on span at bounding box center [34, 31] width 63 height 16
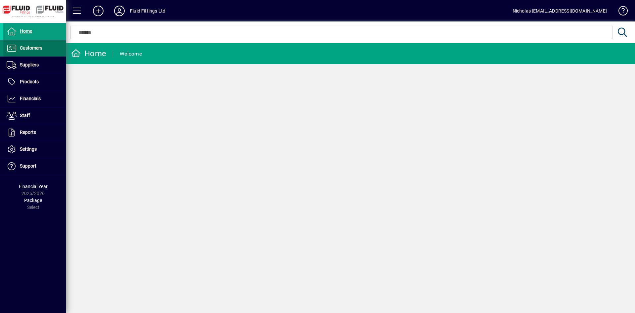
click at [48, 50] on span at bounding box center [34, 48] width 63 height 16
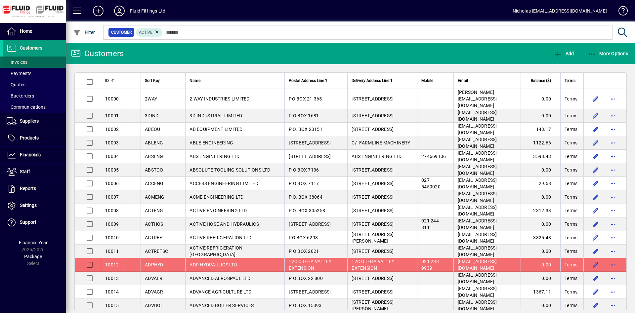
click at [40, 62] on span at bounding box center [34, 62] width 63 height 16
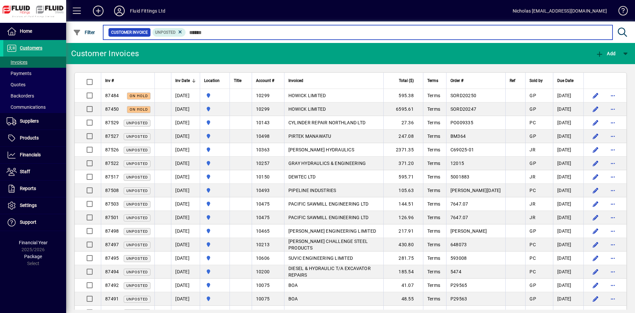
click at [219, 33] on input "text" at bounding box center [397, 32] width 422 height 9
click at [266, 35] on input "text" at bounding box center [397, 32] width 422 height 9
click at [368, 35] on input "text" at bounding box center [397, 32] width 422 height 9
click at [332, 34] on input "text" at bounding box center [397, 32] width 422 height 9
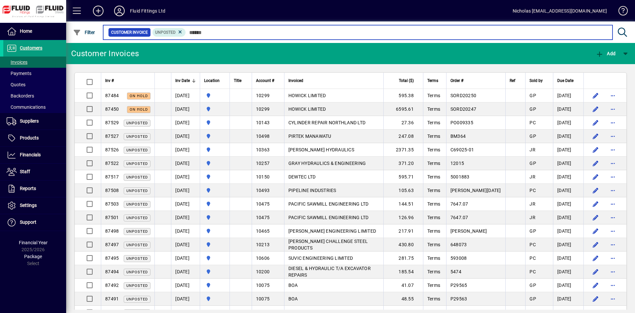
click at [285, 33] on input "text" at bounding box center [397, 32] width 422 height 9
drag, startPoint x: 365, startPoint y: 33, endPoint x: 380, endPoint y: 34, distance: 14.9
click at [368, 33] on input "text" at bounding box center [397, 32] width 422 height 9
drag, startPoint x: 408, startPoint y: 33, endPoint x: 400, endPoint y: 34, distance: 7.7
click at [404, 34] on input "text" at bounding box center [397, 32] width 422 height 9
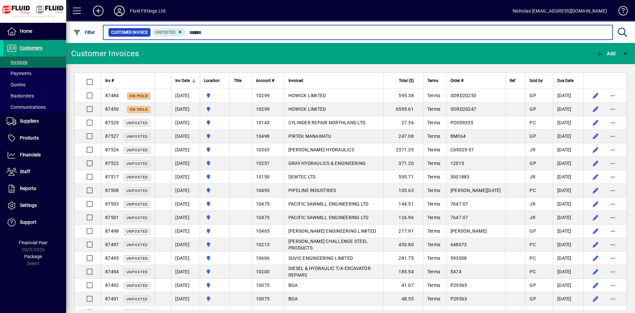
drag, startPoint x: 286, startPoint y: 32, endPoint x: 281, endPoint y: 32, distance: 5.0
click at [284, 32] on input "text" at bounding box center [397, 32] width 422 height 9
drag, startPoint x: 339, startPoint y: 34, endPoint x: 352, endPoint y: 34, distance: 12.9
click at [340, 34] on input "text" at bounding box center [397, 32] width 422 height 9
click at [371, 33] on input "text" at bounding box center [397, 32] width 422 height 9
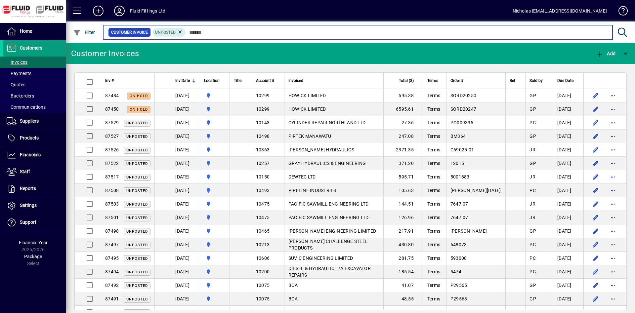
drag, startPoint x: 390, startPoint y: 34, endPoint x: 362, endPoint y: 35, distance: 28.8
click at [387, 35] on input "text" at bounding box center [397, 32] width 422 height 9
drag, startPoint x: 352, startPoint y: 34, endPoint x: 315, endPoint y: 33, distance: 36.7
click at [350, 35] on input "text" at bounding box center [397, 32] width 422 height 9
click at [315, 33] on input "text" at bounding box center [397, 32] width 422 height 9
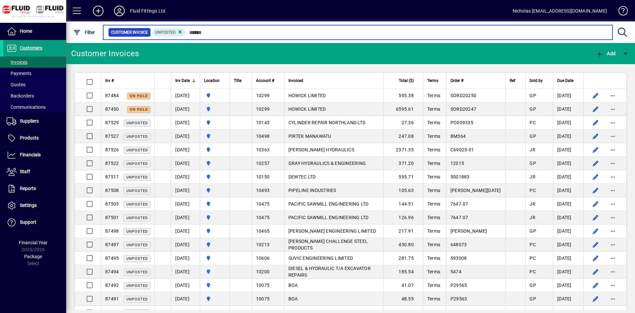
drag, startPoint x: 299, startPoint y: 32, endPoint x: 310, endPoint y: 34, distance: 11.1
click at [300, 33] on input "text" at bounding box center [397, 32] width 422 height 9
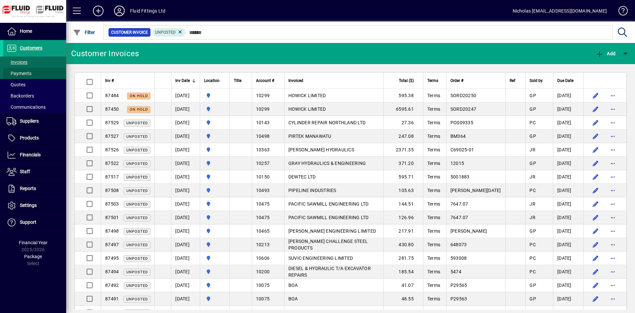
click at [42, 75] on span at bounding box center [34, 74] width 63 height 16
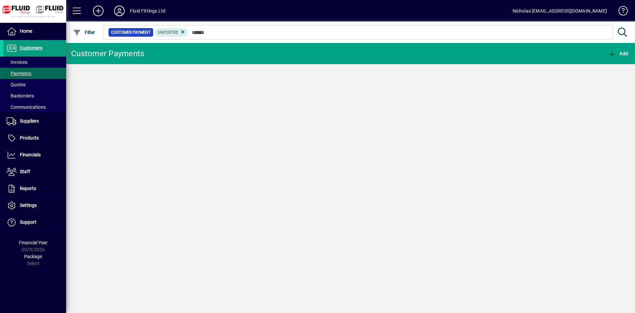
click at [40, 66] on span at bounding box center [34, 74] width 63 height 16
click at [41, 64] on span at bounding box center [34, 62] width 63 height 16
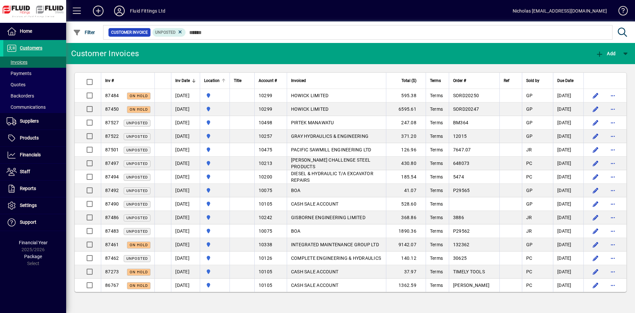
click at [226, 79] on div at bounding box center [224, 79] width 4 height 1
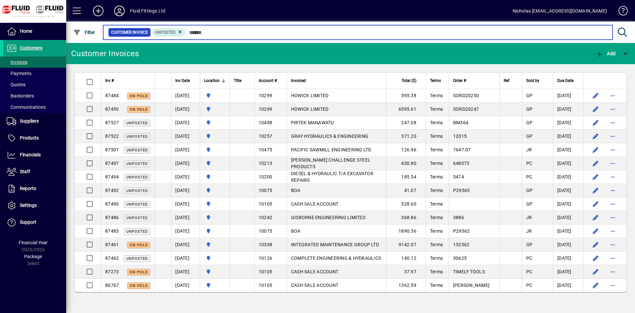
click at [290, 33] on input "text" at bounding box center [397, 32] width 422 height 9
click at [585, 34] on input "text" at bounding box center [397, 32] width 422 height 9
drag, startPoint x: 496, startPoint y: 33, endPoint x: 474, endPoint y: 34, distance: 22.2
click at [489, 33] on input "text" at bounding box center [397, 32] width 422 height 9
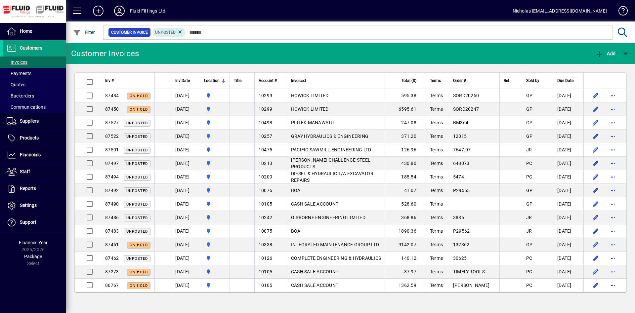
click at [354, 38] on mat-chip-set "Customer Invoice Unposted" at bounding box center [358, 32] width 509 height 14
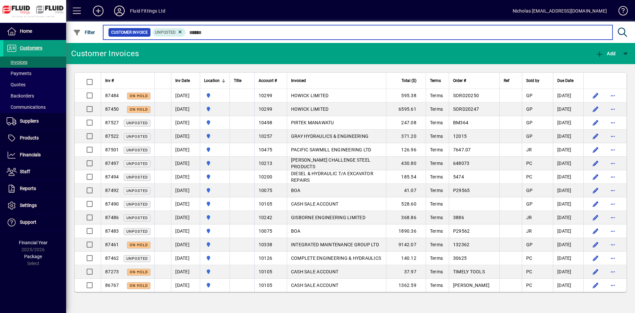
click at [226, 36] on input "text" at bounding box center [397, 32] width 422 height 9
click at [332, 34] on input "text" at bounding box center [397, 32] width 422 height 9
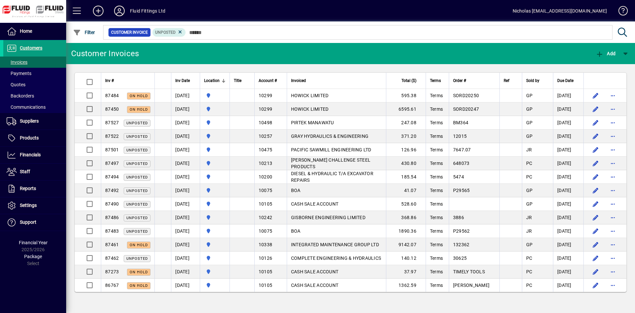
click at [318, 34] on mat-chip-set "Customer Invoice Unposted" at bounding box center [358, 32] width 509 height 14
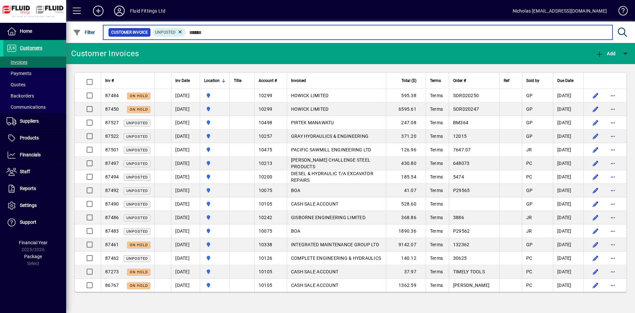
drag, startPoint x: 328, startPoint y: 29, endPoint x: 366, endPoint y: 29, distance: 38.1
click at [328, 29] on input "text" at bounding box center [397, 32] width 422 height 9
click at [372, 29] on input "text" at bounding box center [397, 32] width 422 height 9
drag, startPoint x: 335, startPoint y: 33, endPoint x: 314, endPoint y: 31, distance: 21.6
click at [333, 33] on input "text" at bounding box center [397, 32] width 422 height 9
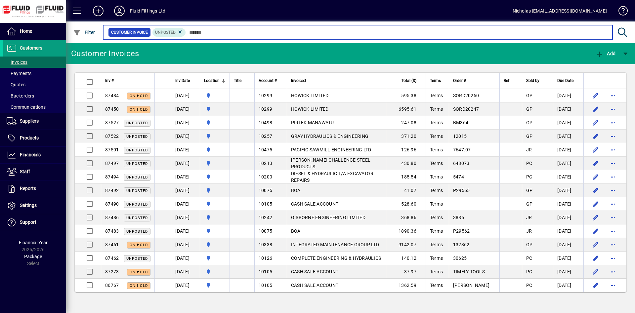
click at [311, 31] on input "text" at bounding box center [397, 32] width 422 height 9
click at [305, 31] on input "text" at bounding box center [397, 32] width 422 height 9
drag, startPoint x: 333, startPoint y: 31, endPoint x: 360, endPoint y: 31, distance: 27.1
click at [335, 31] on input "text" at bounding box center [397, 32] width 422 height 9
drag, startPoint x: 363, startPoint y: 31, endPoint x: 384, endPoint y: 33, distance: 20.6
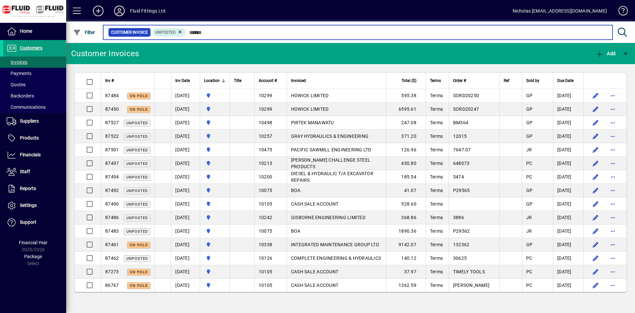
click at [367, 31] on input "text" at bounding box center [397, 32] width 422 height 9
click at [384, 33] on input "text" at bounding box center [397, 32] width 422 height 9
drag, startPoint x: 368, startPoint y: 33, endPoint x: 332, endPoint y: 31, distance: 36.1
click at [357, 33] on input "text" at bounding box center [397, 32] width 422 height 9
click at [330, 31] on input "text" at bounding box center [397, 32] width 422 height 9
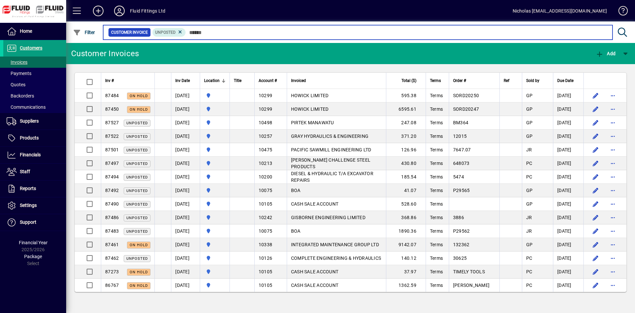
drag, startPoint x: 308, startPoint y: 32, endPoint x: 302, endPoint y: 32, distance: 6.0
click at [307, 32] on input "text" at bounding box center [397, 32] width 422 height 9
click at [290, 32] on input "text" at bounding box center [397, 32] width 422 height 9
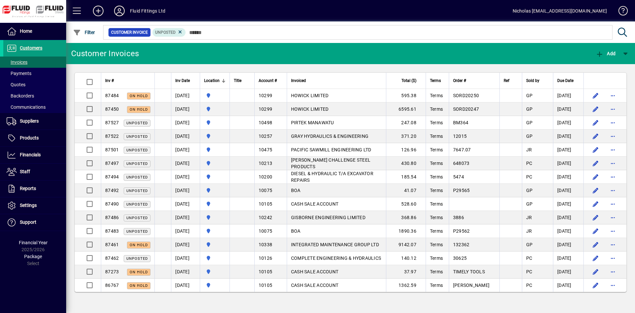
click at [118, 9] on icon at bounding box center [119, 11] width 13 height 11
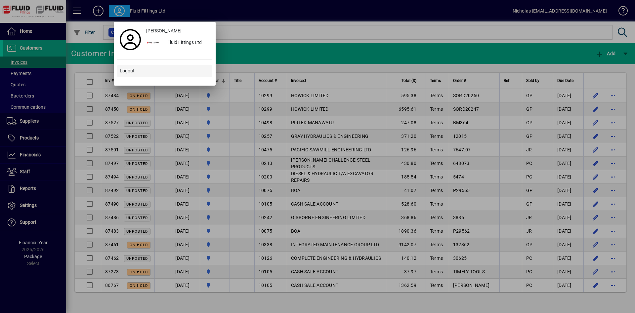
click at [166, 67] on span at bounding box center [164, 71] width 95 height 16
